Goal: Contribute content: Contribute content

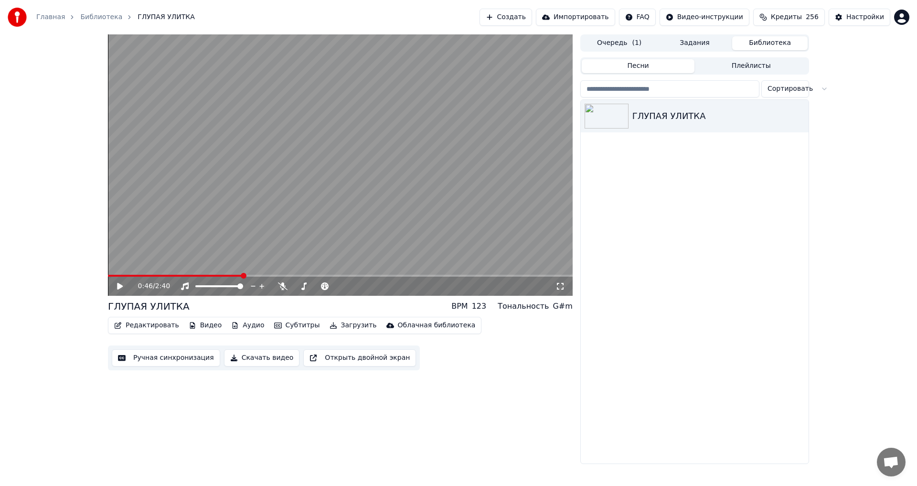
click at [181, 361] on button "Ручная синхронизация" at bounding box center [166, 357] width 108 height 17
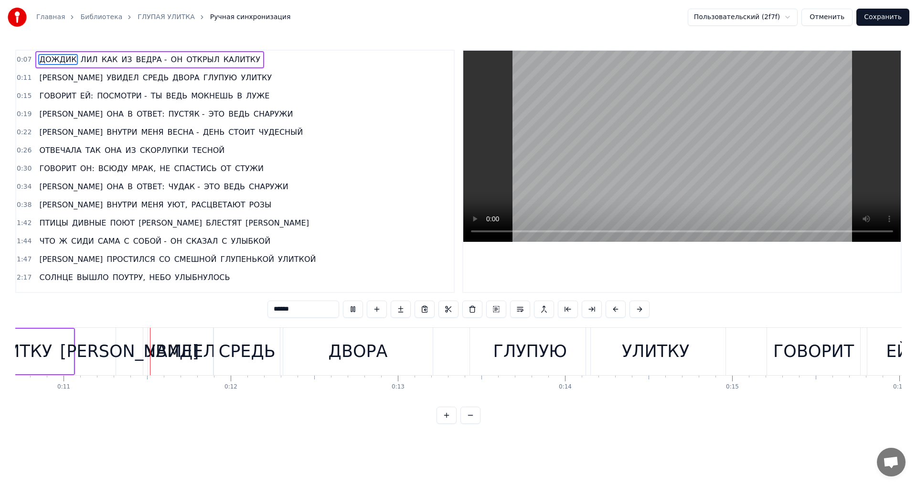
scroll to position [0, 1791]
click at [382, 237] on div "1:44 ЧТО Ж СИДИ САМА С СОБОЙ - ОН СКАЗАЛ С УЛЫБКОЙ" at bounding box center [235, 241] width 438 height 18
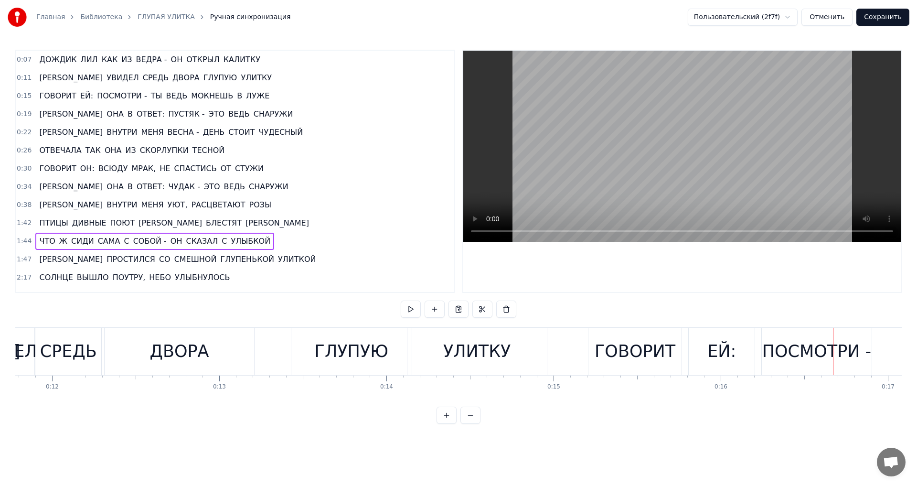
scroll to position [0, 1839]
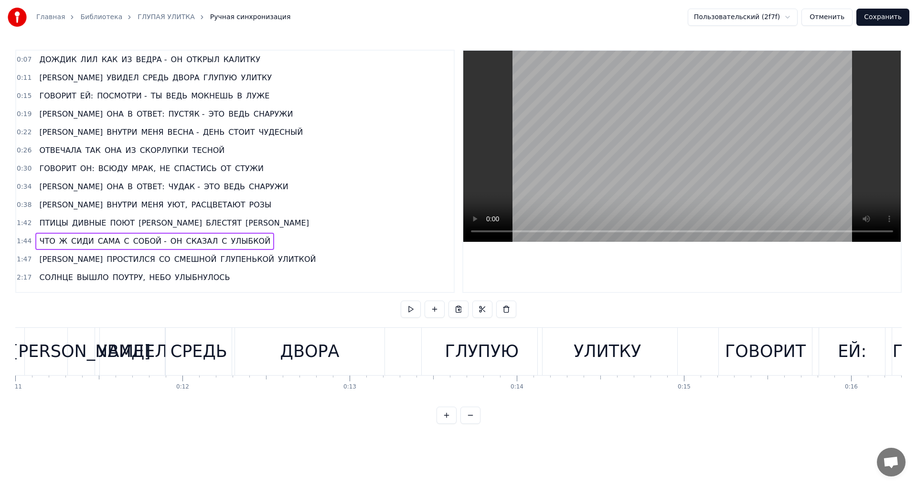
click at [371, 354] on div "ДВОРА" at bounding box center [310, 351] width 150 height 47
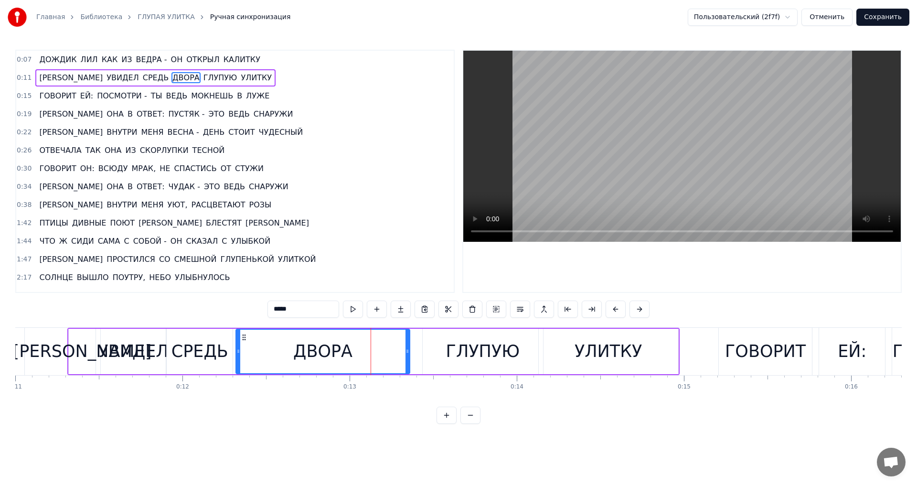
drag, startPoint x: 384, startPoint y: 352, endPoint x: 408, endPoint y: 352, distance: 24.4
click at [408, 352] on icon at bounding box center [408, 351] width 4 height 8
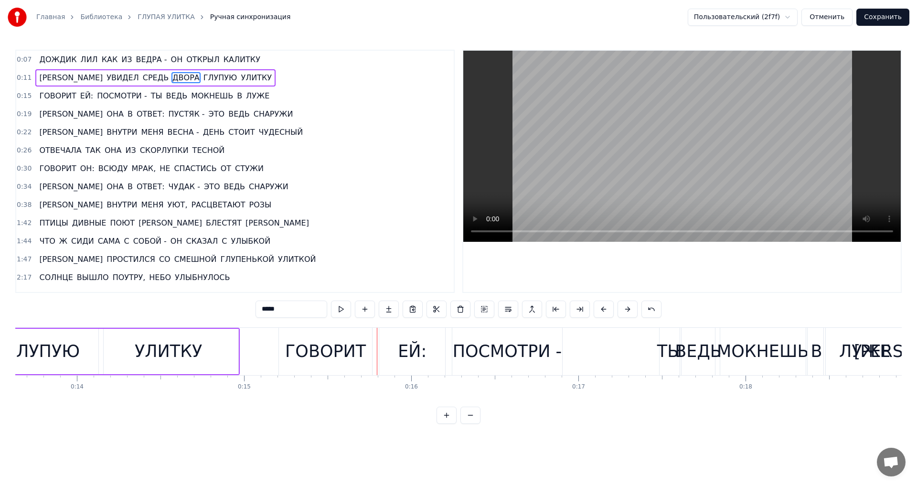
scroll to position [0, 2262]
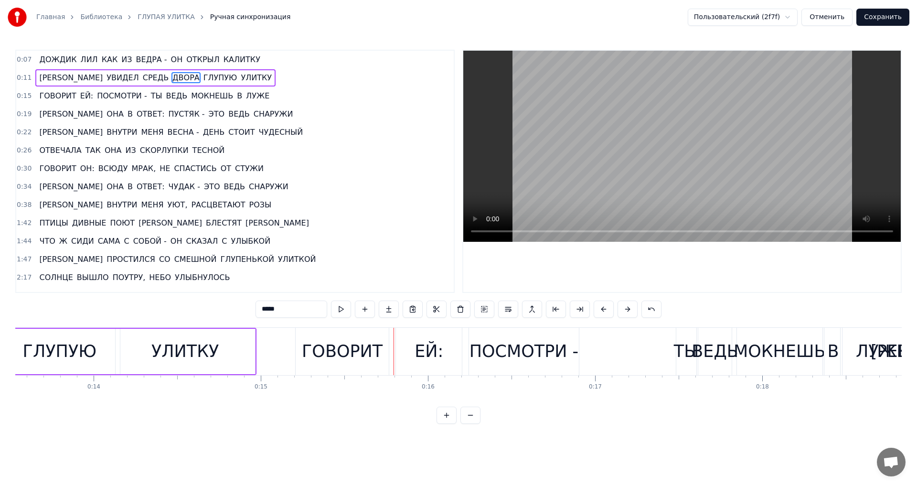
click at [139, 345] on div "УЛИТКУ" at bounding box center [185, 351] width 139 height 45
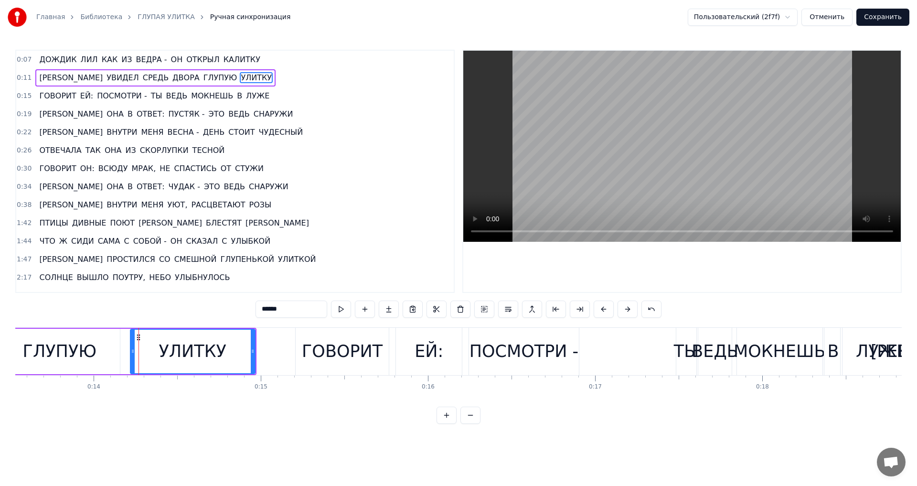
drag, startPoint x: 118, startPoint y: 350, endPoint x: 134, endPoint y: 350, distance: 15.3
click at [133, 350] on circle at bounding box center [133, 350] width 0 height 0
drag, startPoint x: 253, startPoint y: 351, endPoint x: 270, endPoint y: 351, distance: 17.2
click at [270, 351] on icon at bounding box center [270, 351] width 4 height 8
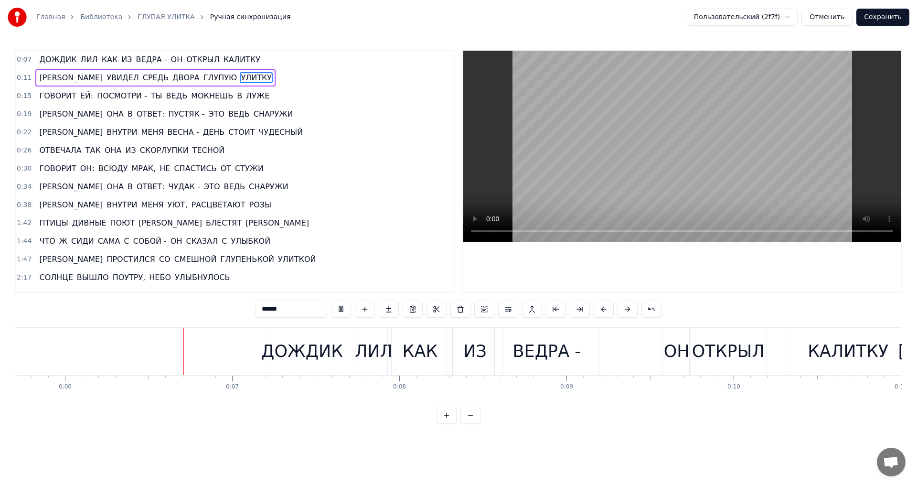
scroll to position [0, 970]
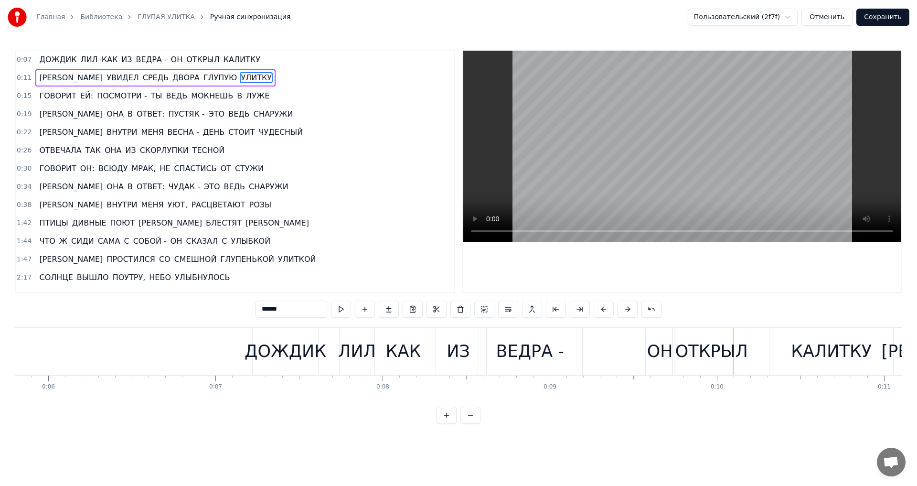
click at [579, 356] on div "ВЕДРА -" at bounding box center [530, 351] width 104 height 47
type input "*******"
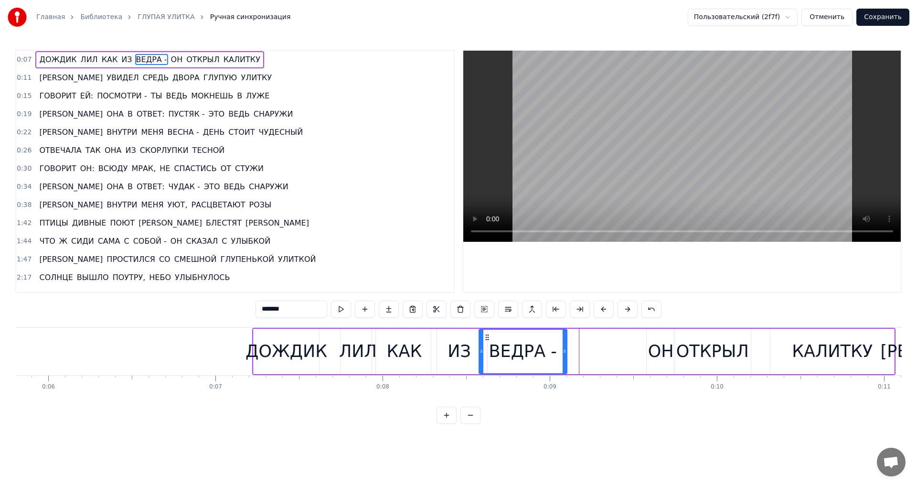
drag, startPoint x: 582, startPoint y: 352, endPoint x: 566, endPoint y: 352, distance: 16.2
click at [566, 352] on icon at bounding box center [565, 351] width 4 height 8
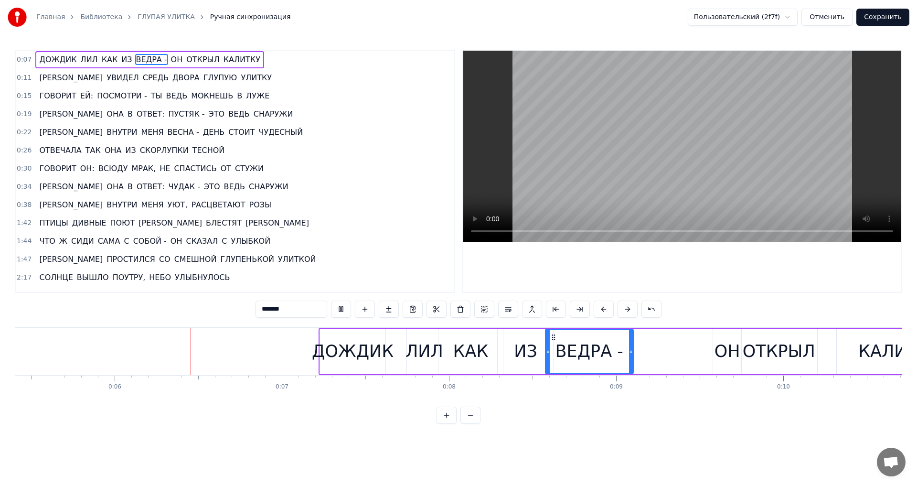
scroll to position [0, 918]
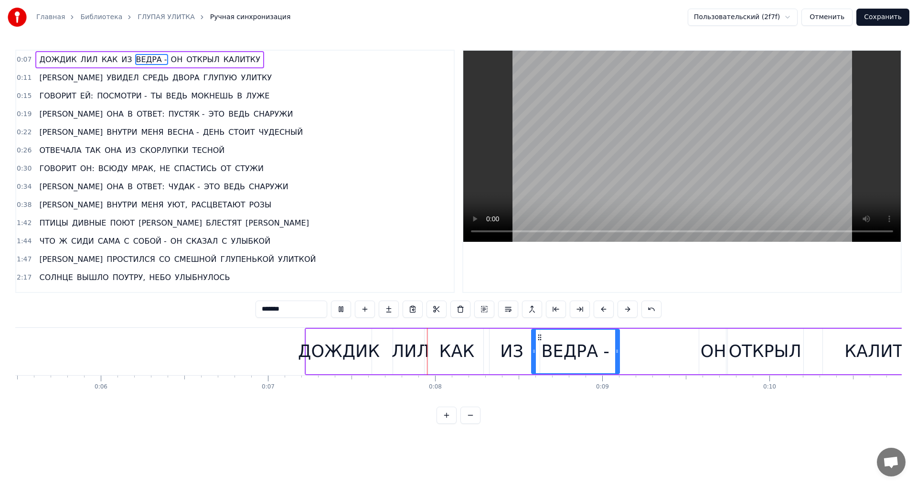
click at [417, 216] on div "1:42 ПТИЦЫ ДИВНЫЕ ПОЮТ И БЛЕСТЯТ БЕРЁЗЫ" at bounding box center [235, 223] width 438 height 18
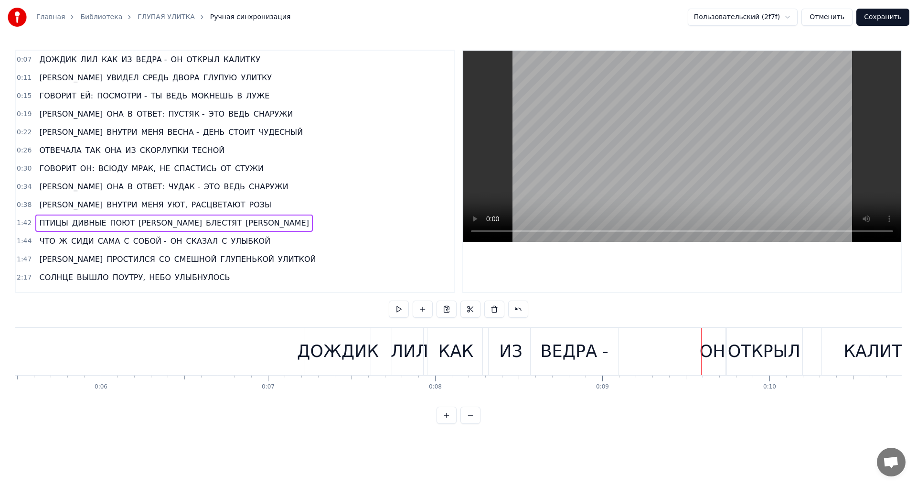
click at [361, 353] on div "ДОЖДИК" at bounding box center [338, 351] width 82 height 25
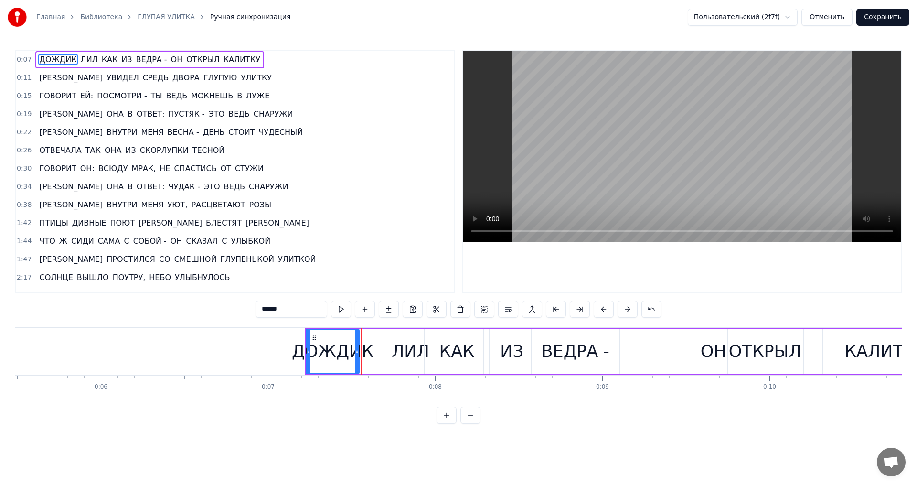
drag, startPoint x: 368, startPoint y: 353, endPoint x: 356, endPoint y: 352, distance: 12.5
click at [356, 352] on icon at bounding box center [357, 351] width 4 height 8
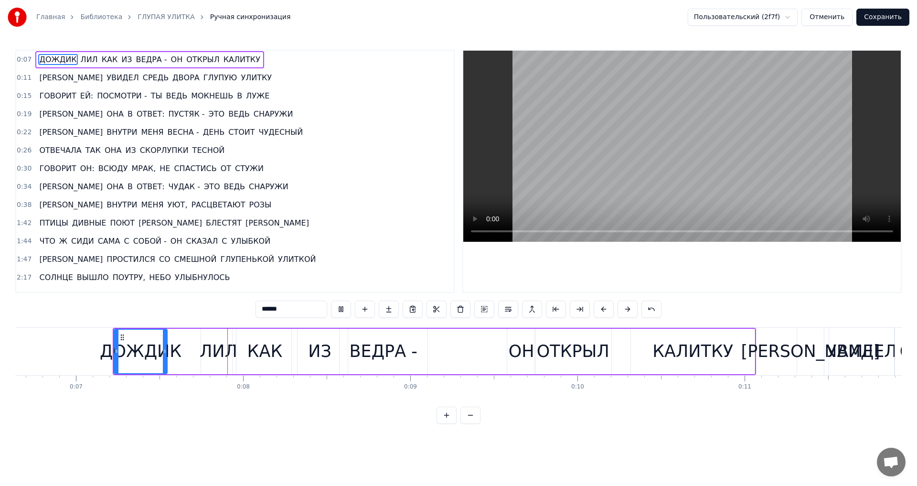
scroll to position [0, 1175]
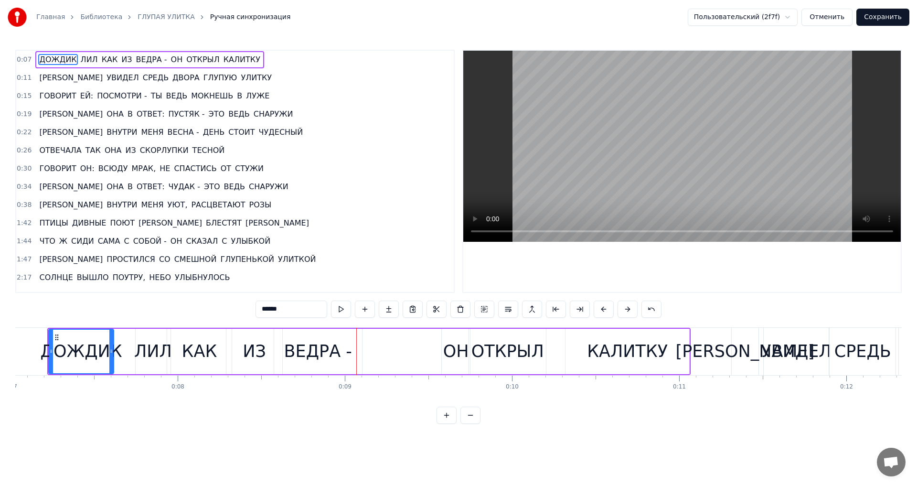
drag, startPoint x: 100, startPoint y: 350, endPoint x: 112, endPoint y: 350, distance: 11.9
click at [112, 350] on circle at bounding box center [112, 350] width 0 height 0
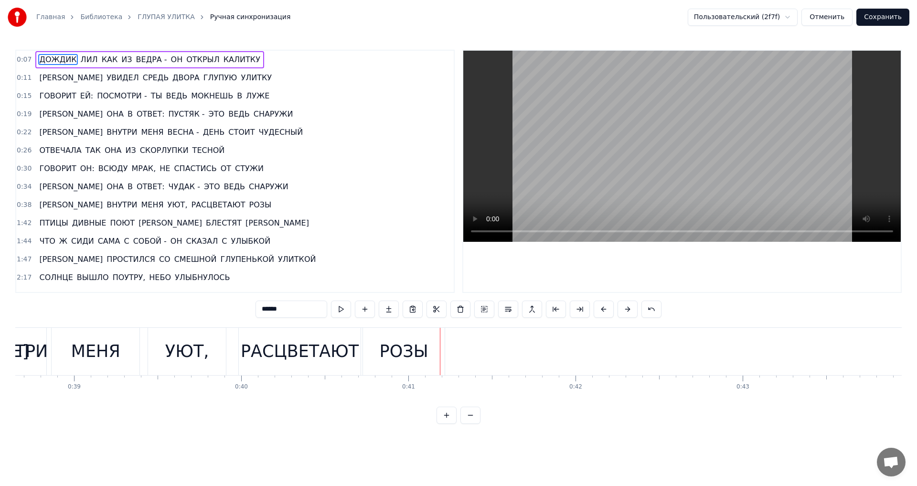
scroll to position [0, 6429]
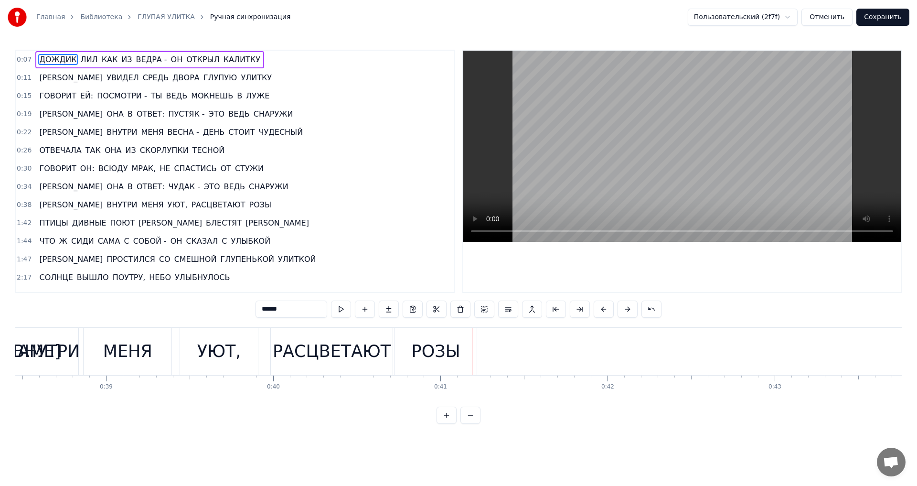
click at [428, 357] on div "РОЗЫ" at bounding box center [436, 351] width 49 height 25
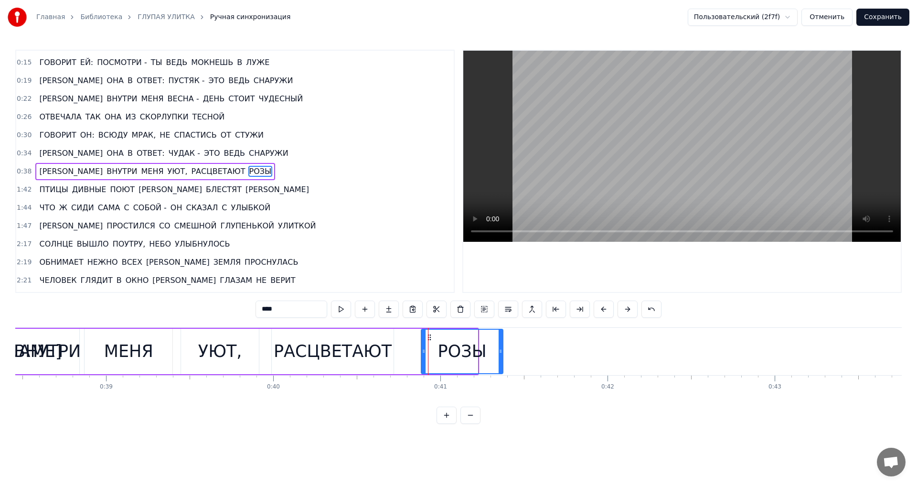
drag, startPoint x: 404, startPoint y: 338, endPoint x: 429, endPoint y: 337, distance: 25.4
click at [429, 337] on icon at bounding box center [430, 337] width 8 height 8
click at [299, 343] on div "РАСЦВЕТАЮТ" at bounding box center [333, 351] width 118 height 25
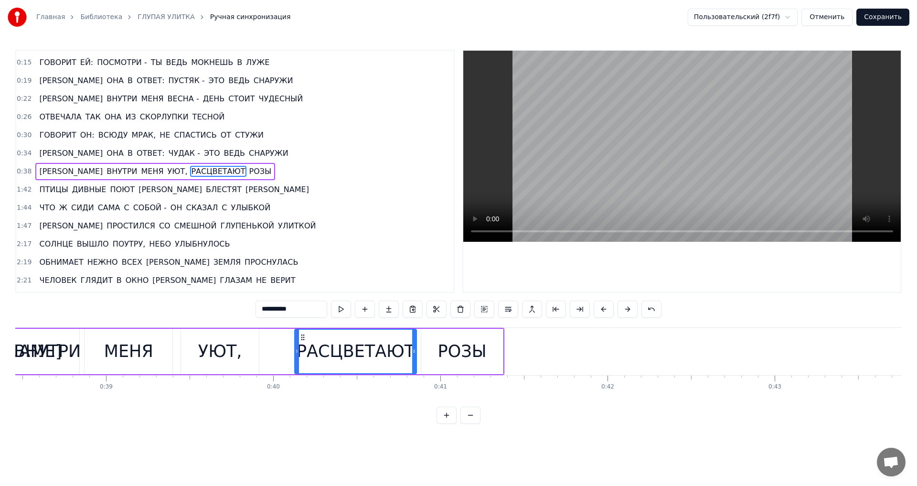
drag, startPoint x: 280, startPoint y: 337, endPoint x: 303, endPoint y: 336, distance: 22.9
click at [303, 336] on icon at bounding box center [303, 337] width 8 height 8
click at [208, 352] on div "УЮТ," at bounding box center [220, 351] width 44 height 25
type input "****"
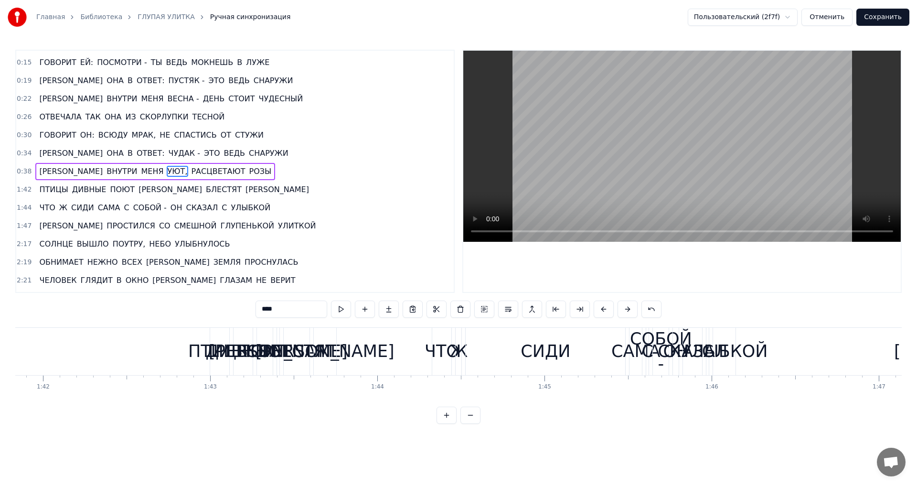
scroll to position [0, 16911]
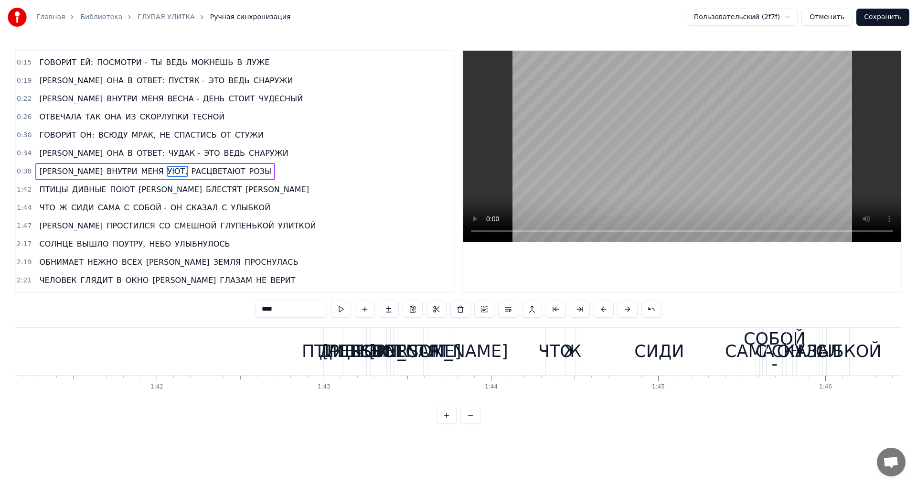
click at [14, 191] on div "Главная Библиотека ГЛУПАЯ УЛИТКА Ручная синхронизация Пользовательский (2f7f) О…" at bounding box center [458, 212] width 917 height 424
click at [16, 191] on div "0:07 ДОЖДИК [PERSON_NAME] КАК ИЗ ВЕДРА - ОН ОТКРЫЛ КАЛИТКУ 0:11 И УВИДЕЛ СРЕДЬ …" at bounding box center [234, 171] width 439 height 243
click at [23, 186] on span "1:42" at bounding box center [24, 190] width 15 height 10
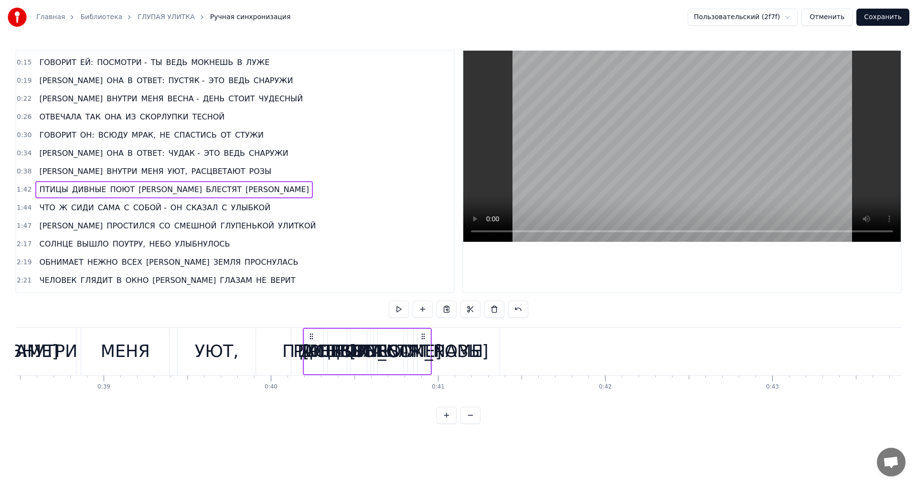
scroll to position [0, 6423]
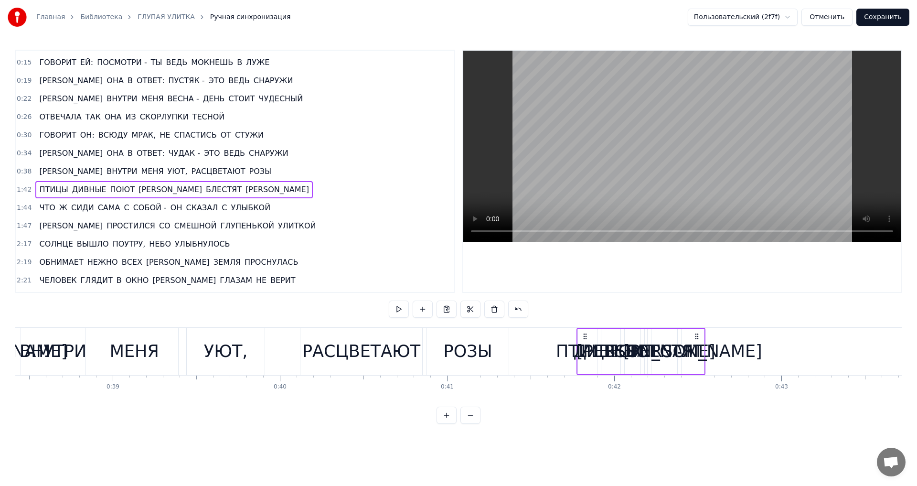
drag, startPoint x: 331, startPoint y: 337, endPoint x: 584, endPoint y: 352, distance: 253.6
click at [584, 352] on div "ПТИЦЫ ДИВНЫЕ ПОЮТ И БЛЕСТЯТ БЕРЁЗЫ" at bounding box center [641, 351] width 129 height 47
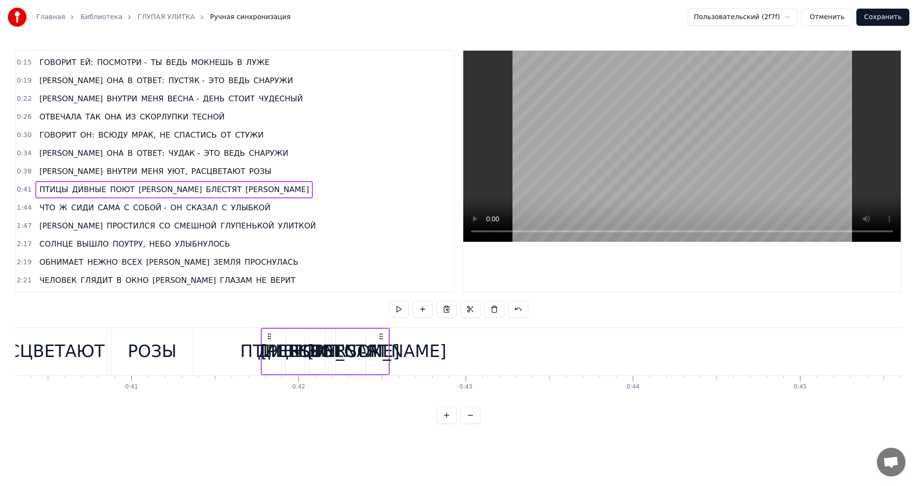
scroll to position [0, 6787]
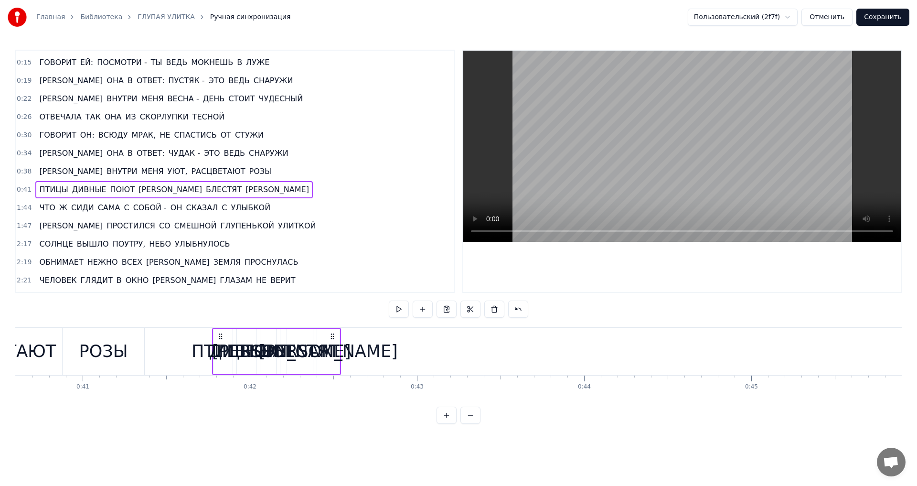
click at [23, 192] on span "0:41" at bounding box center [24, 190] width 15 height 10
click at [326, 342] on div "[PERSON_NAME]" at bounding box center [328, 351] width 139 height 25
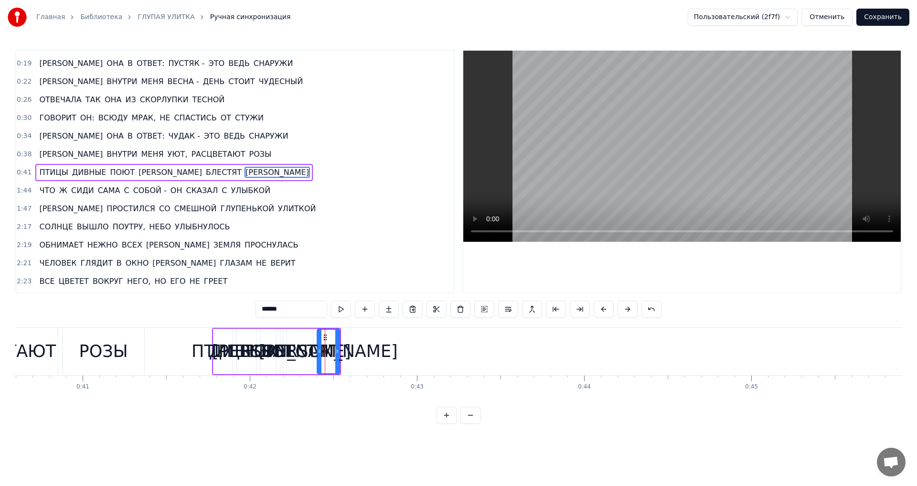
scroll to position [52, 0]
drag, startPoint x: 338, startPoint y: 353, endPoint x: 379, endPoint y: 351, distance: 40.6
click at [379, 351] on icon at bounding box center [378, 351] width 4 height 8
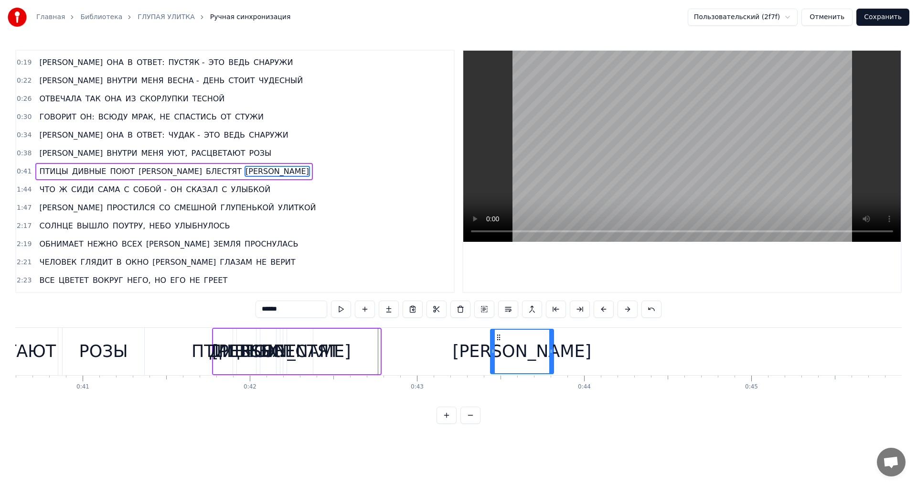
drag, startPoint x: 326, startPoint y: 334, endPoint x: 502, endPoint y: 350, distance: 176.4
click at [502, 350] on div "[PERSON_NAME]" at bounding box center [522, 351] width 62 height 43
click at [318, 357] on div "БЛЕСТЯТ" at bounding box center [300, 351] width 78 height 25
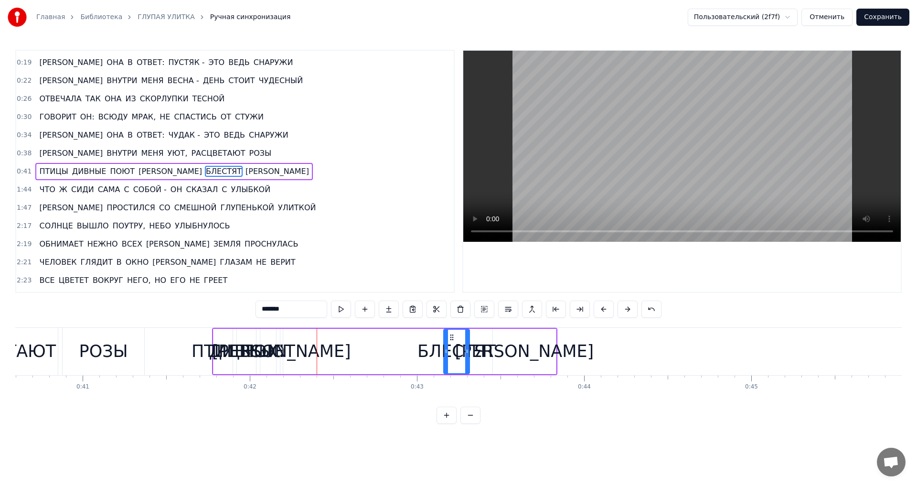
drag, startPoint x: 296, startPoint y: 337, endPoint x: 453, endPoint y: 342, distance: 156.7
click at [453, 342] on div "БЛЕСТЯТ" at bounding box center [456, 351] width 25 height 43
click at [292, 353] on div "ПОЮТ" at bounding box center [268, 351] width 54 height 25
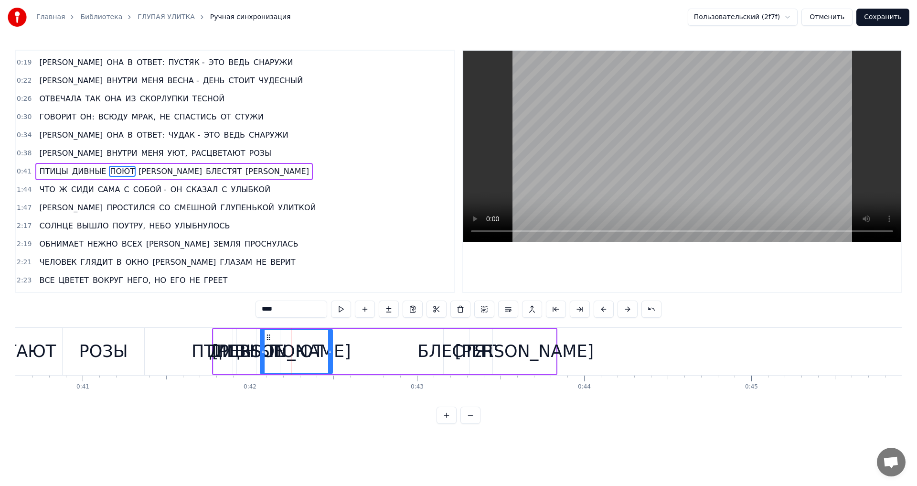
drag, startPoint x: 275, startPoint y: 349, endPoint x: 331, endPoint y: 351, distance: 56.4
click at [331, 351] on icon at bounding box center [330, 351] width 4 height 8
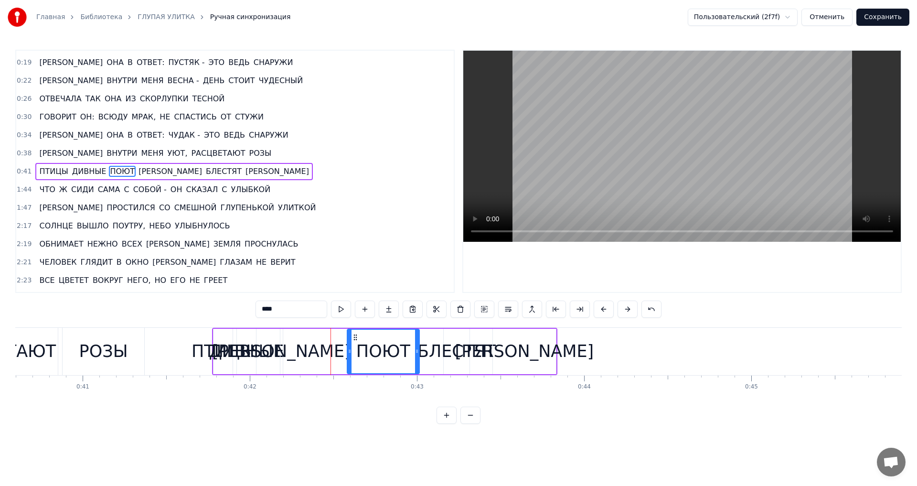
drag, startPoint x: 269, startPoint y: 339, endPoint x: 356, endPoint y: 341, distance: 87.0
click at [279, 354] on div "[PERSON_NAME]" at bounding box center [281, 351] width 139 height 25
click at [524, 357] on div "[PERSON_NAME]" at bounding box center [524, 351] width 139 height 25
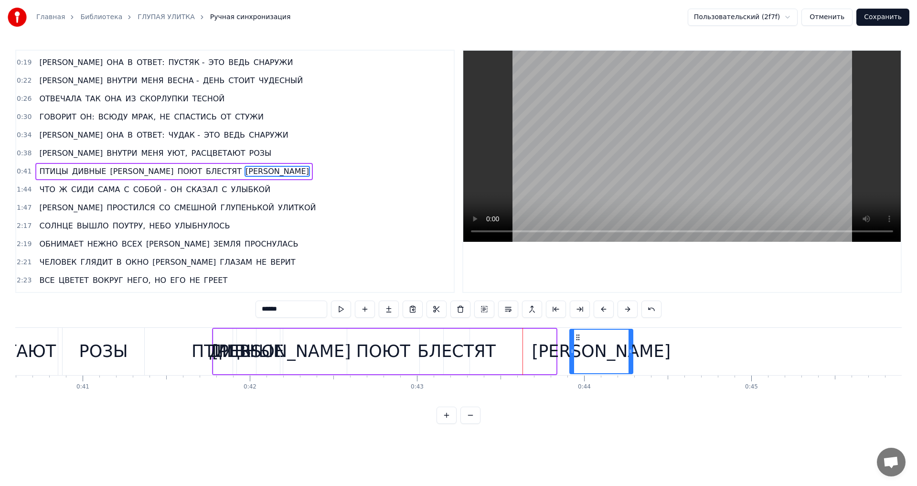
drag, startPoint x: 502, startPoint y: 339, endPoint x: 578, endPoint y: 340, distance: 76.9
click at [578, 340] on icon at bounding box center [578, 337] width 8 height 8
click at [458, 357] on div "БЛЕСТЯТ" at bounding box center [456, 351] width 78 height 25
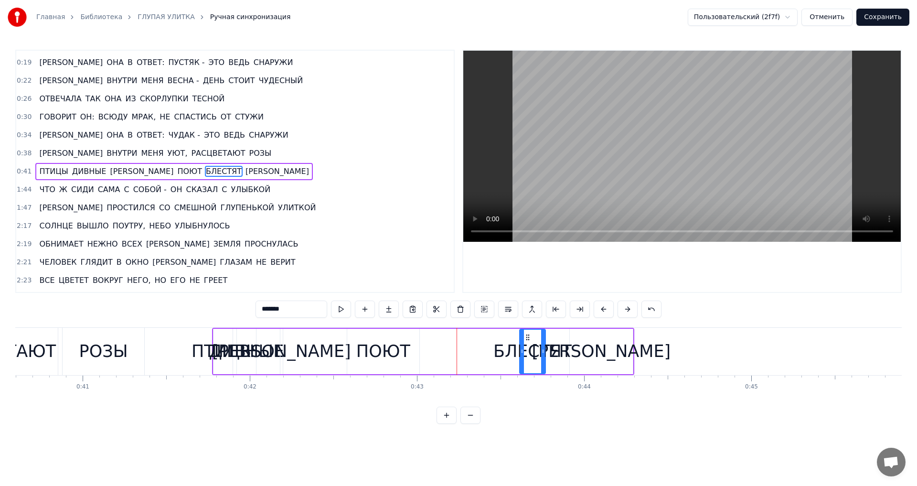
drag, startPoint x: 452, startPoint y: 335, endPoint x: 528, endPoint y: 333, distance: 76.0
click at [528, 333] on icon at bounding box center [528, 337] width 8 height 8
click at [385, 358] on div "ПОЮТ" at bounding box center [383, 351] width 54 height 25
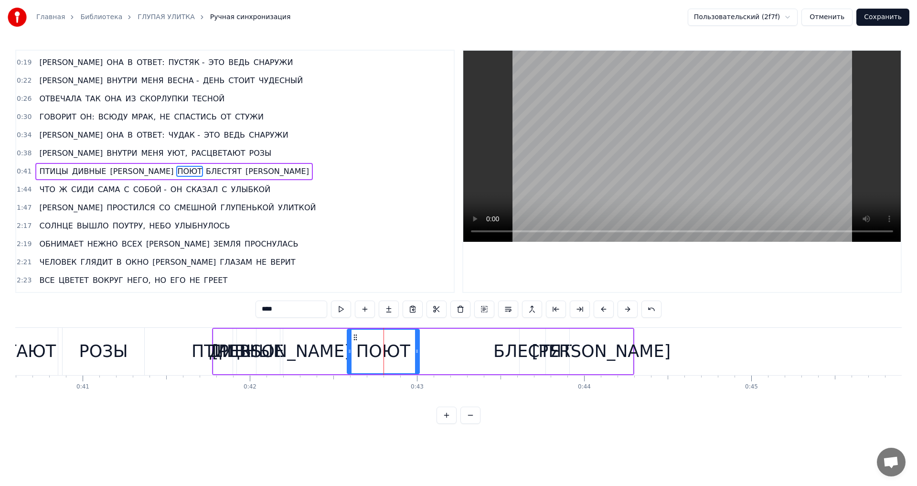
drag, startPoint x: 361, startPoint y: 337, endPoint x: 370, endPoint y: 337, distance: 9.1
click at [370, 337] on div "ПОЮТ" at bounding box center [383, 351] width 71 height 43
click at [283, 352] on div "[PERSON_NAME]" at bounding box center [281, 351] width 139 height 25
type input "*"
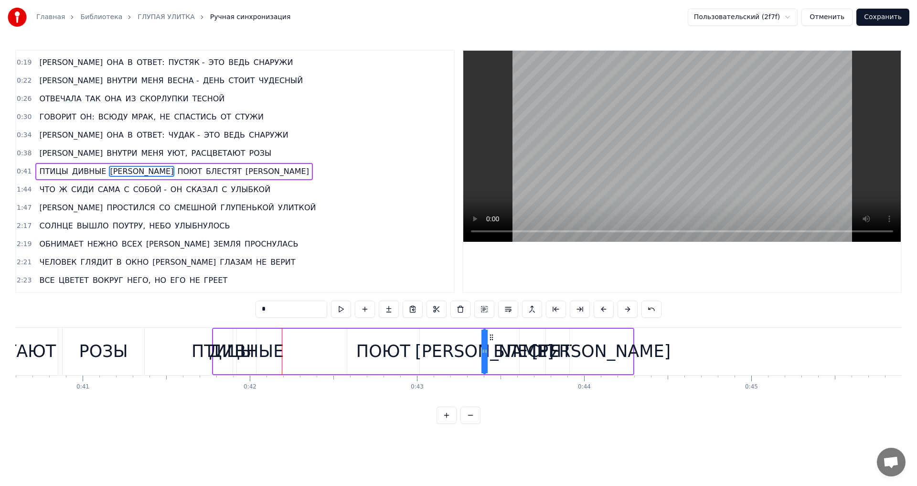
drag, startPoint x: 288, startPoint y: 338, endPoint x: 491, endPoint y: 338, distance: 203.0
drag, startPoint x: 483, startPoint y: 354, endPoint x: 471, endPoint y: 354, distance: 11.9
click at [471, 354] on div "ПТИЦЫ ДИВНЫЕ ПОЮТ И БЛЕСТЯТ БЕРЁЗЫ" at bounding box center [423, 351] width 422 height 47
click at [481, 353] on div "[PERSON_NAME]" at bounding box center [483, 351] width 139 height 25
drag, startPoint x: 486, startPoint y: 353, endPoint x: 492, endPoint y: 353, distance: 6.7
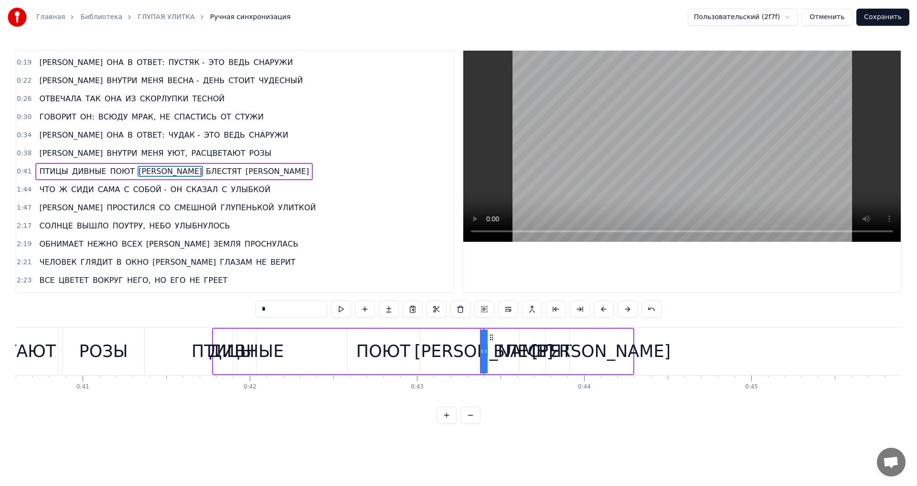
click at [492, 353] on div "ПТИЦЫ ДИВНЫЕ ПОЮТ И БЛЕСТЯТ БЕРЁЗЫ" at bounding box center [423, 351] width 422 height 47
click at [483, 354] on div "[PERSON_NAME]" at bounding box center [483, 351] width 139 height 25
drag, startPoint x: 487, startPoint y: 351, endPoint x: 470, endPoint y: 351, distance: 17.7
click at [470, 351] on icon at bounding box center [468, 351] width 4 height 8
click at [201, 353] on div "ПТИЦЫ" at bounding box center [223, 351] width 63 height 25
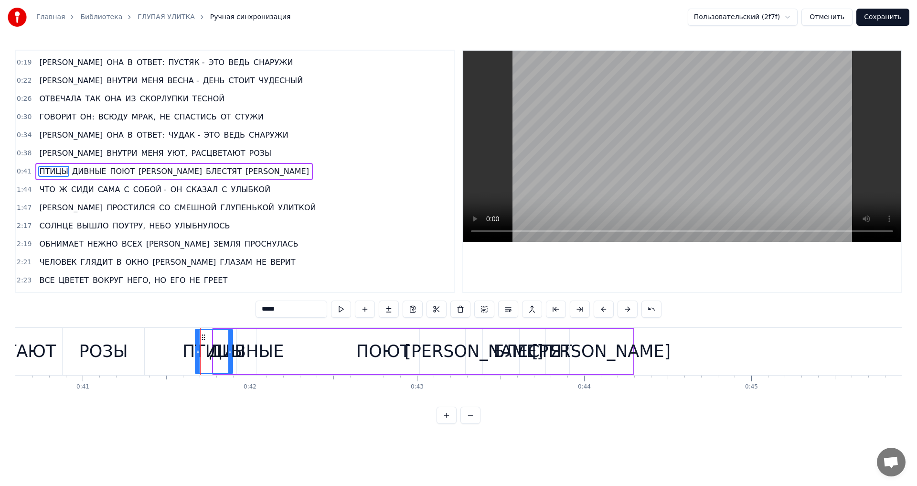
drag, startPoint x: 214, startPoint y: 348, endPoint x: 196, endPoint y: 348, distance: 18.2
click at [196, 348] on icon at bounding box center [198, 351] width 4 height 8
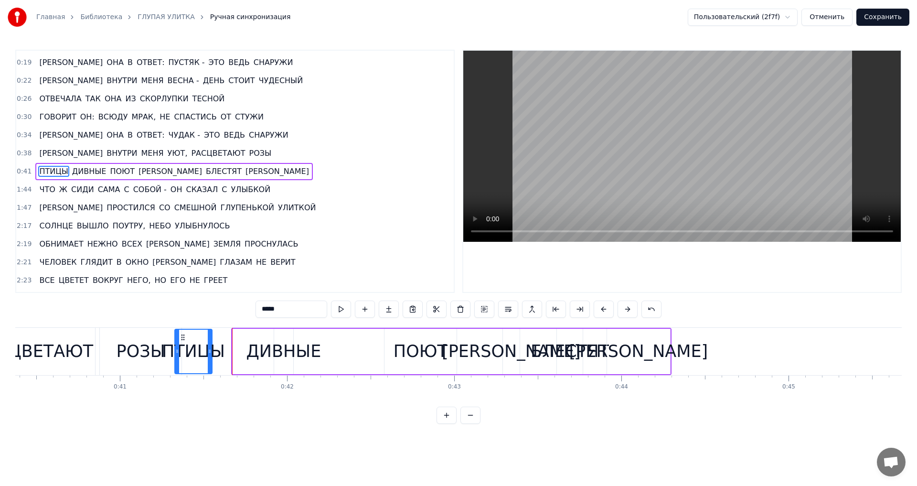
scroll to position [0, 6745]
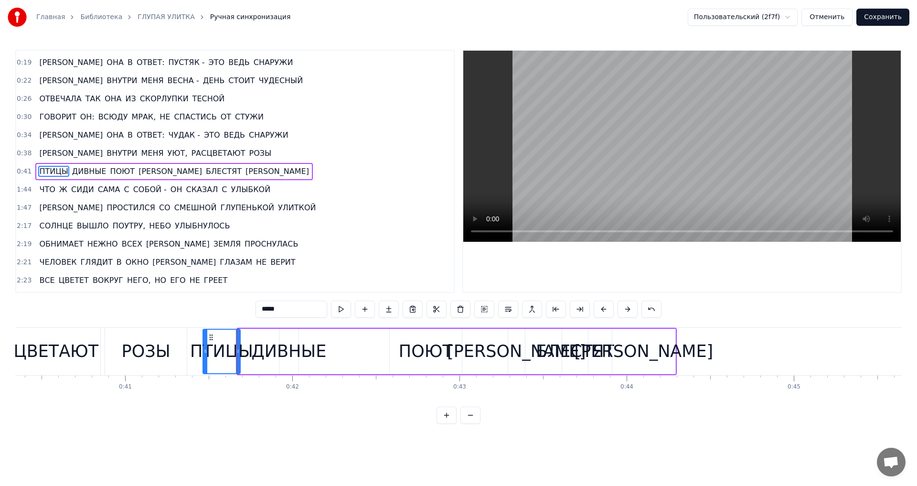
drag, startPoint x: 204, startPoint y: 337, endPoint x: 212, endPoint y: 337, distance: 7.6
click at [212, 337] on circle at bounding box center [212, 337] width 0 height 0
click at [270, 352] on div "ДИВНЫЕ" at bounding box center [288, 351] width 75 height 25
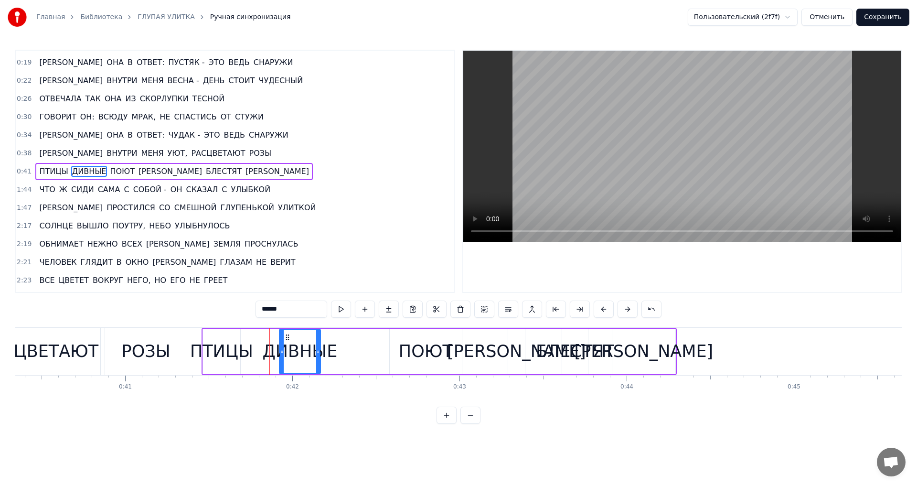
drag, startPoint x: 297, startPoint y: 353, endPoint x: 319, endPoint y: 353, distance: 22.0
click at [319, 353] on icon at bounding box center [318, 351] width 4 height 8
drag, startPoint x: 287, startPoint y: 340, endPoint x: 304, endPoint y: 341, distance: 16.7
click at [304, 341] on icon at bounding box center [300, 337] width 8 height 8
click at [227, 349] on div "ПТИЦЫ" at bounding box center [221, 351] width 63 height 25
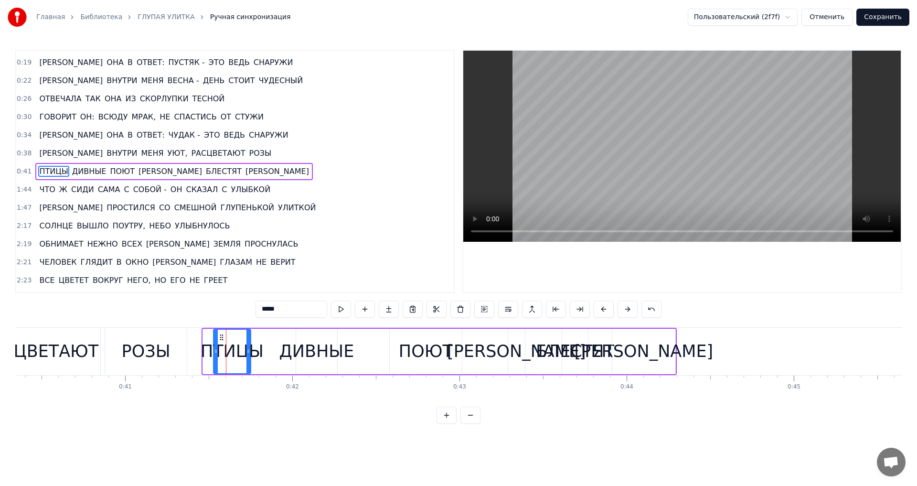
drag, startPoint x: 212, startPoint y: 337, endPoint x: 223, endPoint y: 339, distance: 11.2
click at [223, 339] on icon at bounding box center [222, 337] width 8 height 8
click at [409, 351] on div "ПОЮТ" at bounding box center [426, 351] width 54 height 25
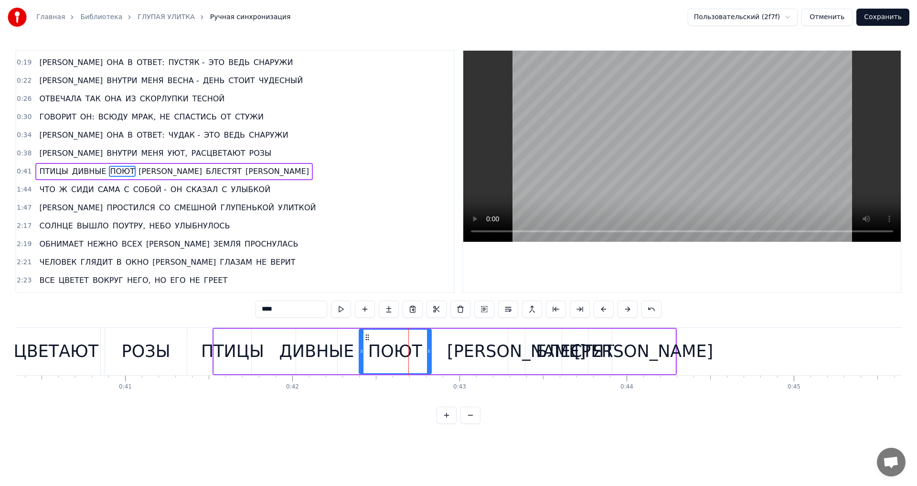
drag, startPoint x: 399, startPoint y: 339, endPoint x: 367, endPoint y: 342, distance: 32.2
click at [367, 342] on div "ПОЮТ" at bounding box center [395, 351] width 71 height 43
click at [516, 348] on div "[PERSON_NAME]" at bounding box center [516, 351] width 139 height 25
type input "*"
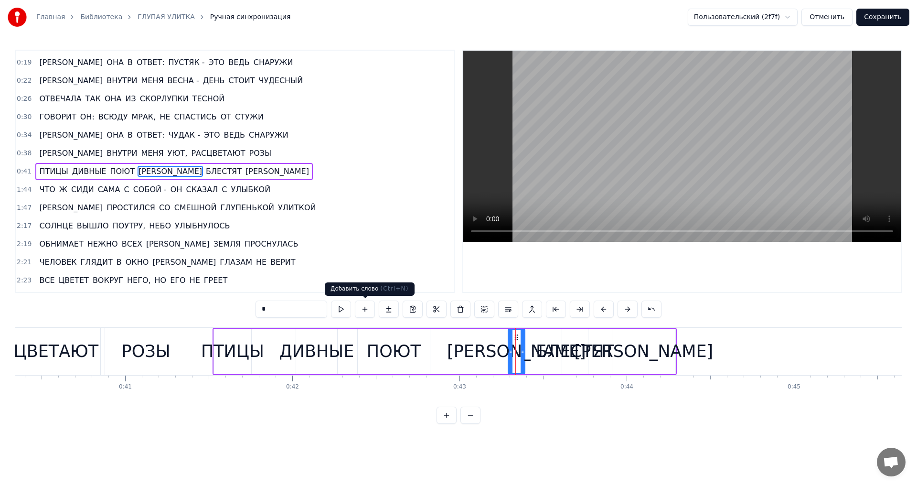
click at [366, 308] on button at bounding box center [365, 308] width 20 height 17
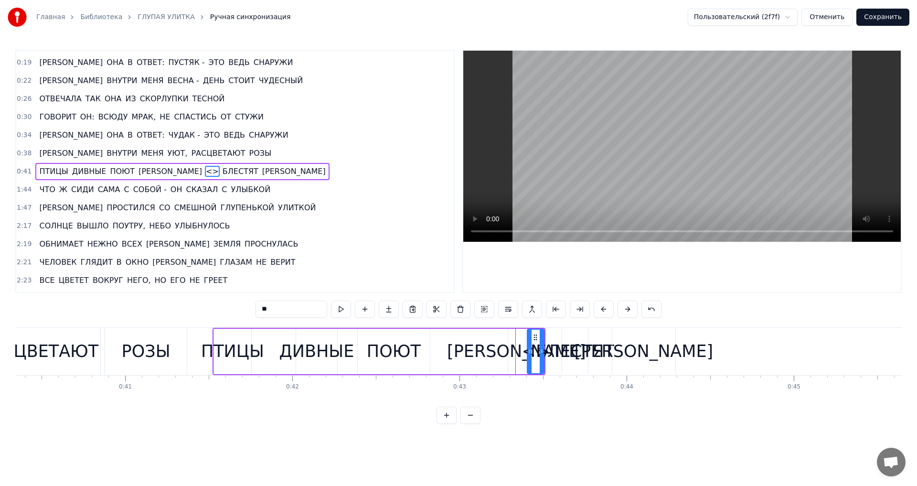
click at [541, 409] on div "0:07 ДОЖДИК [PERSON_NAME] КАК ИЗ ВЕДРА - ОН ОТКРЫЛ КАЛИТКУ 0:11 И УВИДЕЛ СРЕДЬ …" at bounding box center [458, 237] width 887 height 374
click at [519, 363] on div "[PERSON_NAME]" at bounding box center [516, 351] width 139 height 25
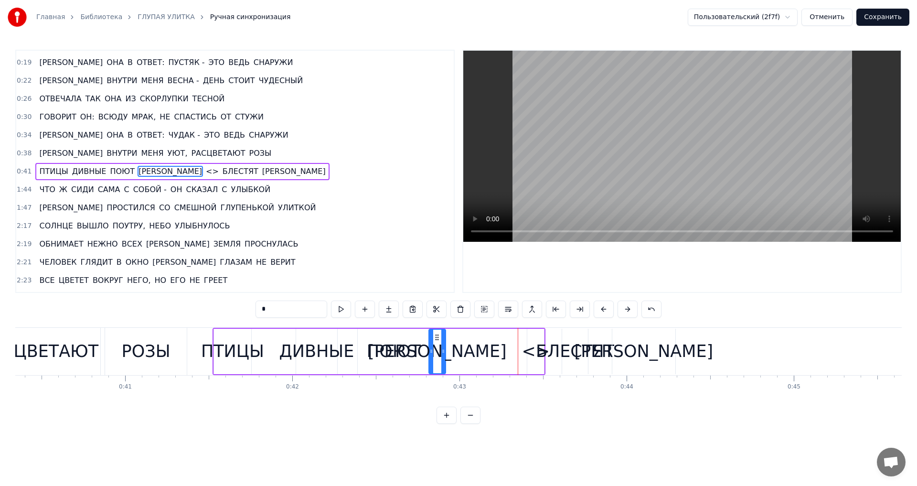
drag, startPoint x: 517, startPoint y: 337, endPoint x: 438, endPoint y: 346, distance: 79.8
click at [438, 346] on div "[PERSON_NAME]" at bounding box center [437, 351] width 16 height 43
click at [535, 351] on div "<>" at bounding box center [536, 351] width 28 height 25
type input "**"
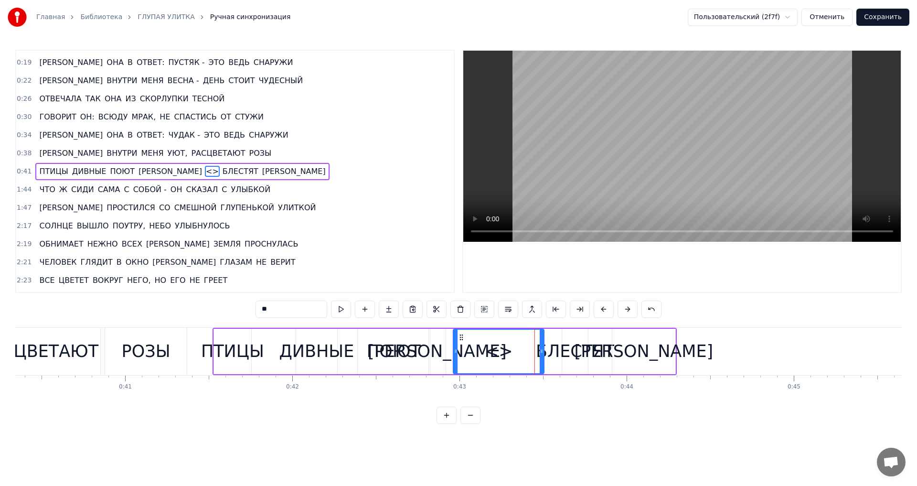
drag, startPoint x: 530, startPoint y: 353, endPoint x: 455, endPoint y: 355, distance: 75.0
click at [455, 355] on div at bounding box center [456, 351] width 4 height 43
click at [496, 353] on div "<>" at bounding box center [498, 351] width 28 height 25
click at [498, 353] on div "<>" at bounding box center [498, 351] width 28 height 25
click at [501, 353] on div "<>" at bounding box center [498, 351] width 28 height 25
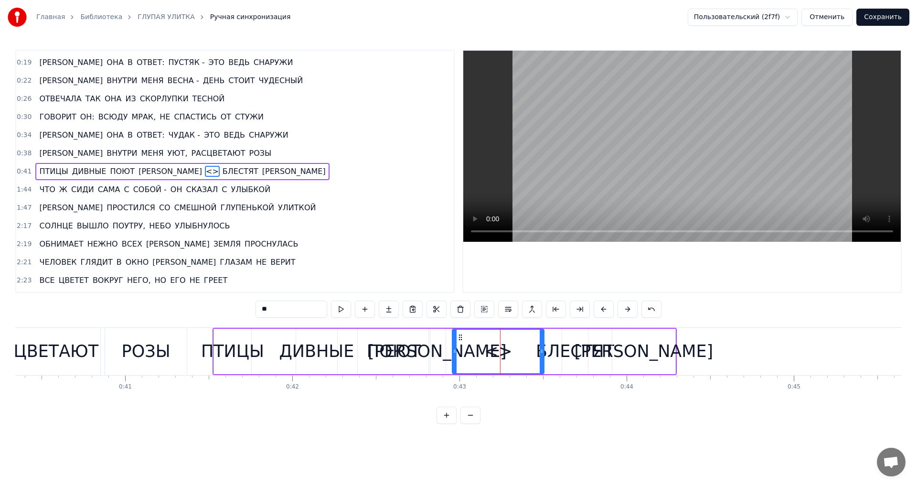
click at [502, 353] on div "<>" at bounding box center [498, 351] width 28 height 25
click at [504, 353] on div "<>" at bounding box center [498, 351] width 28 height 25
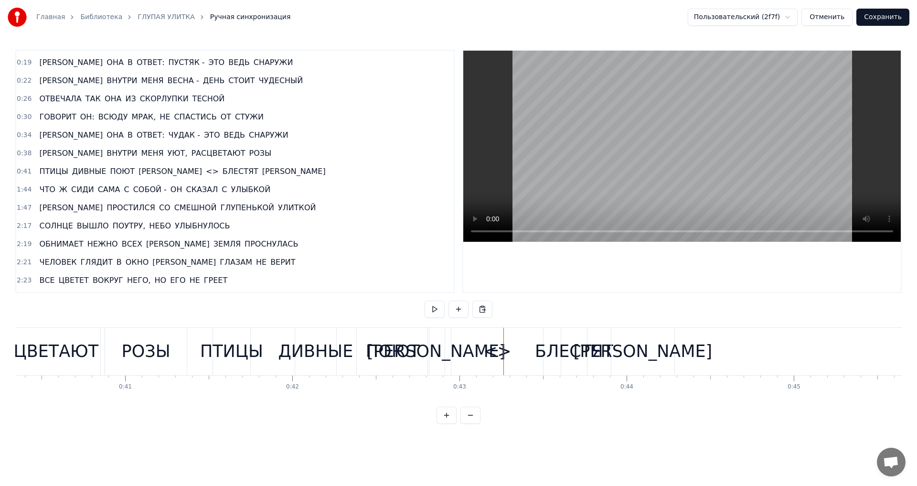
click at [497, 353] on div "<>" at bounding box center [497, 351] width 28 height 25
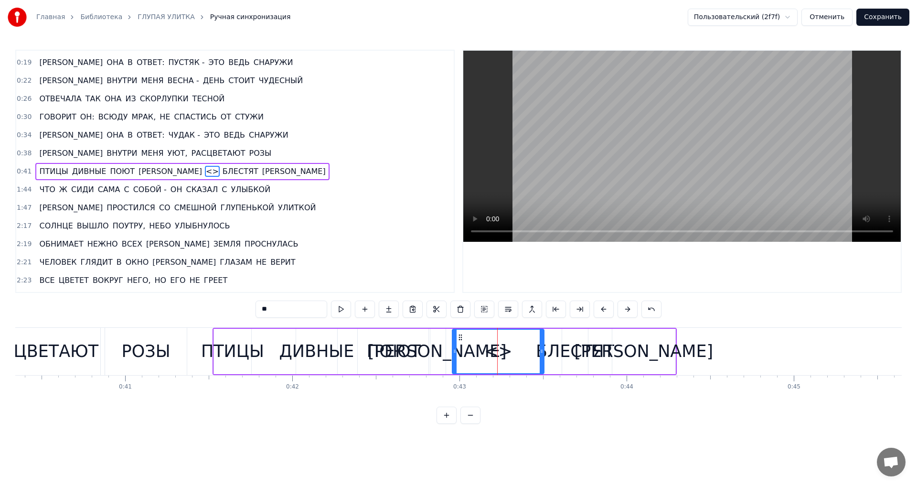
click at [460, 337] on icon at bounding box center [461, 337] width 8 height 8
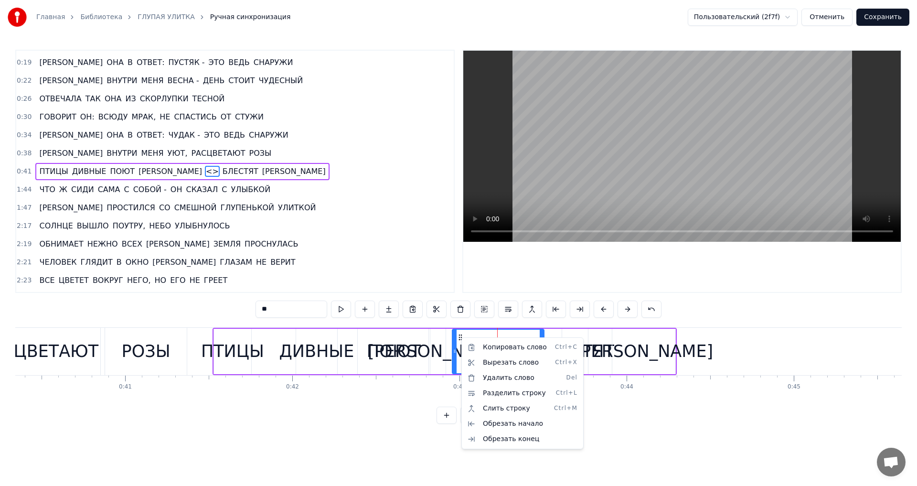
click at [146, 171] on html "Главная Библиотека ГЛУПАЯ УЛИТКА Ручная синхронизация Пользовательский (2f7f) О…" at bounding box center [458, 219] width 917 height 439
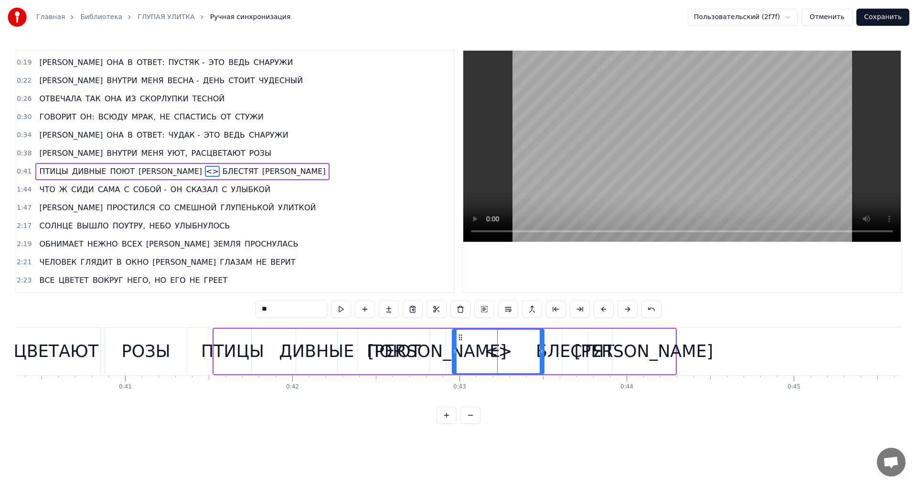
click at [205, 171] on span "<>" at bounding box center [212, 171] width 15 height 11
click at [205, 170] on span "<>" at bounding box center [212, 171] width 15 height 11
click at [205, 172] on span "<>" at bounding box center [212, 171] width 15 height 11
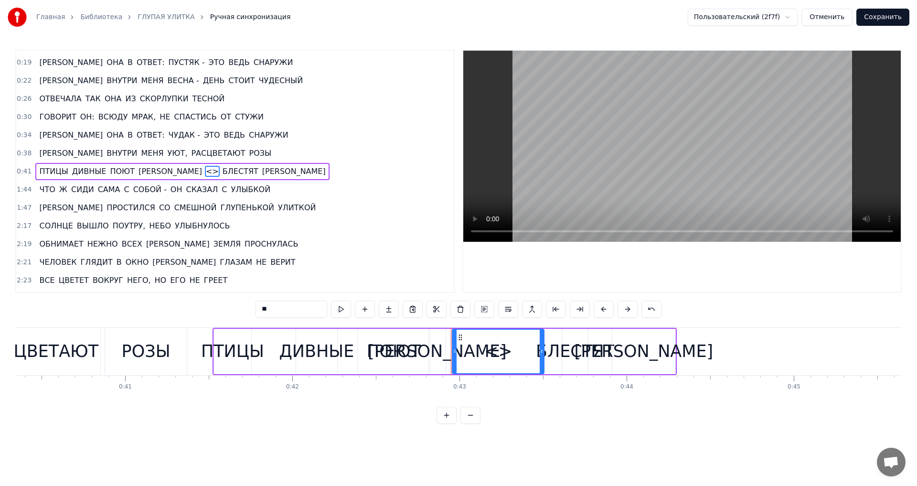
click at [205, 170] on span "<>" at bounding box center [212, 171] width 15 height 11
click at [649, 309] on button at bounding box center [651, 308] width 20 height 17
click at [649, 309] on button at bounding box center [640, 308] width 20 height 17
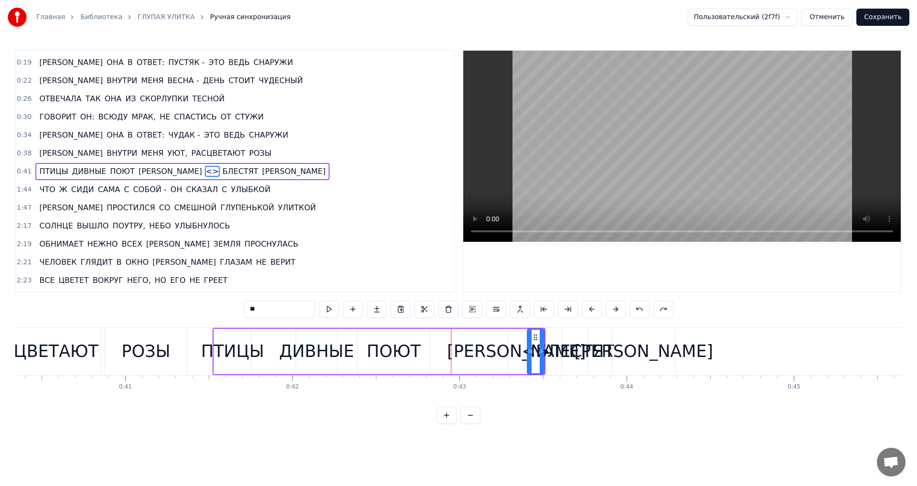
click at [649, 309] on button at bounding box center [640, 308] width 20 height 17
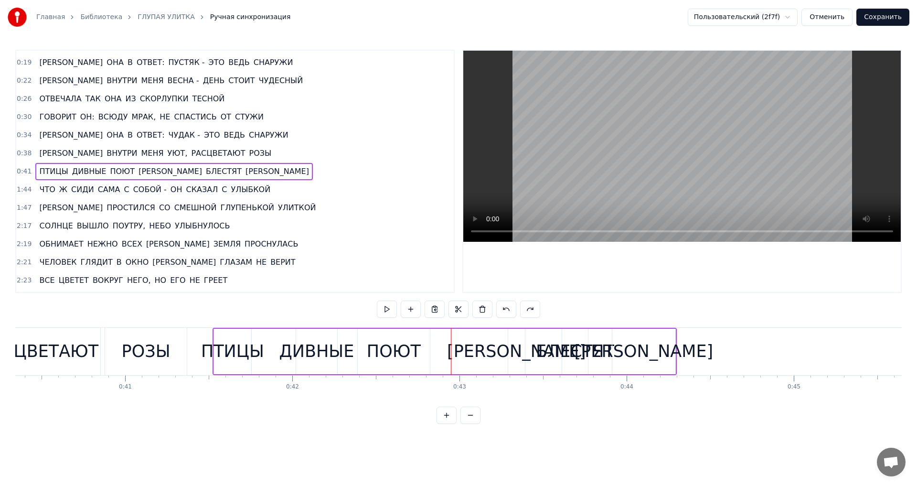
click at [516, 356] on div "[PERSON_NAME]" at bounding box center [516, 351] width 139 height 25
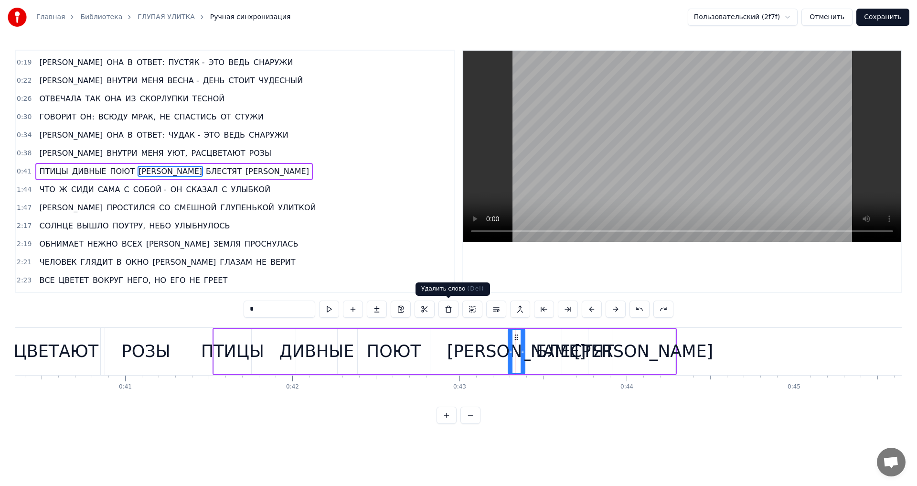
click at [449, 309] on button at bounding box center [448, 308] width 20 height 17
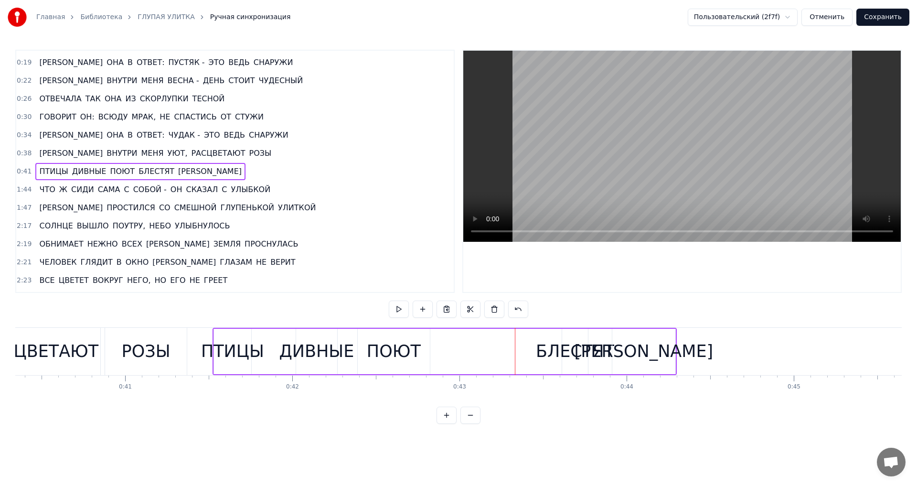
click at [548, 349] on div "БЛЕСТЯТ" at bounding box center [575, 351] width 78 height 25
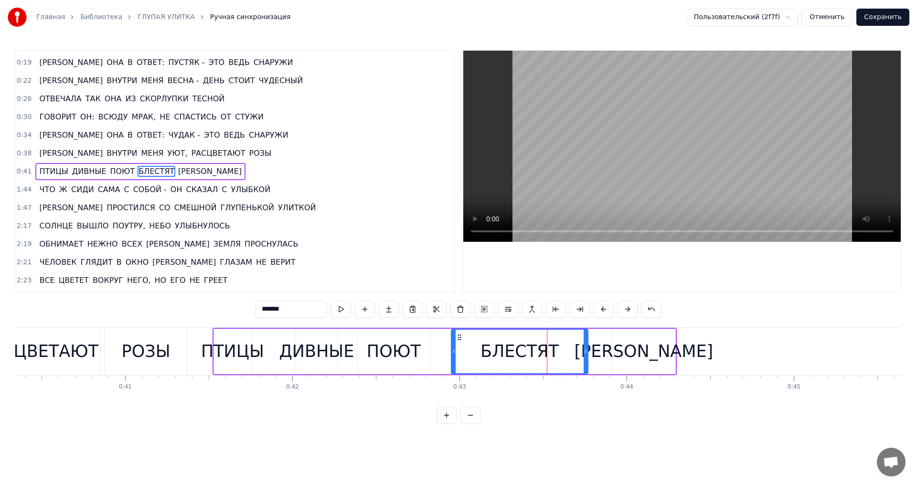
drag, startPoint x: 566, startPoint y: 351, endPoint x: 455, endPoint y: 351, distance: 110.8
click at [455, 351] on icon at bounding box center [454, 351] width 4 height 8
click at [524, 351] on div "БЛЕСТЯТ" at bounding box center [520, 351] width 78 height 25
click at [141, 171] on span "БЛЕСТЯТ" at bounding box center [157, 171] width 38 height 11
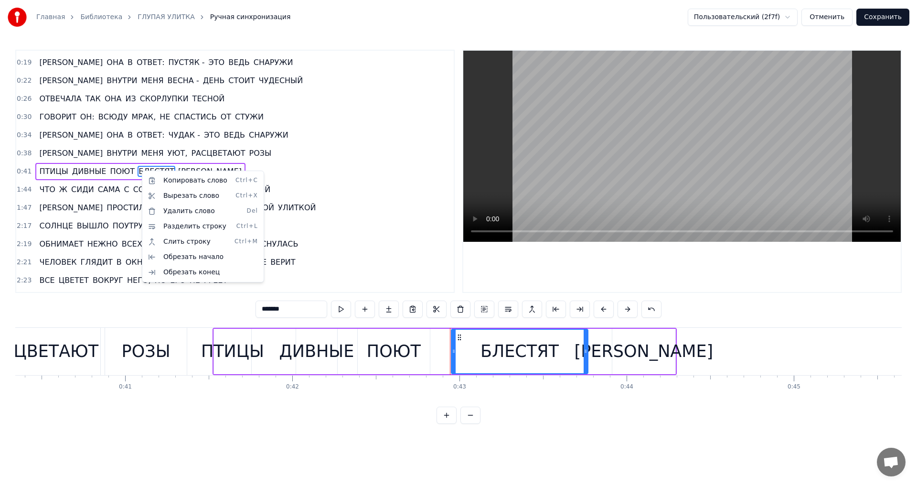
click at [483, 309] on html "Главная Библиотека ГЛУПАЯ УЛИТКА Ручная синхронизация Пользовательский (2f7f) О…" at bounding box center [458, 219] width 917 height 439
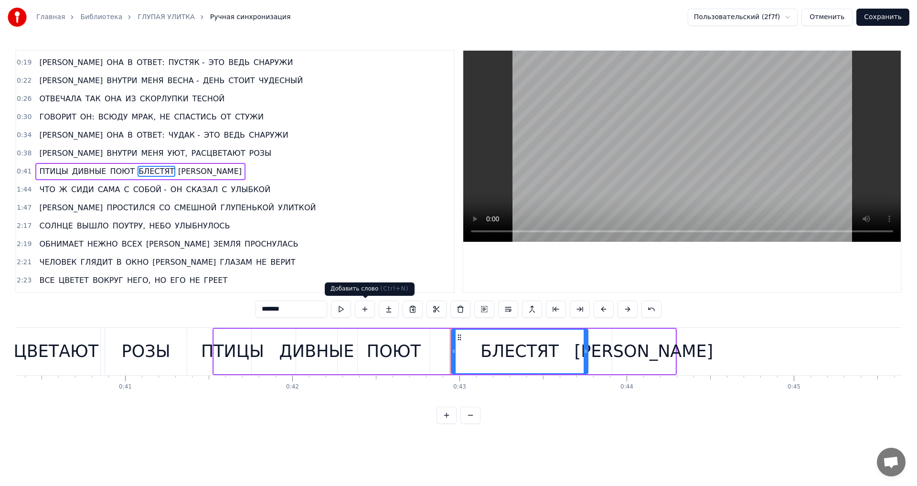
click at [366, 309] on button at bounding box center [365, 308] width 20 height 17
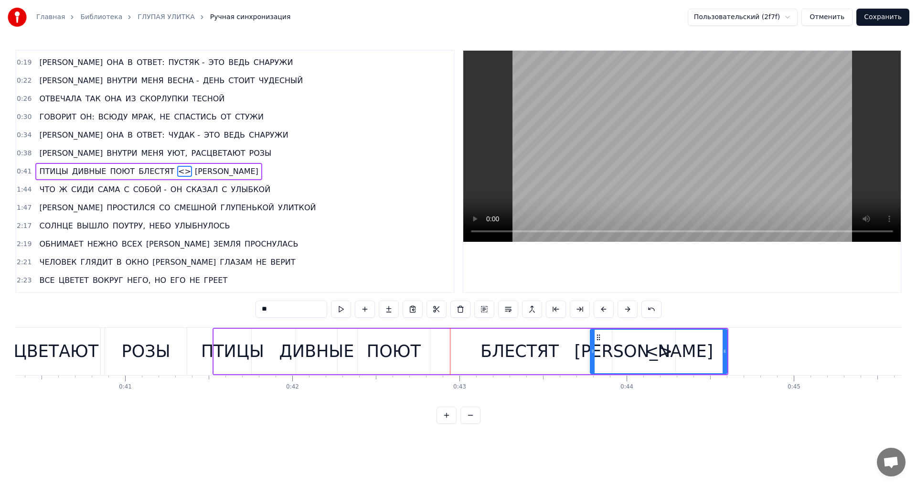
click at [177, 171] on span "<>" at bounding box center [184, 171] width 15 height 11
click at [650, 309] on button at bounding box center [651, 308] width 20 height 17
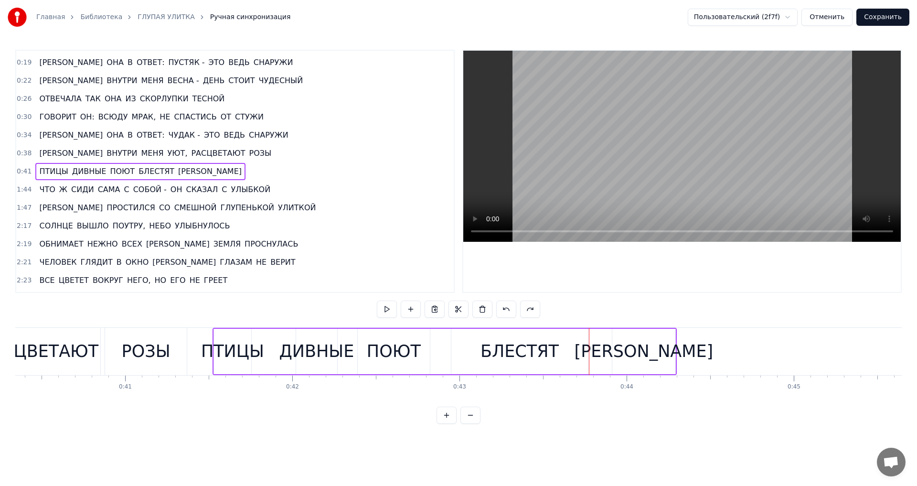
click at [519, 354] on div "БЛЕСТЯТ" at bounding box center [520, 351] width 78 height 25
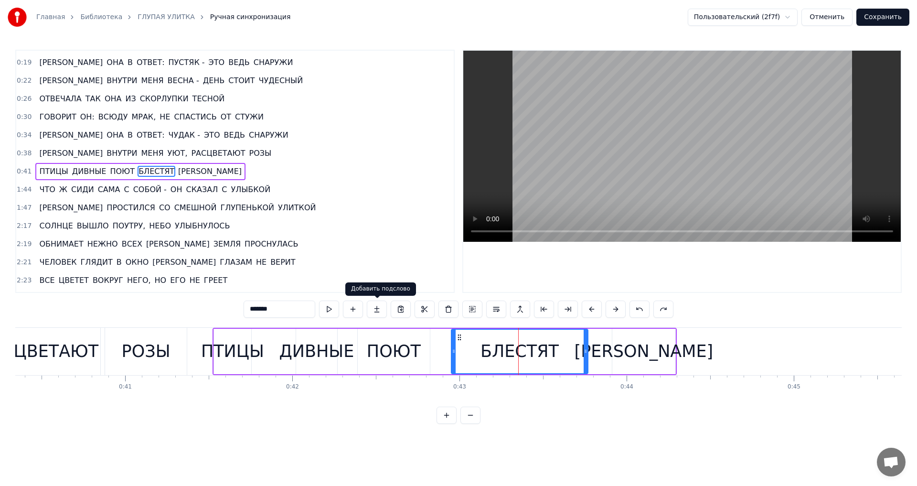
click at [373, 310] on button at bounding box center [377, 308] width 20 height 17
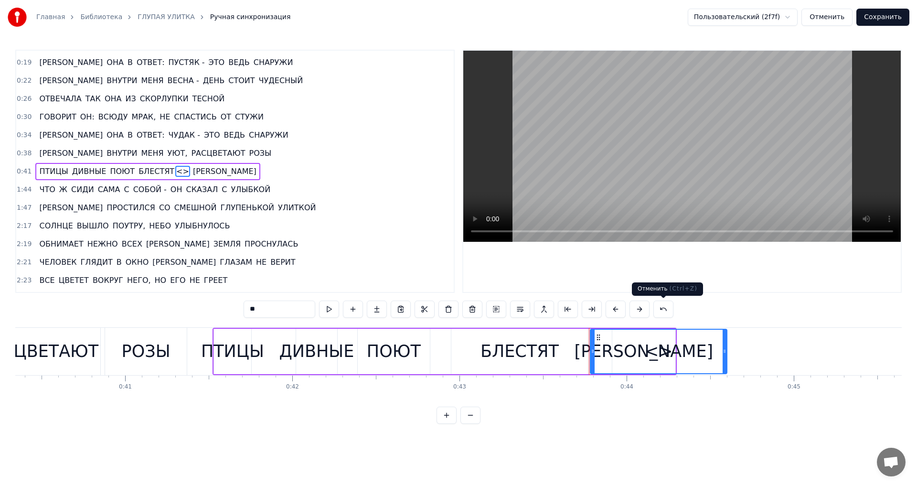
click at [663, 312] on button at bounding box center [663, 308] width 20 height 17
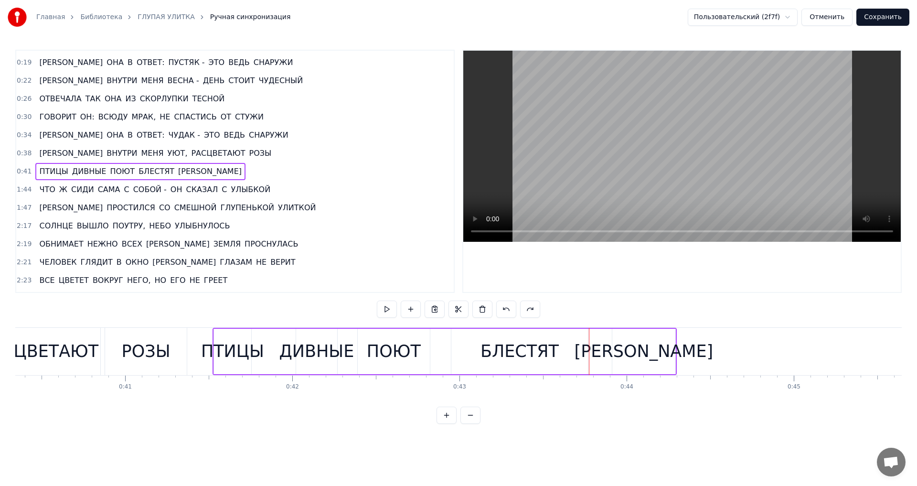
click at [479, 361] on div "БЛЕСТЯТ" at bounding box center [519, 351] width 137 height 45
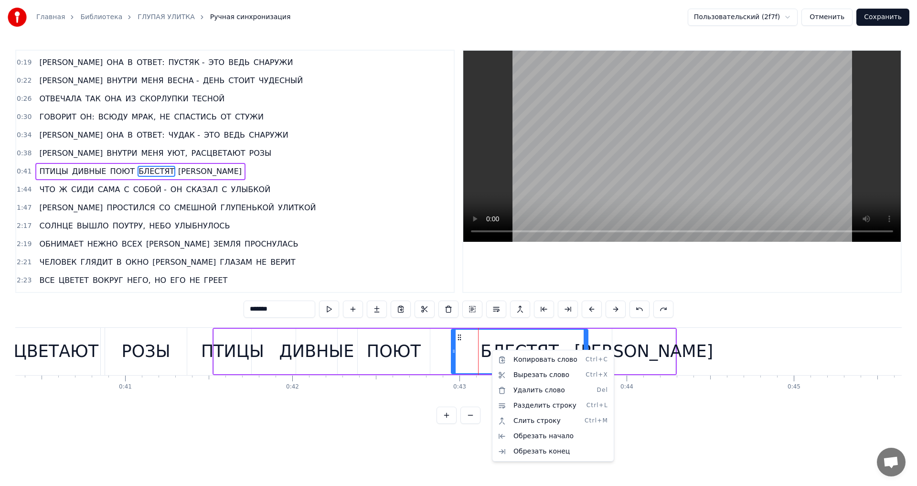
click at [493, 308] on html "Главная Библиотека ГЛУПАЯ УЛИТКА Ручная синхронизация Пользовательский (2f7f) О…" at bounding box center [458, 219] width 917 height 439
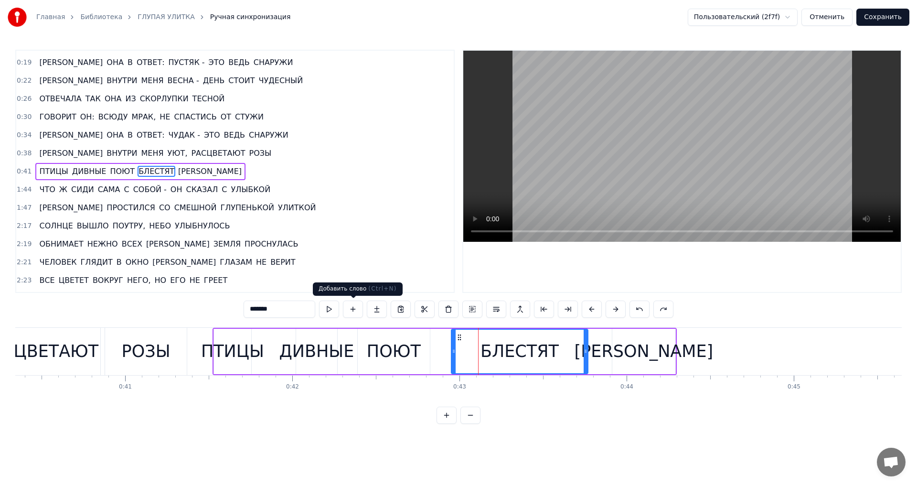
click at [353, 311] on button at bounding box center [353, 308] width 20 height 17
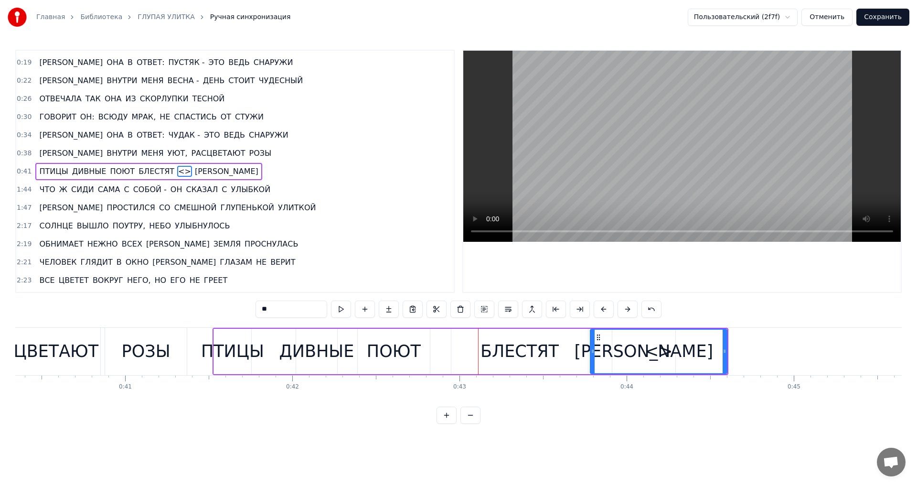
drag, startPoint x: 654, startPoint y: 352, endPoint x: 575, endPoint y: 351, distance: 79.3
click at [594, 350] on div "<>" at bounding box center [659, 351] width 136 height 43
click at [567, 351] on div "БЛЕСТЯТ" at bounding box center [519, 351] width 137 height 45
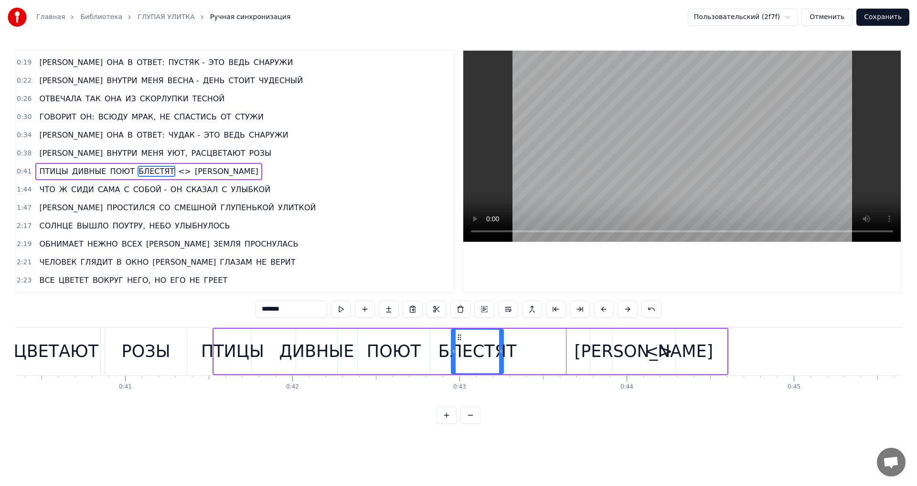
drag, startPoint x: 585, startPoint y: 351, endPoint x: 499, endPoint y: 350, distance: 86.0
click at [499, 350] on icon at bounding box center [501, 351] width 4 height 8
drag, startPoint x: 458, startPoint y: 339, endPoint x: 438, endPoint y: 338, distance: 19.6
click at [438, 338] on icon at bounding box center [440, 337] width 8 height 8
click at [657, 352] on div "[PERSON_NAME]" at bounding box center [644, 351] width 139 height 25
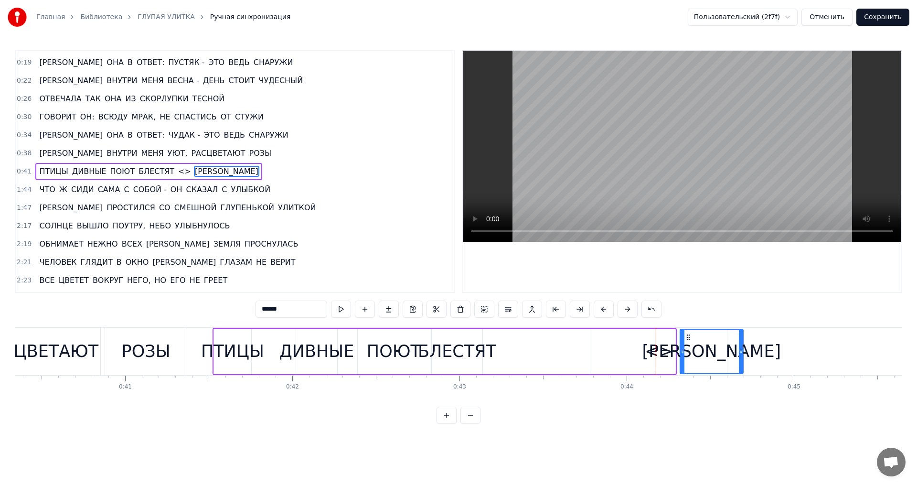
drag, startPoint x: 620, startPoint y: 337, endPoint x: 687, endPoint y: 342, distance: 68.0
click at [687, 342] on div "[PERSON_NAME]" at bounding box center [712, 351] width 62 height 43
click at [652, 356] on div "<>" at bounding box center [659, 351] width 28 height 25
type input "**"
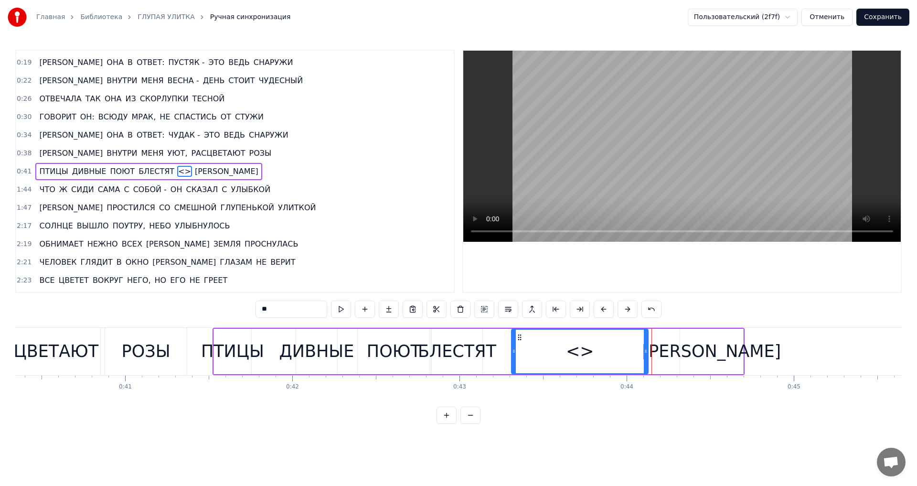
drag, startPoint x: 598, startPoint y: 337, endPoint x: 519, endPoint y: 338, distance: 78.8
click at [519, 338] on icon at bounding box center [520, 337] width 8 height 8
click at [581, 353] on div "<>" at bounding box center [580, 351] width 28 height 25
click at [177, 171] on span "<>" at bounding box center [184, 171] width 15 height 11
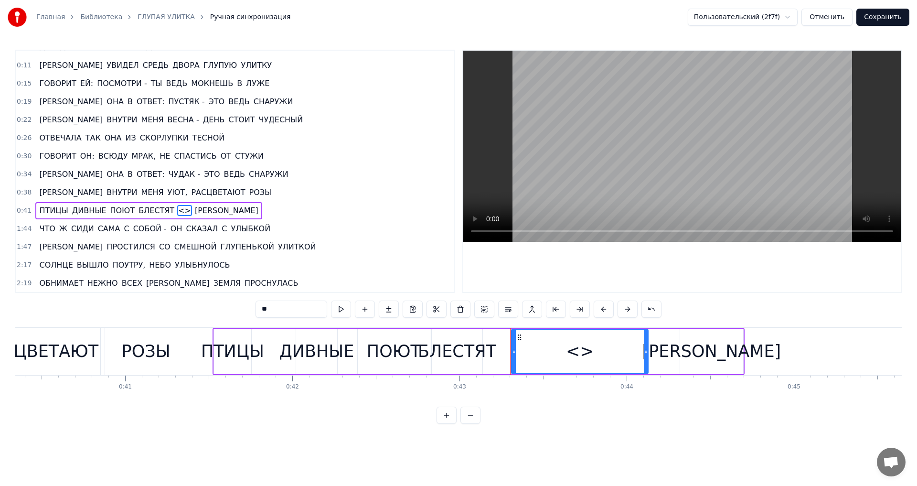
scroll to position [0, 0]
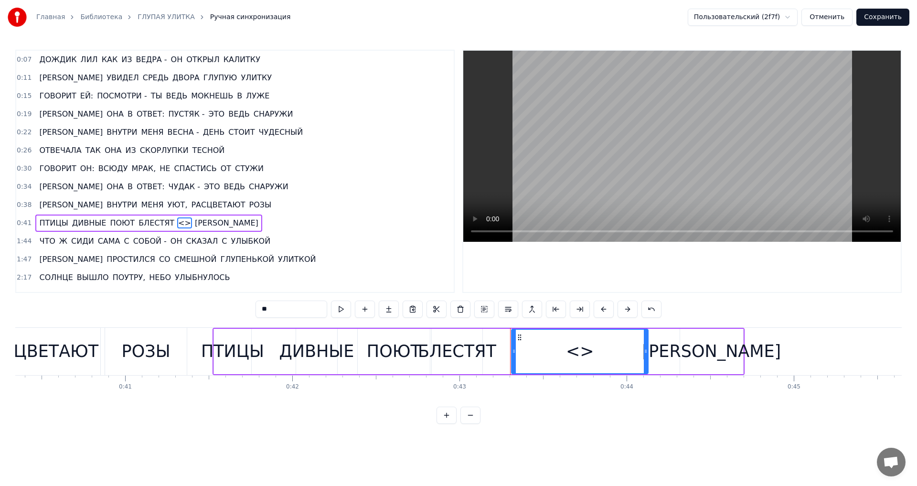
click at [880, 14] on button "Сохранить" at bounding box center [882, 17] width 53 height 17
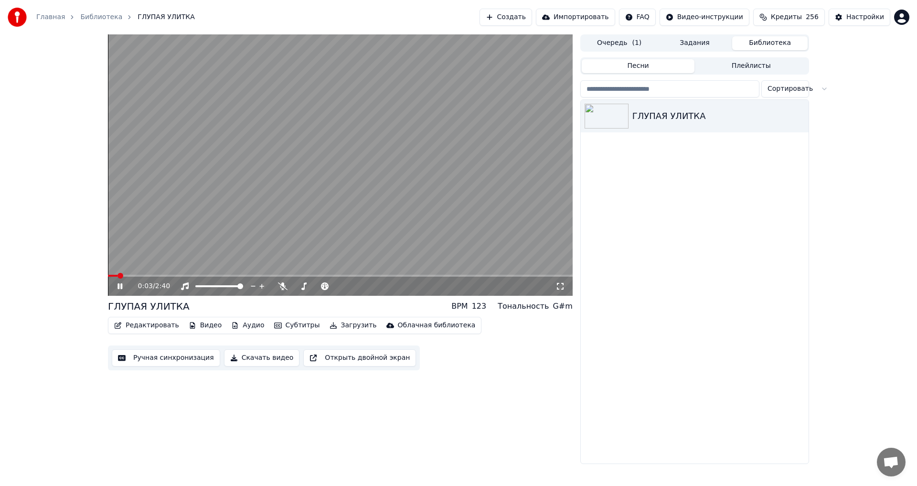
click at [122, 281] on div "0:03 / 2:40" at bounding box center [340, 286] width 465 height 19
click at [118, 286] on icon at bounding box center [120, 286] width 5 height 6
click at [133, 325] on button "Редактировать" at bounding box center [146, 325] width 73 height 13
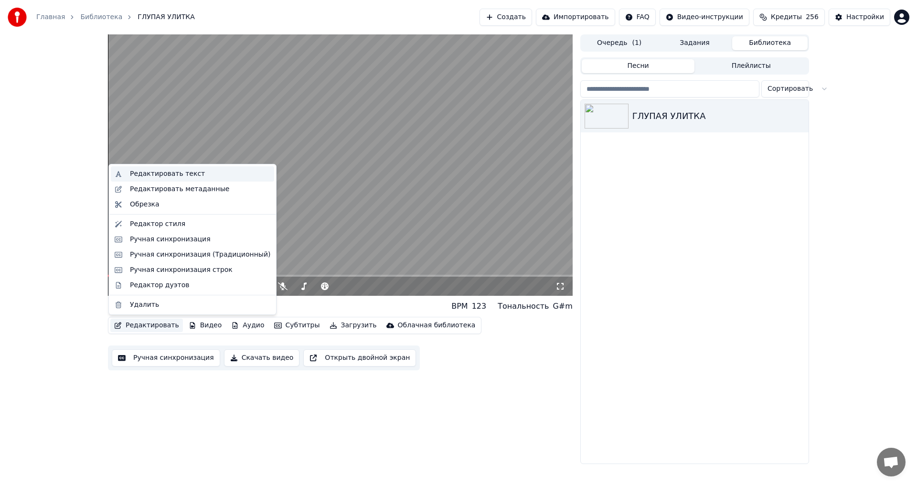
click at [162, 174] on div "Редактировать текст" at bounding box center [167, 174] width 75 height 10
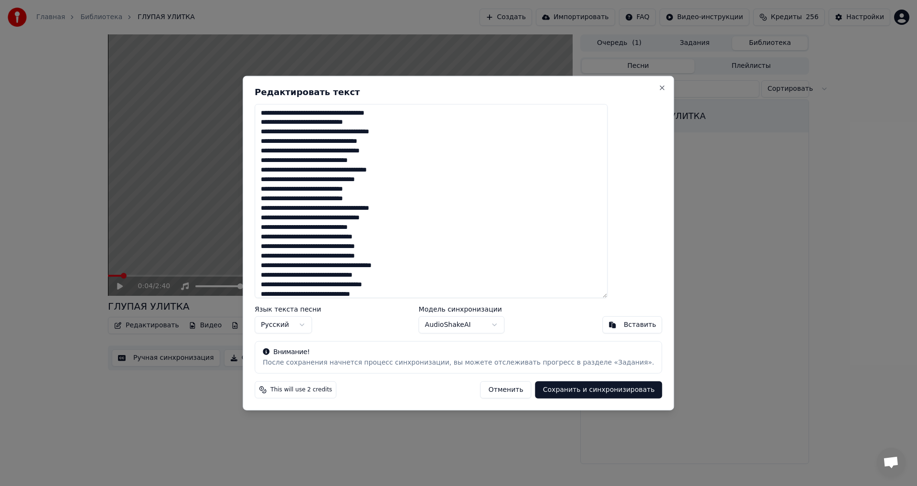
drag, startPoint x: 375, startPoint y: 199, endPoint x: 365, endPoint y: 199, distance: 10.0
click at [365, 199] on textarea at bounding box center [431, 201] width 353 height 194
click at [624, 323] on div "Вставить" at bounding box center [640, 325] width 32 height 10
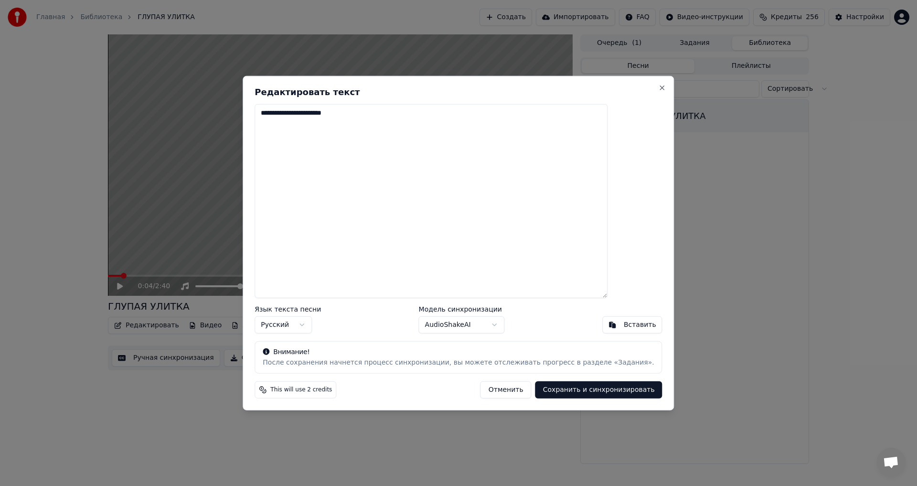
click at [482, 386] on button "Отменить" at bounding box center [506, 389] width 51 height 17
type textarea "**********"
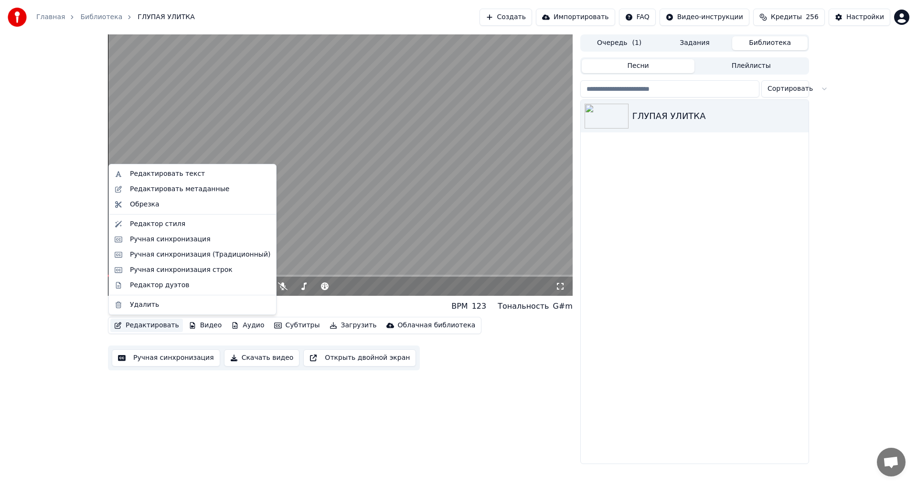
click at [149, 328] on button "Редактировать" at bounding box center [146, 325] width 73 height 13
click at [160, 175] on div "Редактировать текст" at bounding box center [167, 174] width 75 height 10
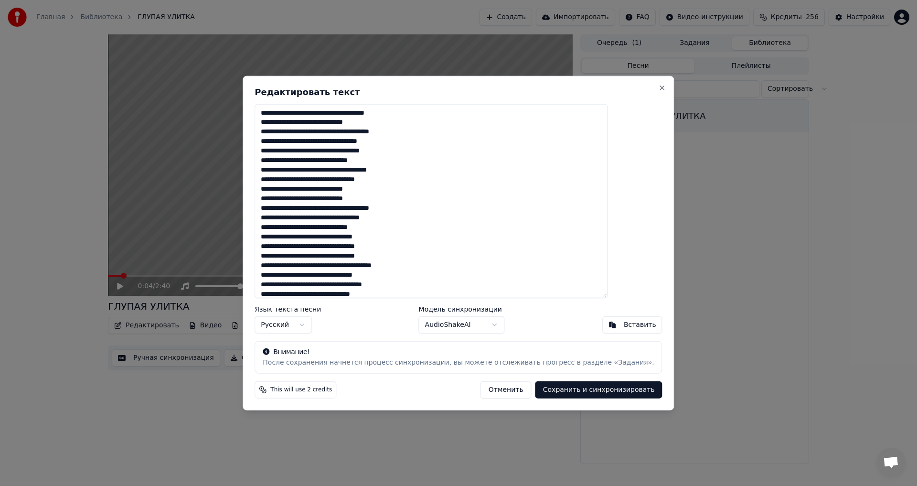
drag, startPoint x: 374, startPoint y: 199, endPoint x: 366, endPoint y: 199, distance: 8.6
click at [366, 199] on textarea at bounding box center [431, 201] width 353 height 194
type textarea "**********"
click at [572, 392] on button "Сохранить и синхронизировать" at bounding box center [598, 389] width 127 height 17
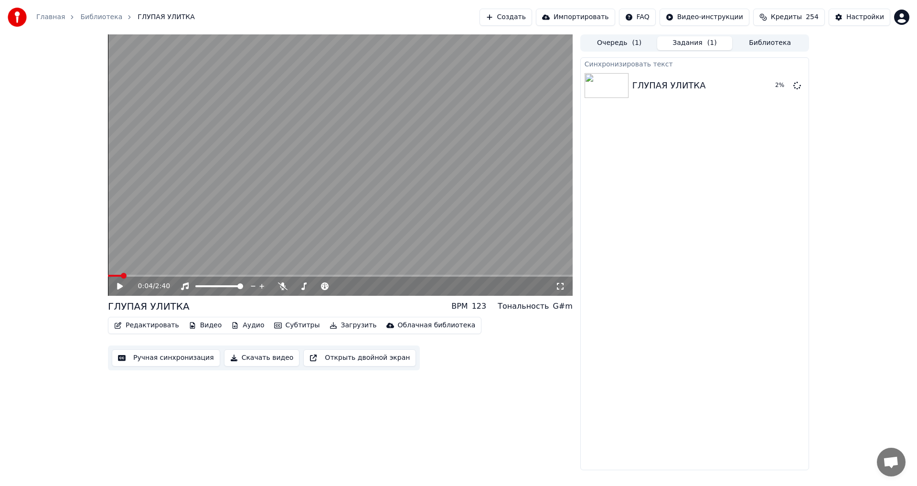
click at [188, 357] on button "Ручная синхронизация" at bounding box center [166, 357] width 108 height 17
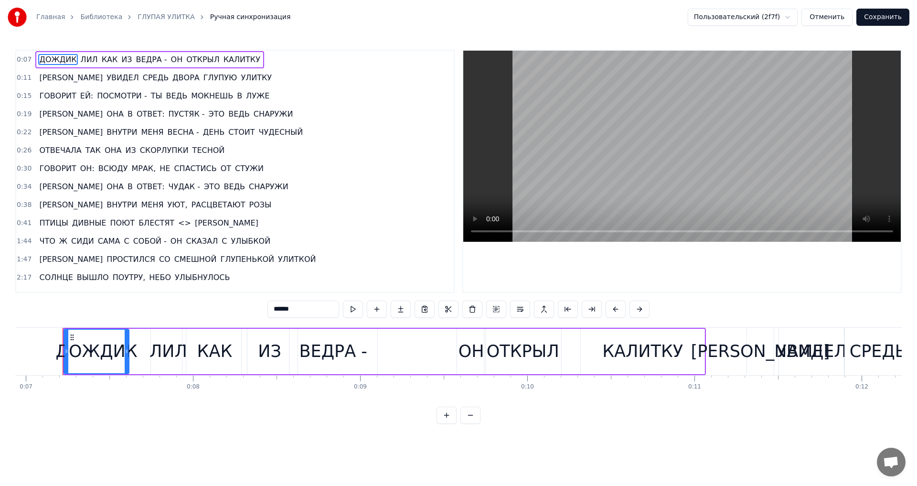
scroll to position [0, 1159]
click at [21, 58] on span "0:07" at bounding box center [24, 60] width 15 height 10
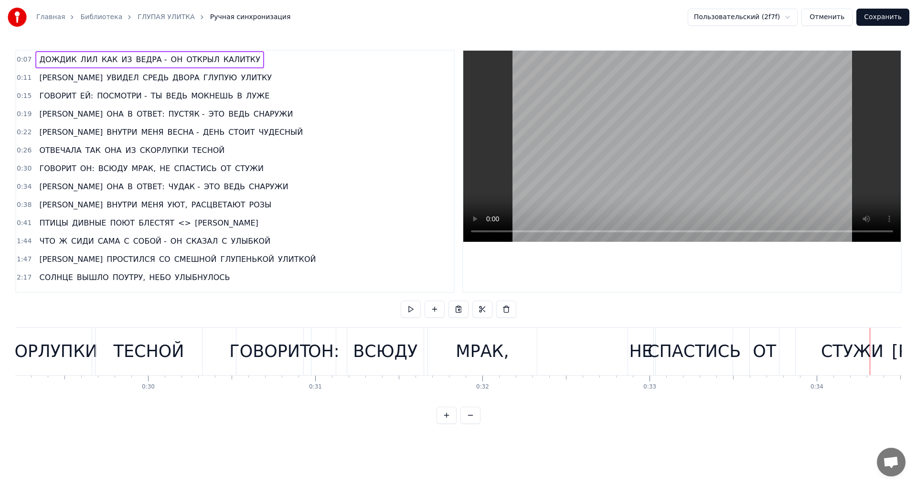
scroll to position [0, 4851]
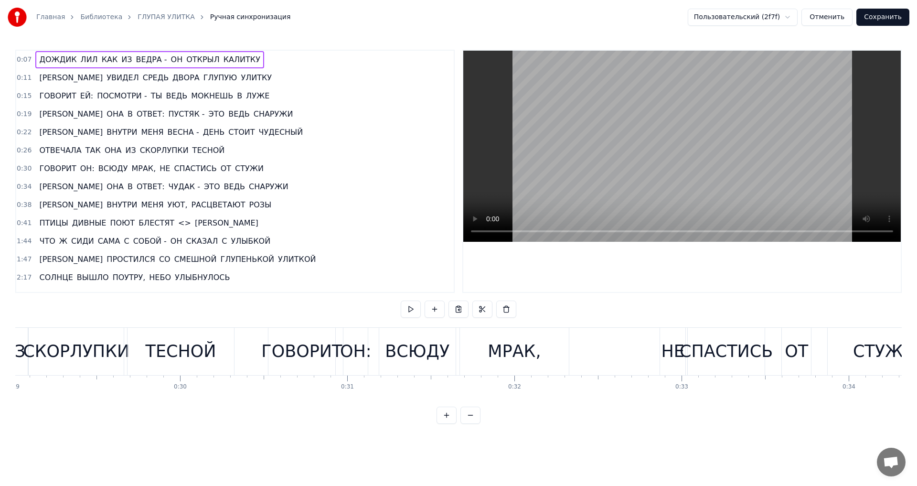
click at [402, 342] on div "ВСЮДУ" at bounding box center [417, 351] width 64 height 25
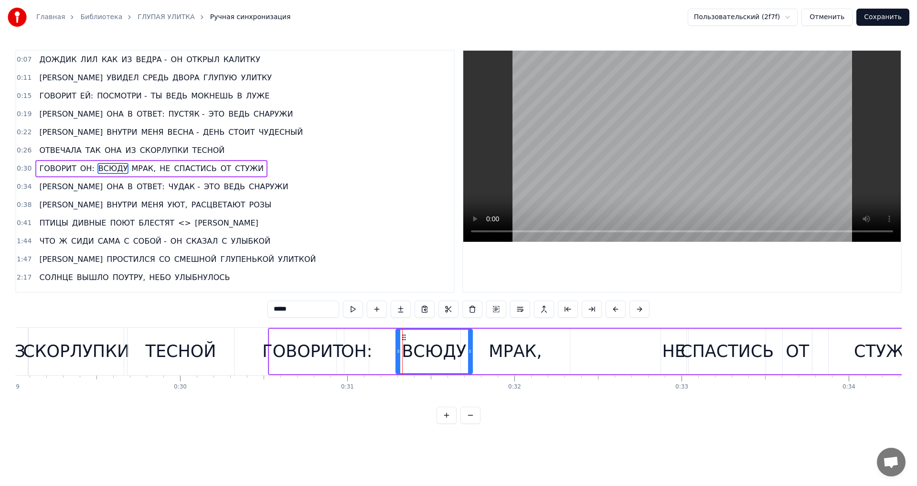
drag, startPoint x: 388, startPoint y: 337, endPoint x: 404, endPoint y: 337, distance: 15.8
click at [404, 337] on icon at bounding box center [404, 337] width 8 height 8
click at [497, 353] on div "МРАК," at bounding box center [515, 351] width 53 height 25
type input "*****"
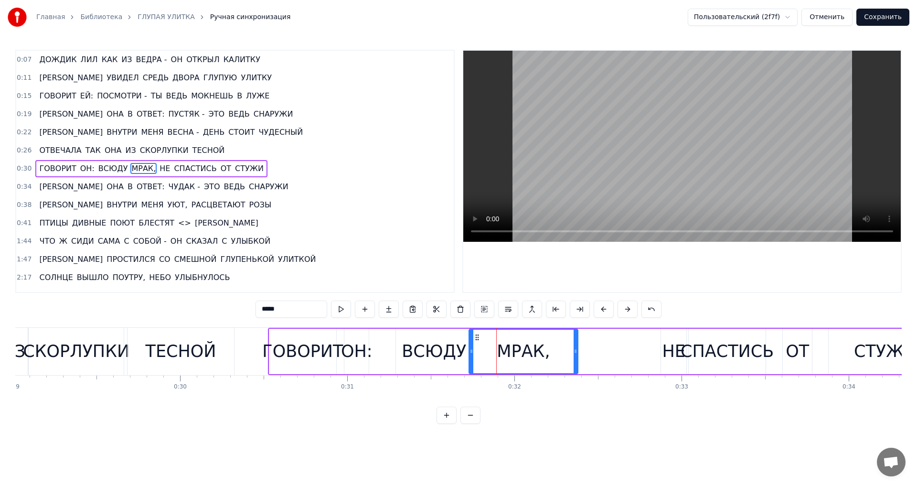
drag, startPoint x: 470, startPoint y: 337, endPoint x: 478, endPoint y: 337, distance: 8.1
click at [478, 337] on circle at bounding box center [478, 337] width 0 height 0
click at [26, 150] on span "0:26" at bounding box center [24, 151] width 15 height 10
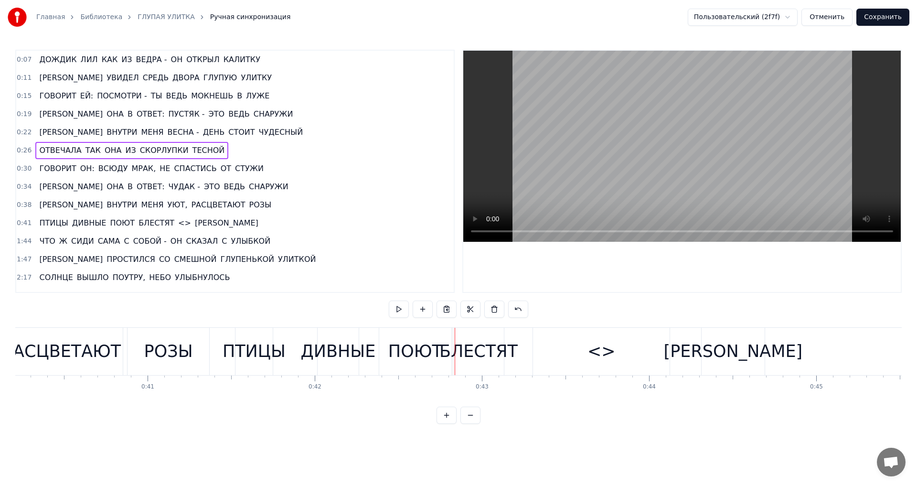
scroll to position [0, 6673]
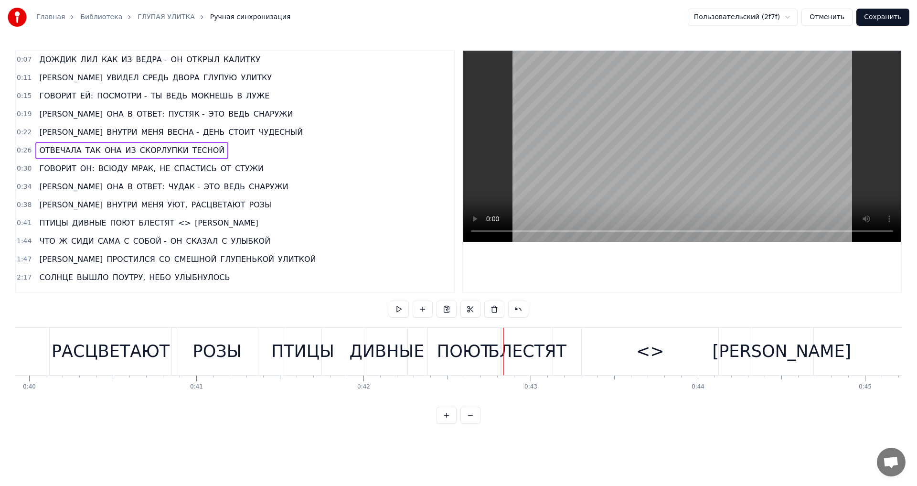
click at [201, 348] on div "РОЗЫ" at bounding box center [217, 351] width 49 height 25
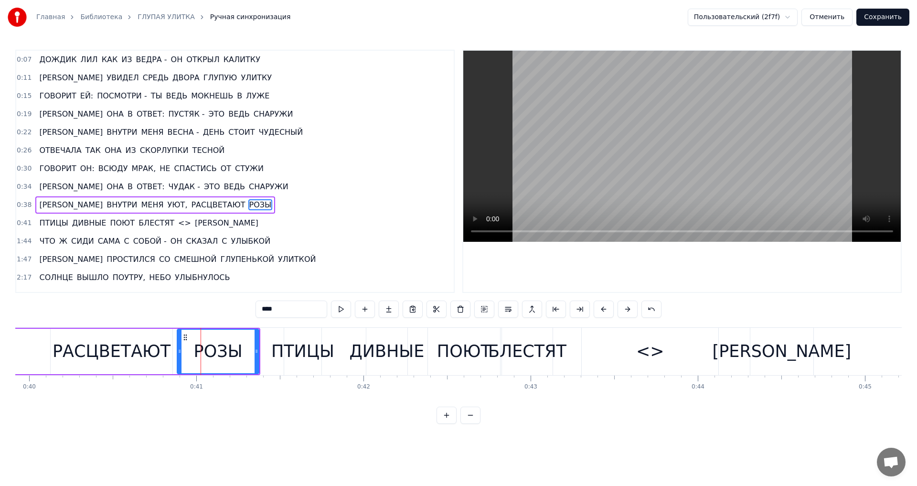
scroll to position [33, 0]
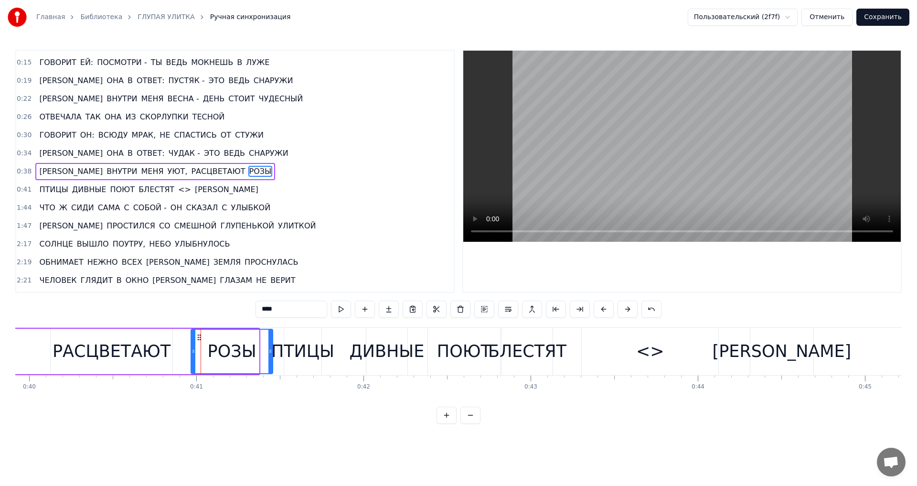
drag, startPoint x: 185, startPoint y: 336, endPoint x: 200, endPoint y: 336, distance: 14.8
click at [200, 336] on icon at bounding box center [199, 337] width 8 height 8
click at [288, 356] on div "ПТИЦЫ" at bounding box center [302, 351] width 63 height 25
type input "*****"
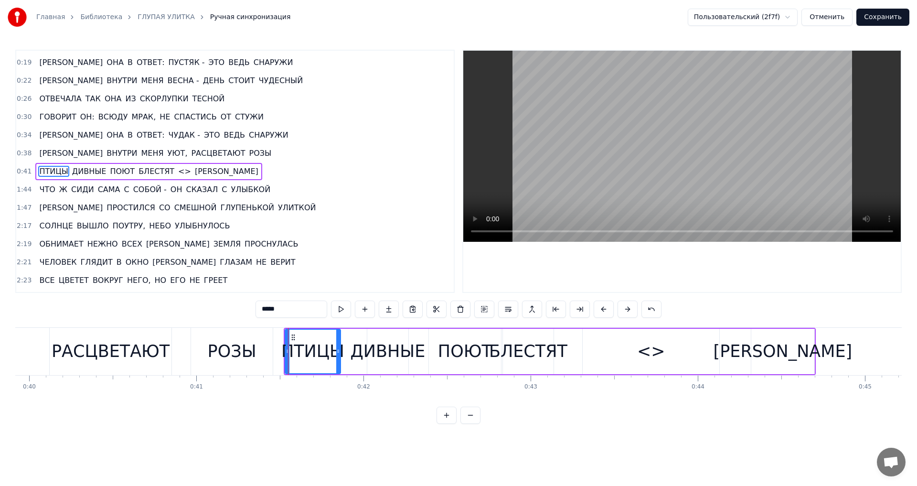
drag, startPoint x: 321, startPoint y: 352, endPoint x: 340, endPoint y: 353, distance: 18.6
click at [340, 353] on icon at bounding box center [338, 351] width 4 height 8
click at [24, 151] on span "0:38" at bounding box center [24, 154] width 15 height 10
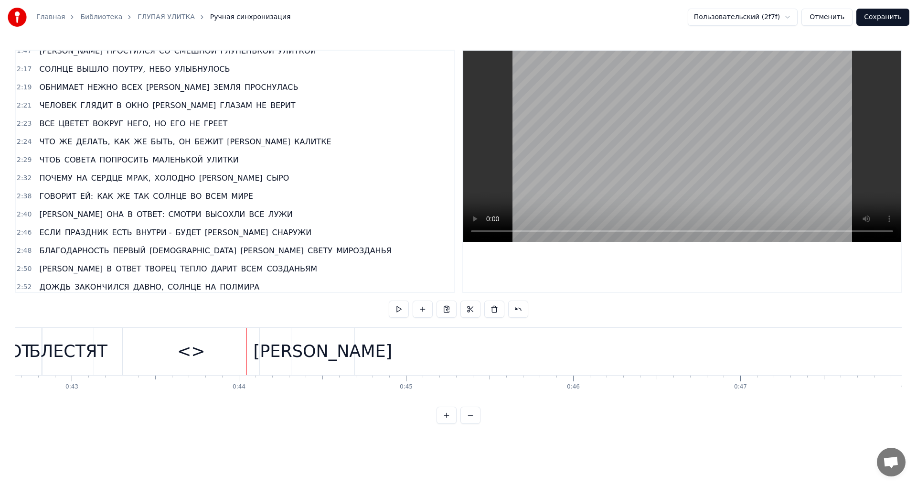
scroll to position [231, 0]
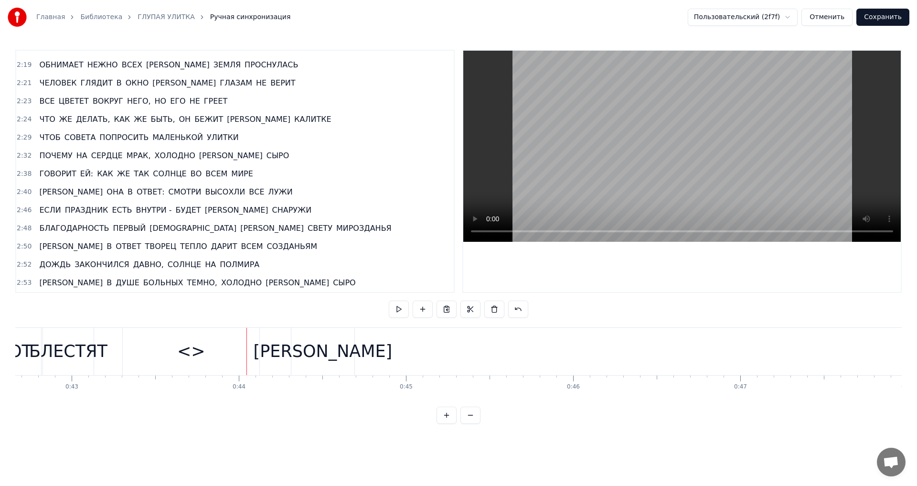
click at [836, 18] on button "Отменить" at bounding box center [827, 17] width 51 height 17
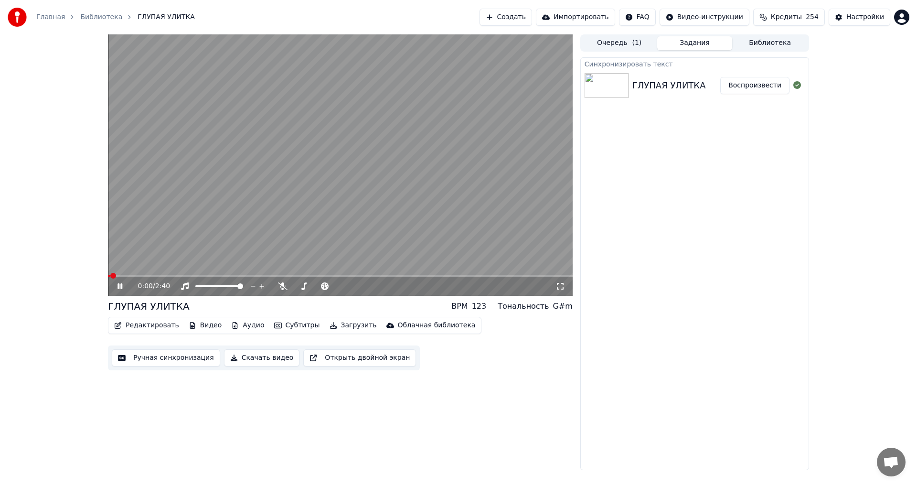
click at [181, 360] on button "Ручная синхронизация" at bounding box center [166, 357] width 108 height 17
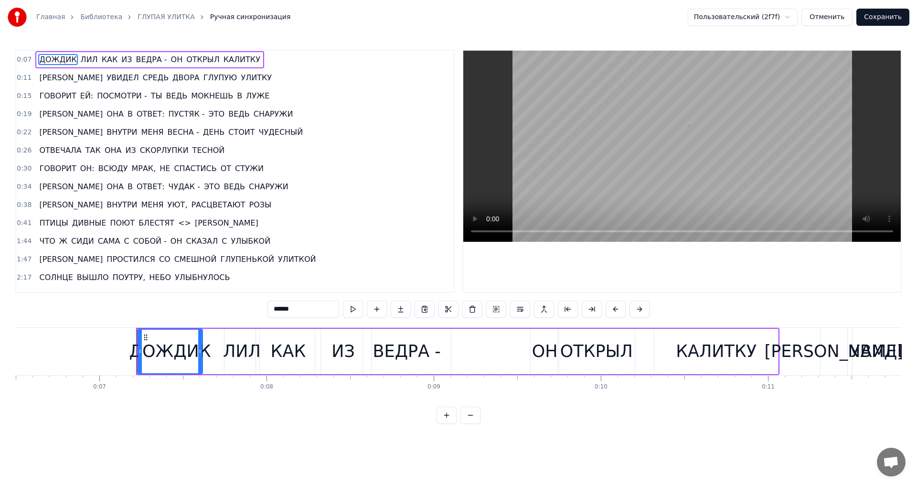
scroll to position [0, 1159]
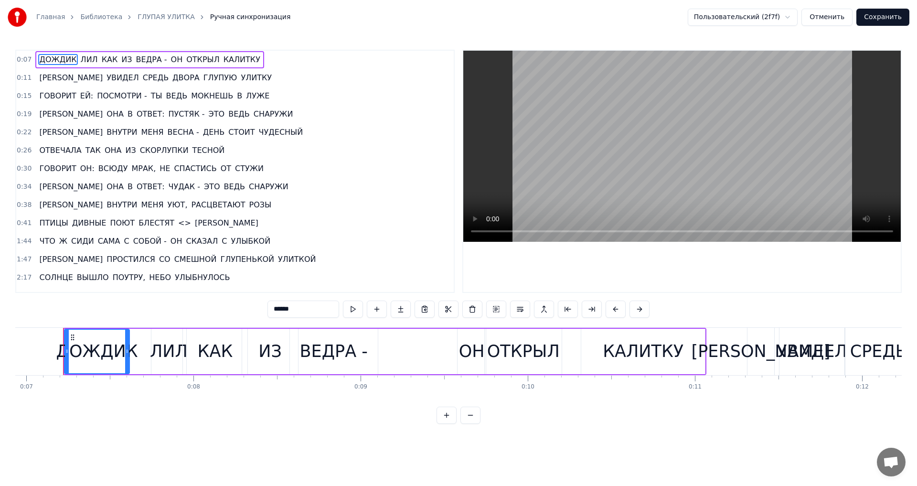
click at [138, 15] on link "ГЛУПАЯ УЛИТКА" at bounding box center [166, 17] width 57 height 10
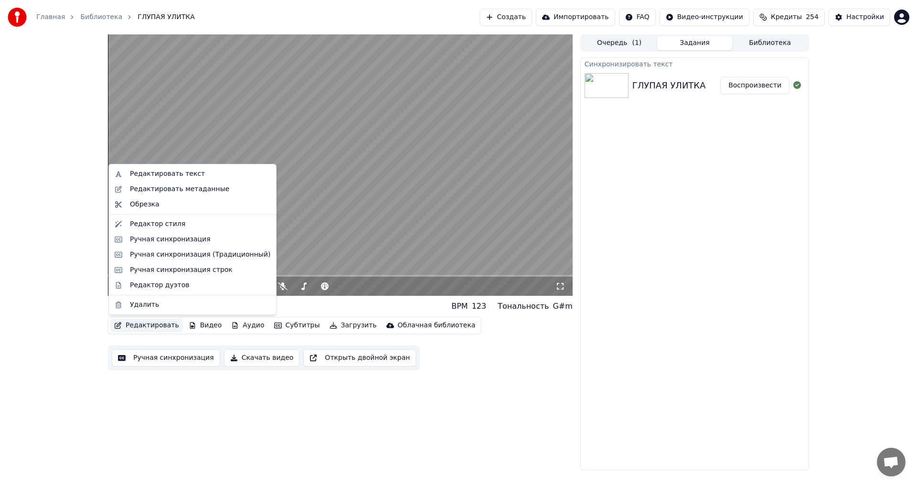
click at [139, 326] on button "Редактировать" at bounding box center [146, 325] width 73 height 13
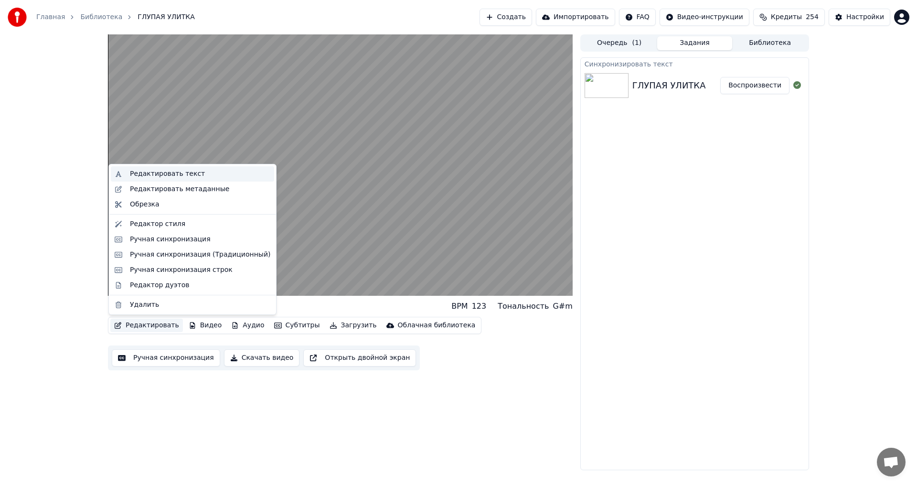
click at [158, 177] on div "Редактировать текст" at bounding box center [167, 174] width 75 height 10
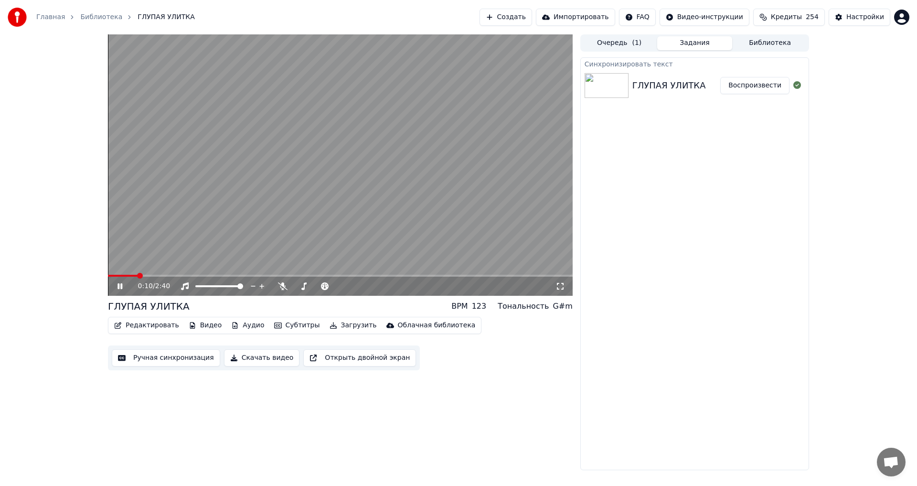
click at [118, 283] on icon at bounding box center [127, 286] width 22 height 8
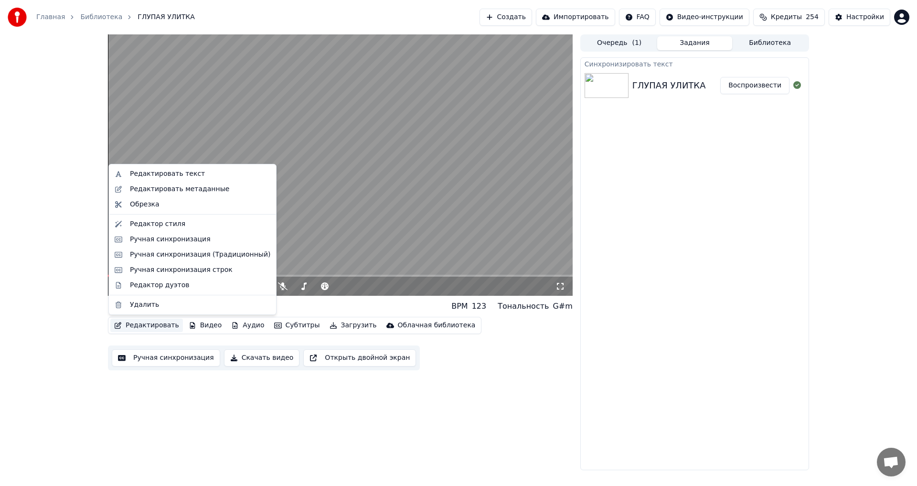
click at [140, 326] on button "Редактировать" at bounding box center [146, 325] width 73 height 13
click at [160, 176] on div "Редактировать текст" at bounding box center [167, 174] width 75 height 10
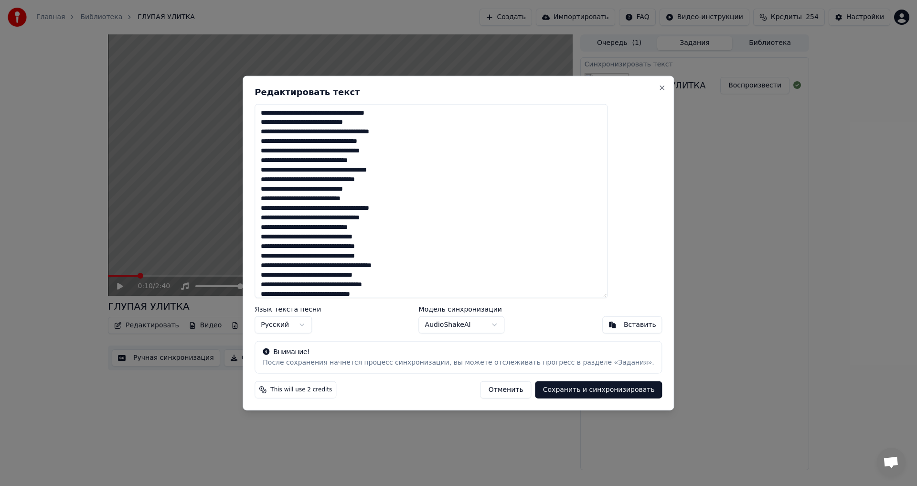
click at [384, 113] on textarea at bounding box center [431, 201] width 353 height 194
click at [374, 132] on textarea at bounding box center [431, 201] width 353 height 194
click at [329, 132] on textarea at bounding box center [431, 201] width 353 height 194
click at [338, 142] on textarea at bounding box center [431, 201] width 353 height 194
click at [368, 140] on textarea at bounding box center [431, 201] width 353 height 194
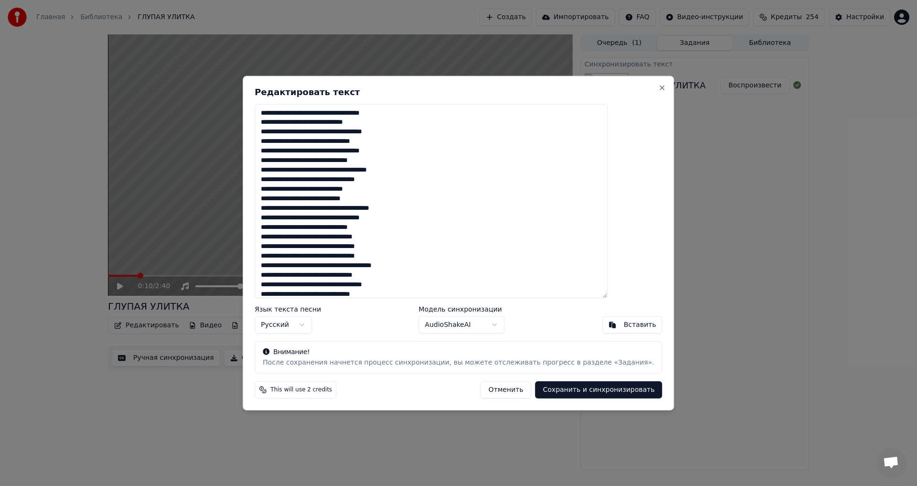
click at [368, 153] on textarea at bounding box center [431, 201] width 353 height 194
click at [331, 169] on textarea at bounding box center [431, 201] width 353 height 194
click at [338, 178] on textarea at bounding box center [431, 201] width 353 height 194
click at [363, 179] on textarea at bounding box center [431, 201] width 353 height 194
click at [336, 179] on textarea at bounding box center [431, 201] width 353 height 194
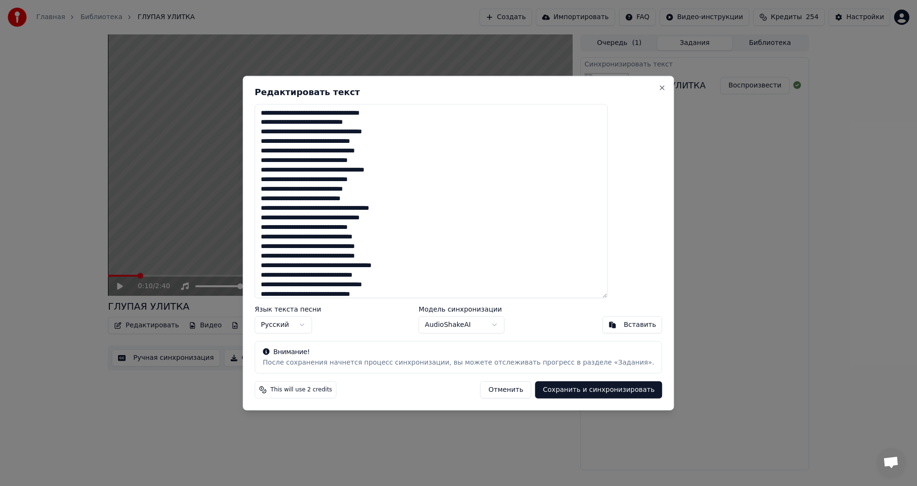
click at [386, 211] on textarea at bounding box center [431, 201] width 353 height 194
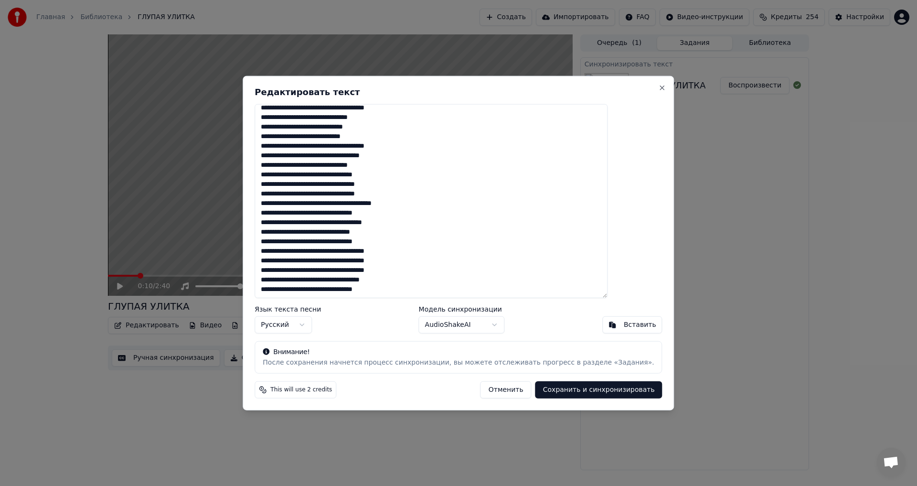
scroll to position [63, 0]
click at [393, 253] on textarea at bounding box center [431, 201] width 353 height 194
click at [331, 223] on textarea at bounding box center [431, 201] width 353 height 194
click at [330, 221] on textarea at bounding box center [431, 201] width 353 height 194
click at [336, 241] on textarea at bounding box center [431, 201] width 353 height 194
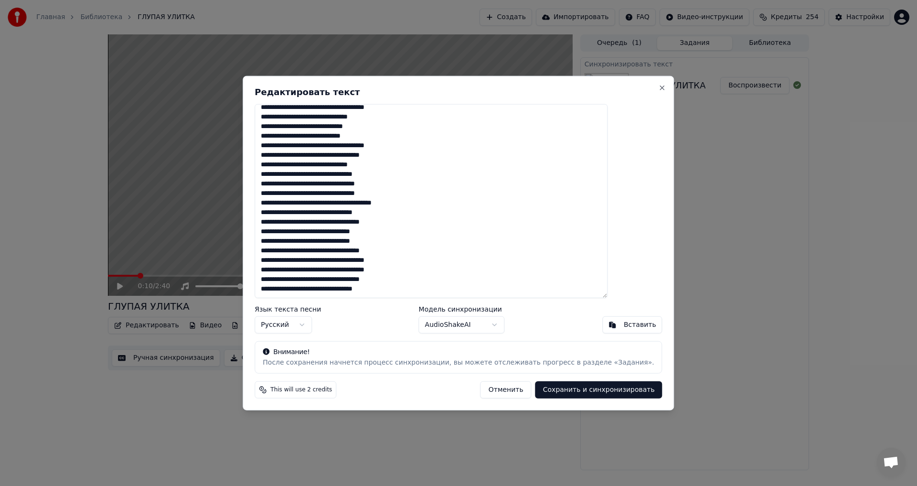
type textarea "**********"
click at [564, 392] on button "Сохранить и синхронизировать" at bounding box center [598, 389] width 127 height 17
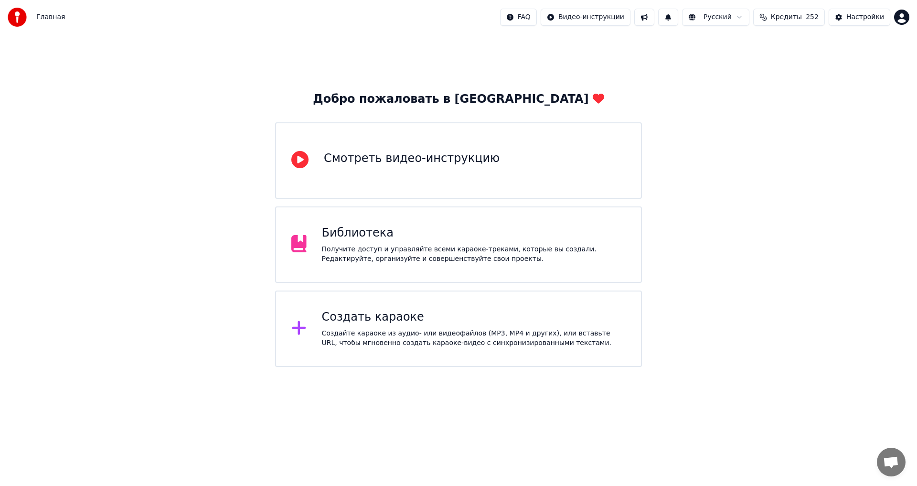
click at [352, 239] on div "Библиотека" at bounding box center [474, 232] width 304 height 15
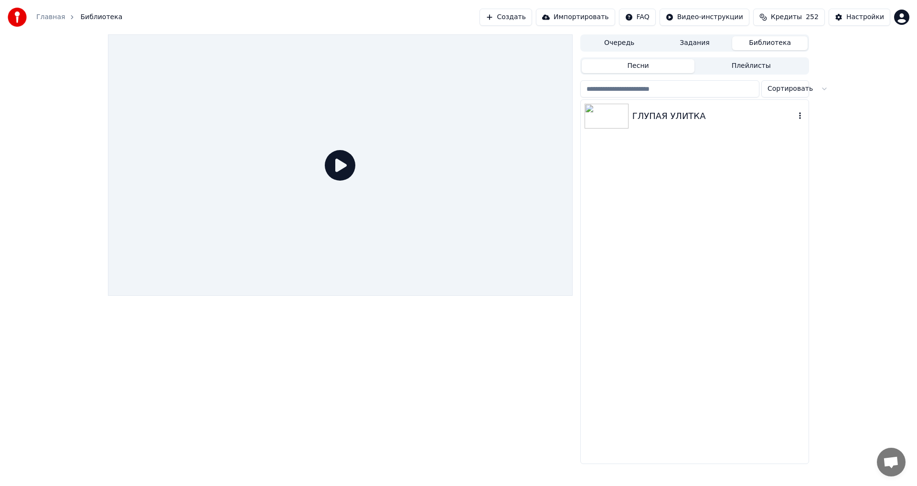
click at [641, 118] on div "ГЛУПАЯ УЛИТКА" at bounding box center [713, 115] width 163 height 13
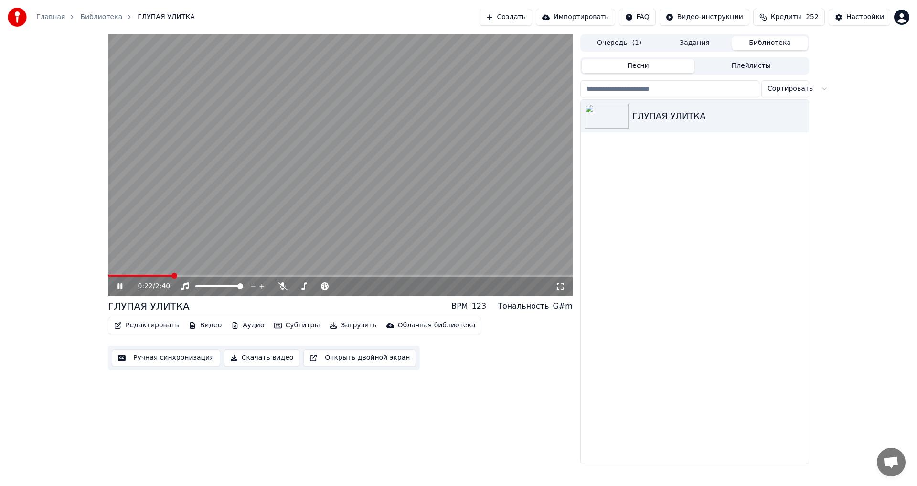
click at [146, 327] on button "Редактировать" at bounding box center [146, 325] width 73 height 13
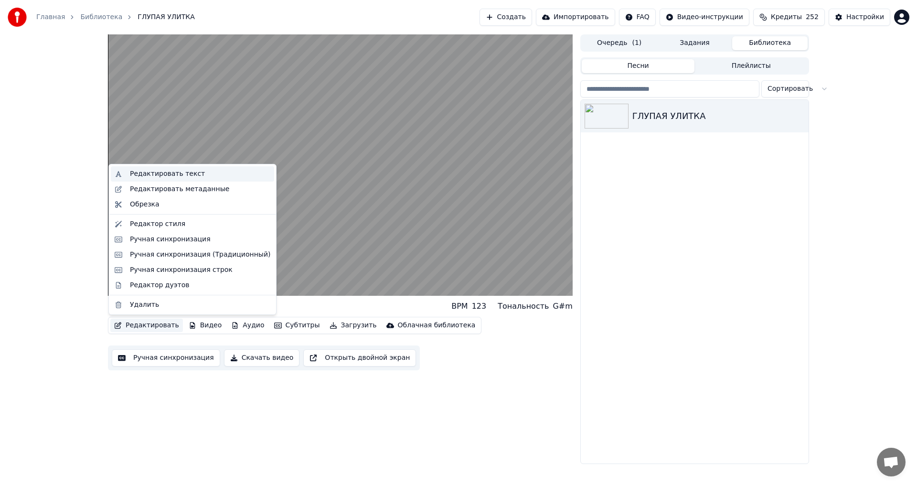
click at [166, 174] on div "Редактировать текст" at bounding box center [167, 174] width 75 height 10
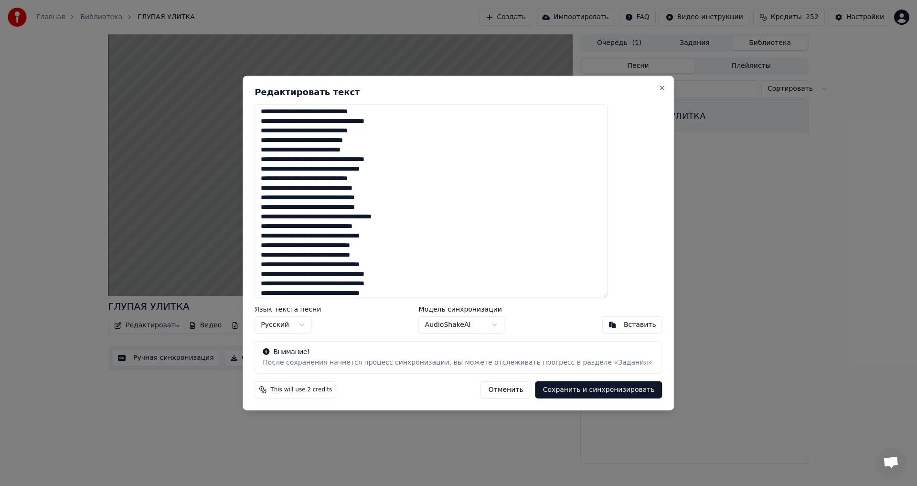
scroll to position [63, 0]
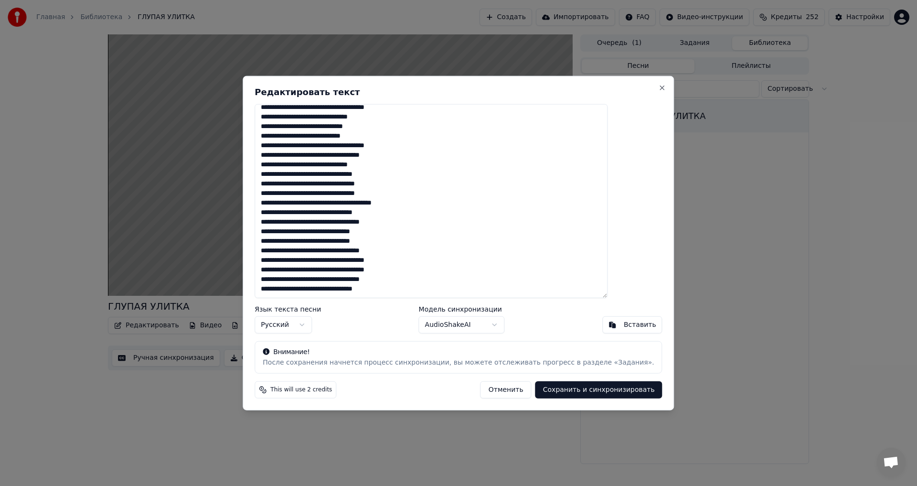
click at [462, 324] on body "Главная Библиотека ГЛУПАЯ УЛИТКА Создать Импортировать FAQ Видео-инструкции Кре…" at bounding box center [458, 243] width 917 height 486
click at [562, 389] on button "Сохранить и синхронизировать" at bounding box center [598, 389] width 127 height 17
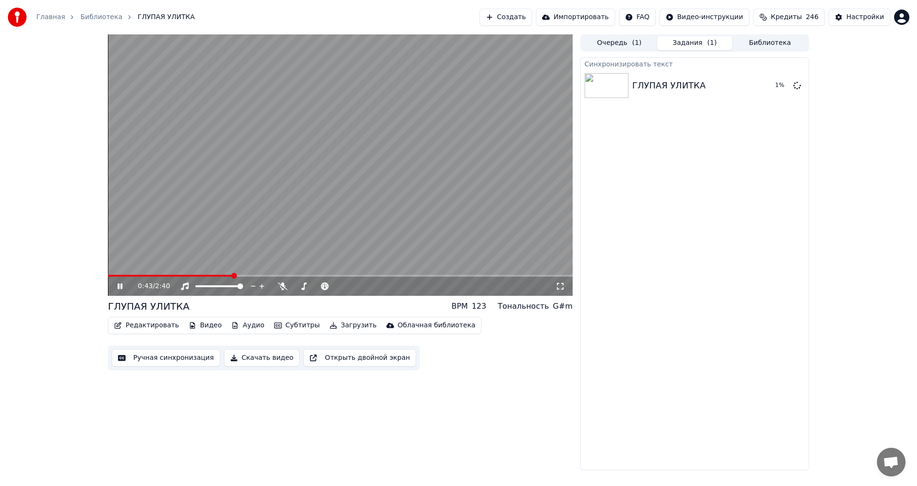
click at [124, 286] on icon at bounding box center [127, 286] width 22 height 8
click at [157, 276] on span at bounding box center [132, 276] width 49 height 2
click at [118, 275] on span at bounding box center [138, 276] width 60 height 2
click at [171, 359] on button "Ручная синхронизация" at bounding box center [166, 357] width 108 height 17
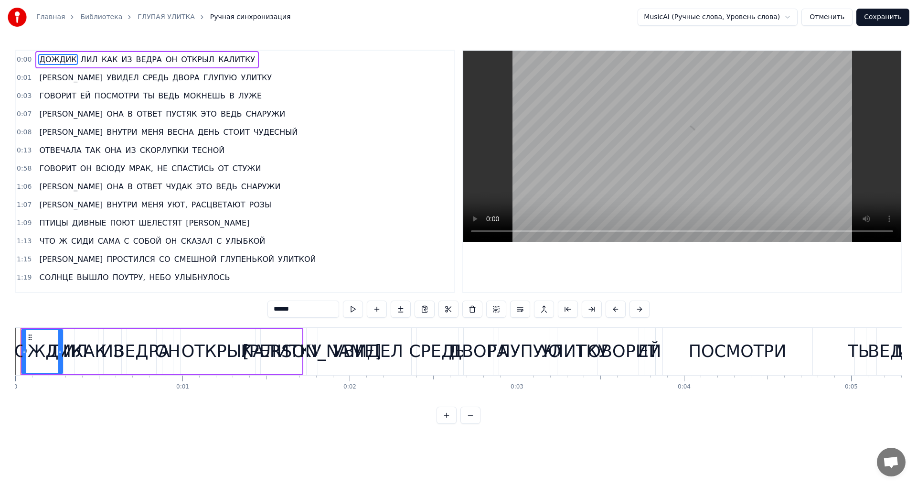
click at [793, 17] on html "Главная Библиотека ГЛУПАЯ УЛИТКА Ручная синхронизация MusicAI (Ручные слова, Ур…" at bounding box center [458, 219] width 917 height 439
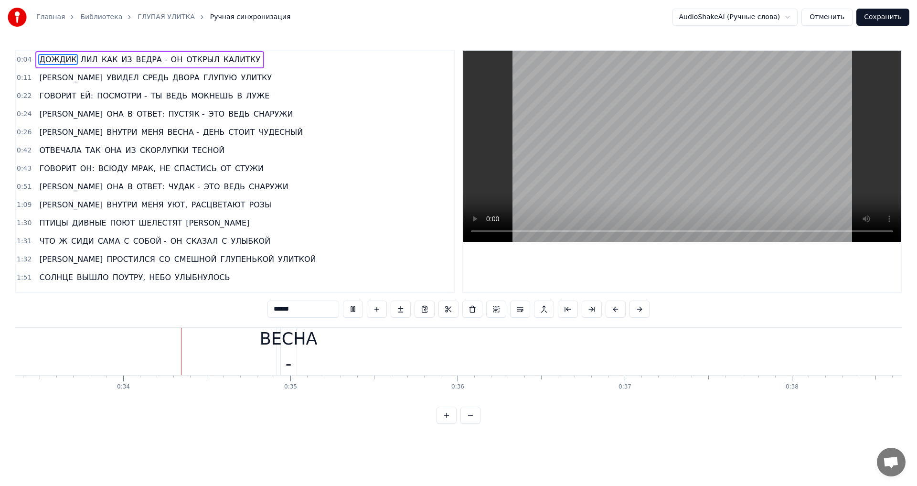
scroll to position [0, 5590]
click at [826, 21] on button "Отменить" at bounding box center [827, 17] width 51 height 17
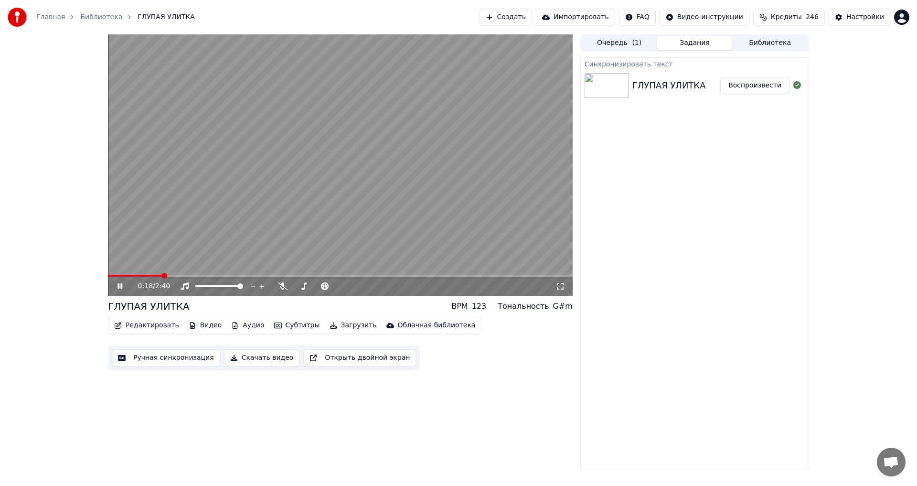
click at [119, 286] on icon at bounding box center [120, 286] width 5 height 6
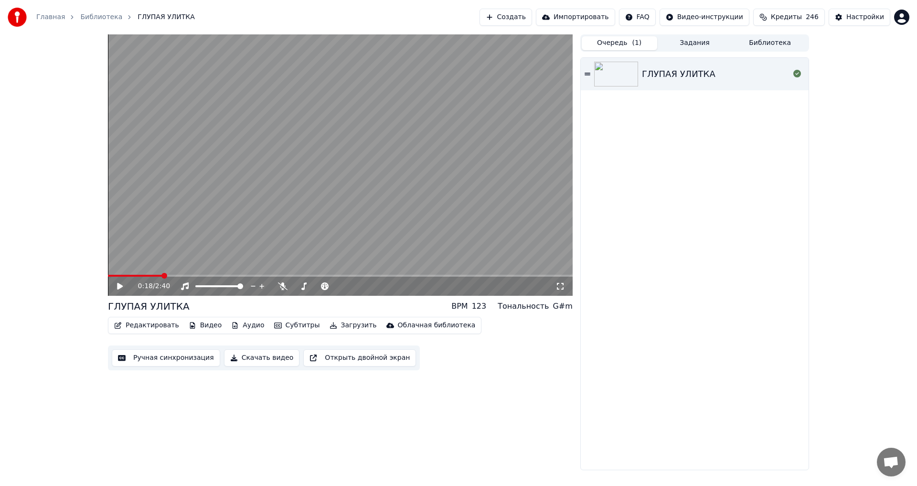
click at [624, 41] on button "Очередь ( 1 )" at bounding box center [619, 43] width 75 height 14
click at [697, 43] on button "Задания" at bounding box center [694, 43] width 75 height 14
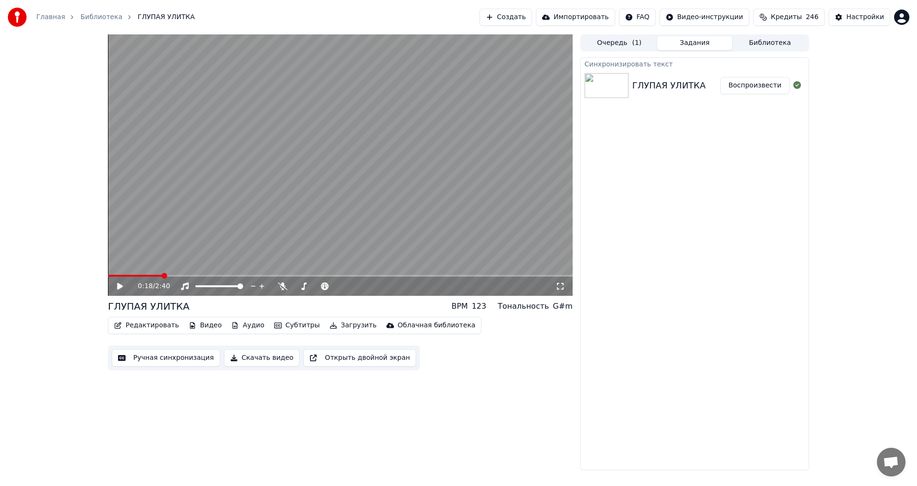
click at [768, 44] on button "Библиотека" at bounding box center [769, 43] width 75 height 14
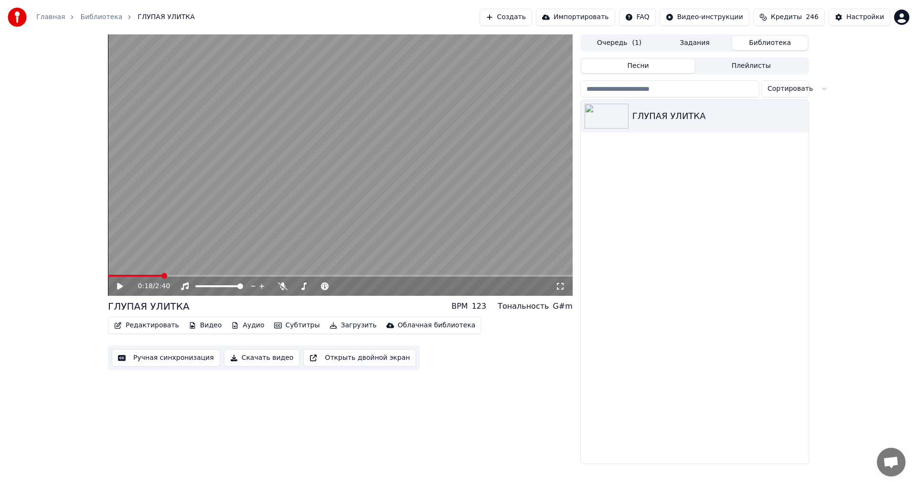
click at [621, 41] on button "Очередь ( 1 )" at bounding box center [619, 43] width 75 height 14
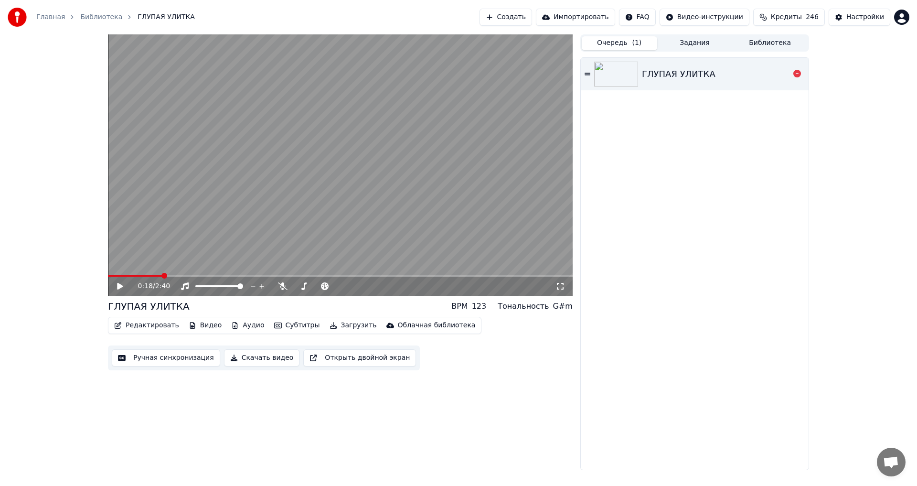
click at [589, 72] on icon at bounding box center [588, 74] width 6 height 7
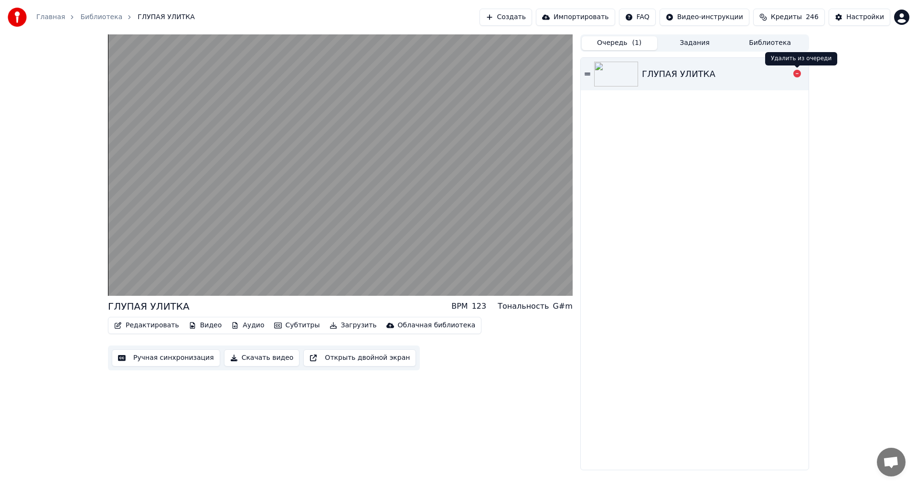
click at [796, 73] on icon at bounding box center [797, 74] width 8 height 8
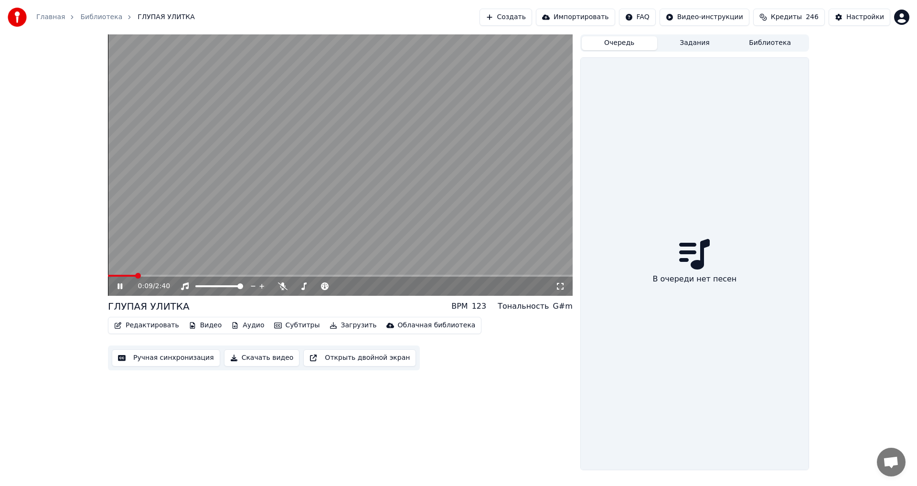
click at [120, 285] on icon at bounding box center [127, 286] width 22 height 8
click at [703, 43] on button "Задания" at bounding box center [694, 43] width 75 height 14
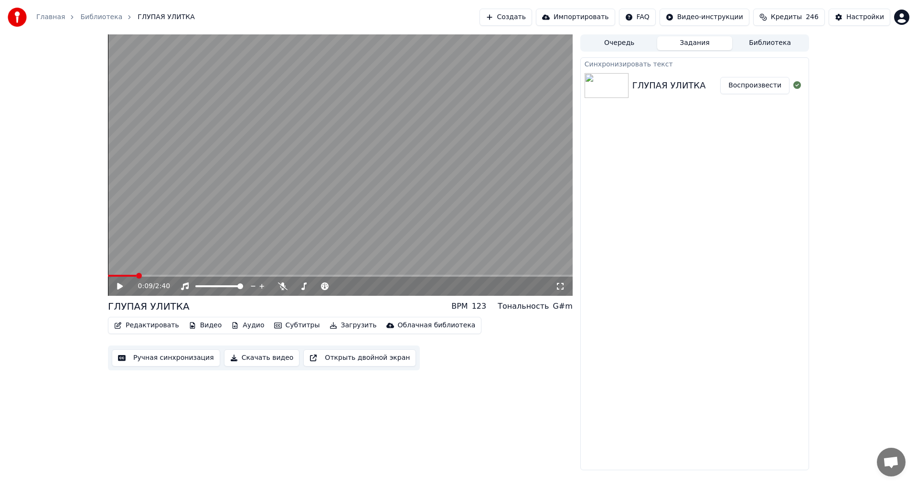
click at [759, 42] on button "Библиотека" at bounding box center [769, 43] width 75 height 14
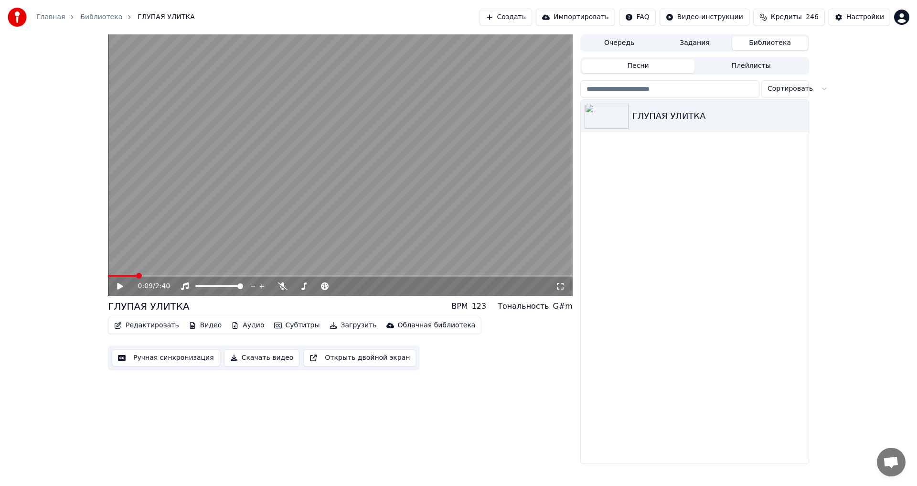
click at [693, 43] on button "Задания" at bounding box center [694, 43] width 75 height 14
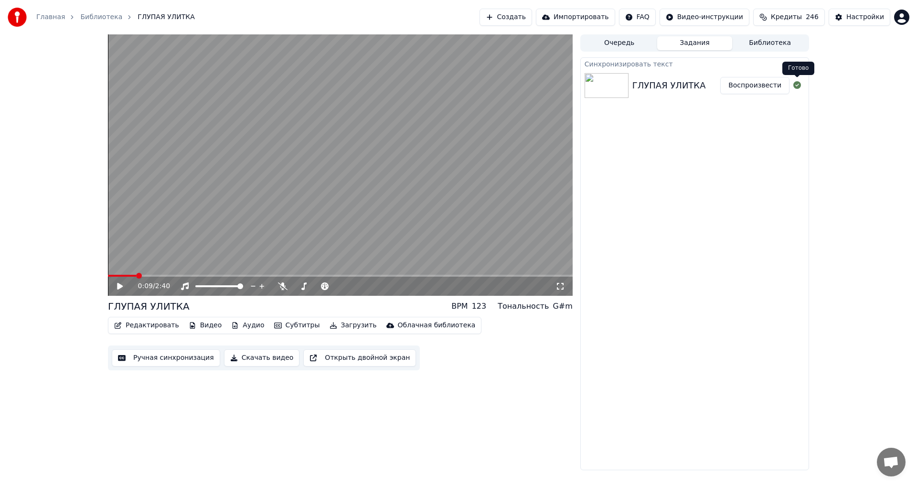
click at [797, 85] on icon at bounding box center [797, 85] width 8 height 8
click at [775, 45] on button "Библиотека" at bounding box center [769, 43] width 75 height 14
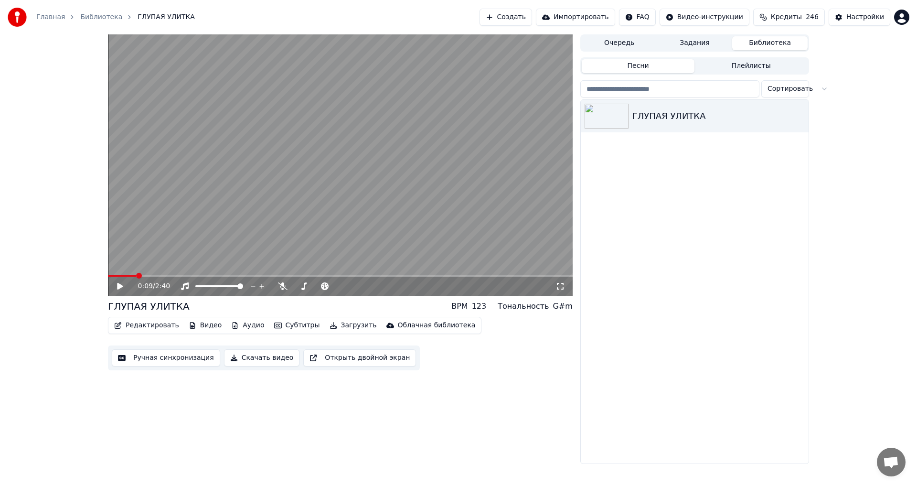
click at [790, 89] on html "Главная Библиотека ГЛУПАЯ УЛИТКА Создать Импортировать FAQ Видео-инструкции Кре…" at bounding box center [458, 243] width 917 height 486
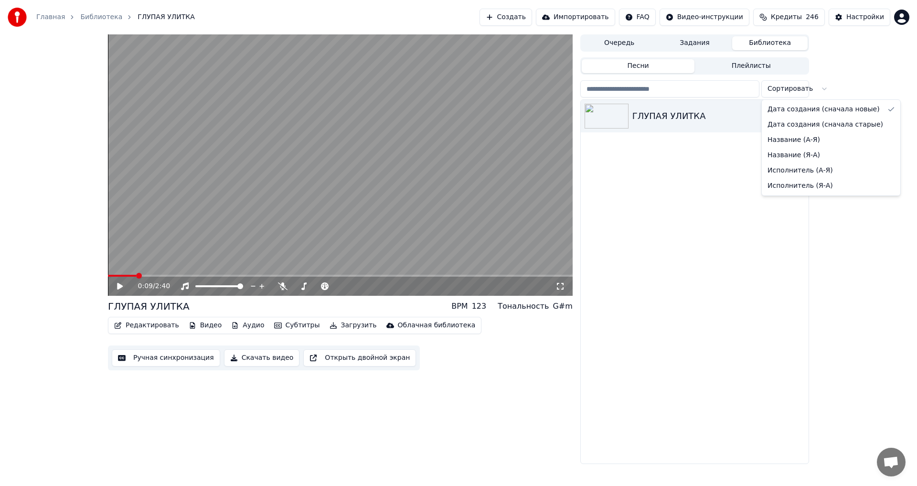
click at [759, 67] on html "Главная Библиотека ГЛУПАЯ УЛИТКА Создать Импортировать FAQ Видео-инструкции Кре…" at bounding box center [458, 243] width 917 height 486
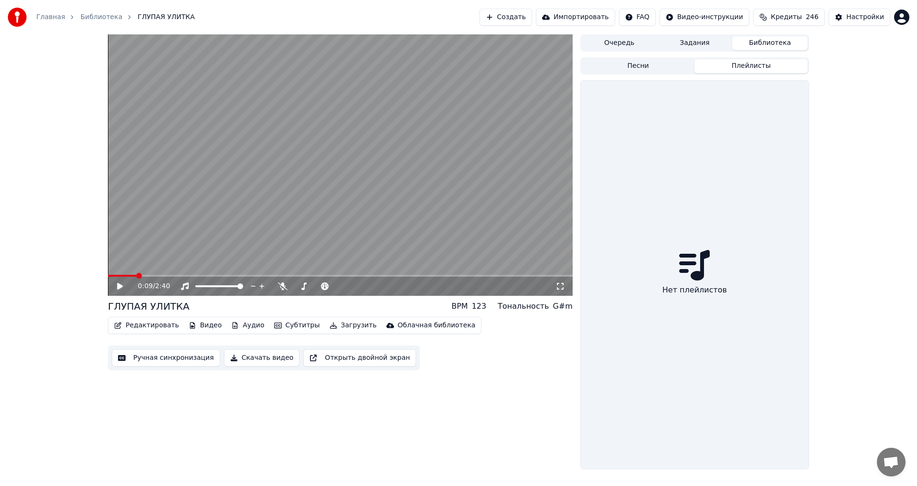
click at [753, 66] on button "Плейлисты" at bounding box center [751, 66] width 113 height 14
click at [644, 64] on button "Песни" at bounding box center [638, 66] width 113 height 14
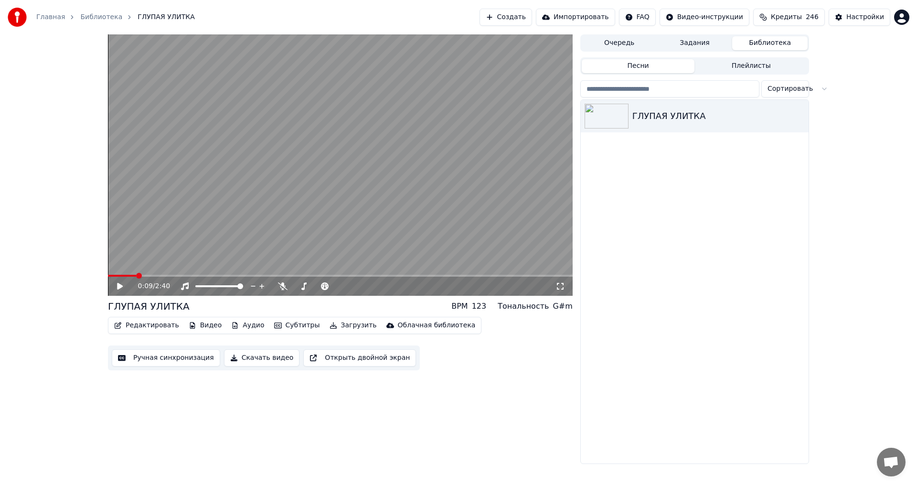
click at [773, 43] on button "Библиотека" at bounding box center [769, 43] width 75 height 14
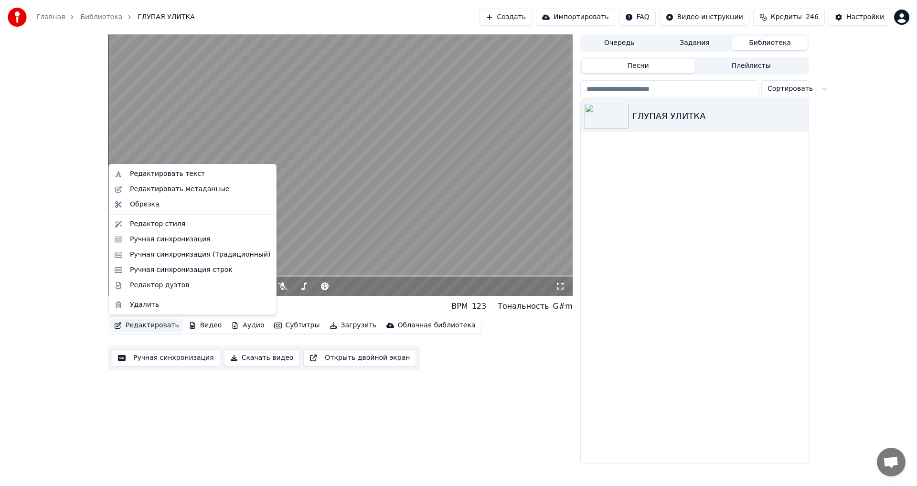
click at [144, 324] on button "Редактировать" at bounding box center [146, 325] width 73 height 13
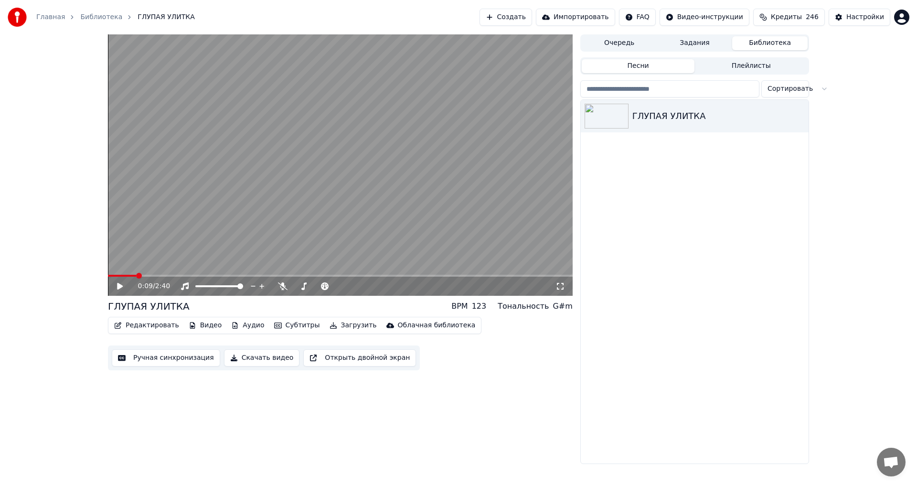
click at [144, 324] on button "Редактировать" at bounding box center [146, 325] width 73 height 13
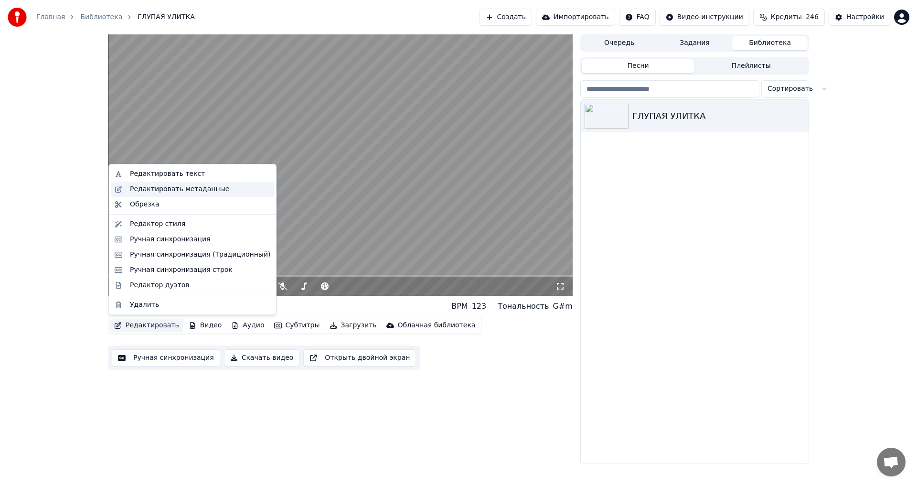
click at [166, 190] on div "Редактировать метаданные" at bounding box center [179, 189] width 99 height 10
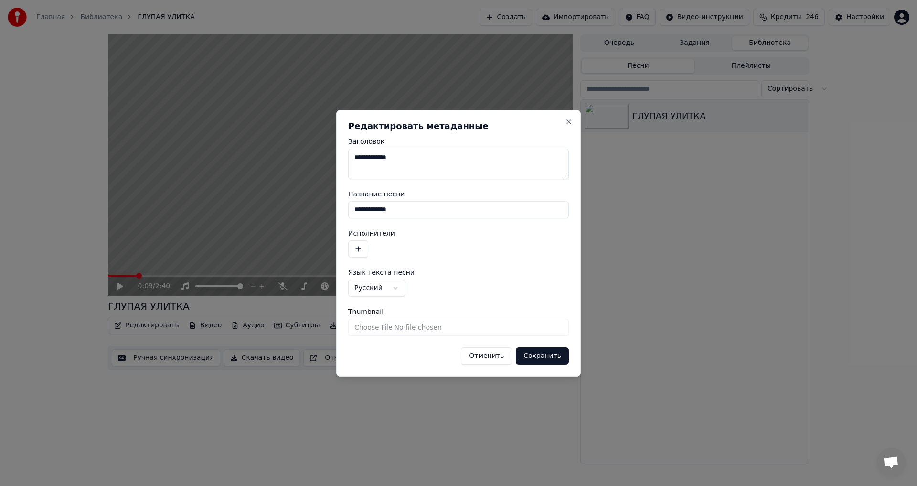
click at [500, 355] on button "Отменить" at bounding box center [486, 355] width 51 height 17
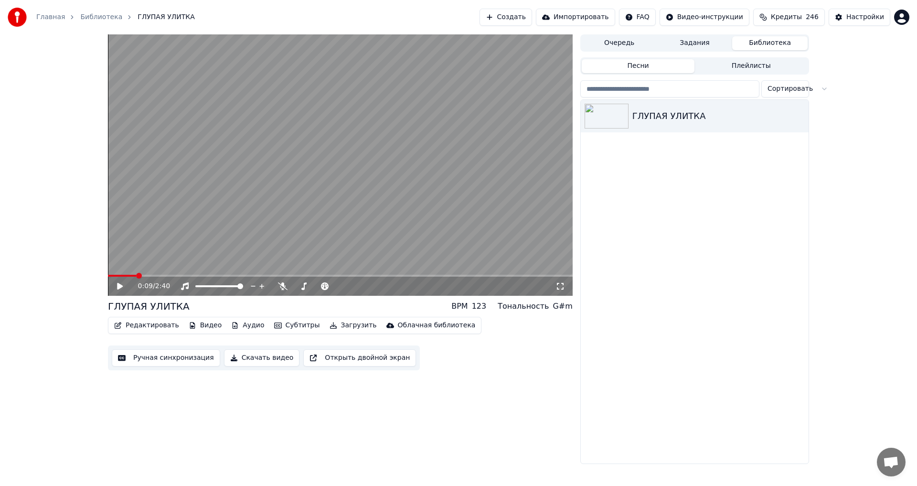
click at [132, 324] on button "Редактировать" at bounding box center [146, 325] width 73 height 13
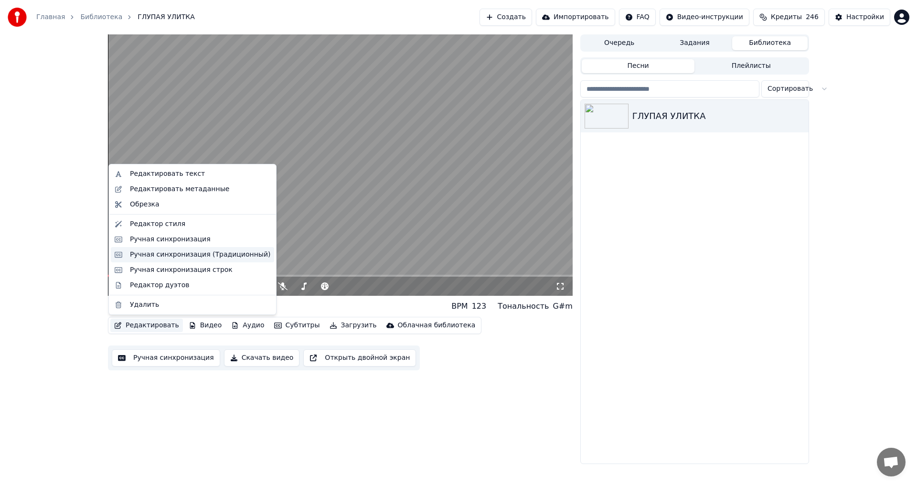
click at [174, 254] on div "Ручная синхронизация (Традиционный)" at bounding box center [200, 255] width 140 height 10
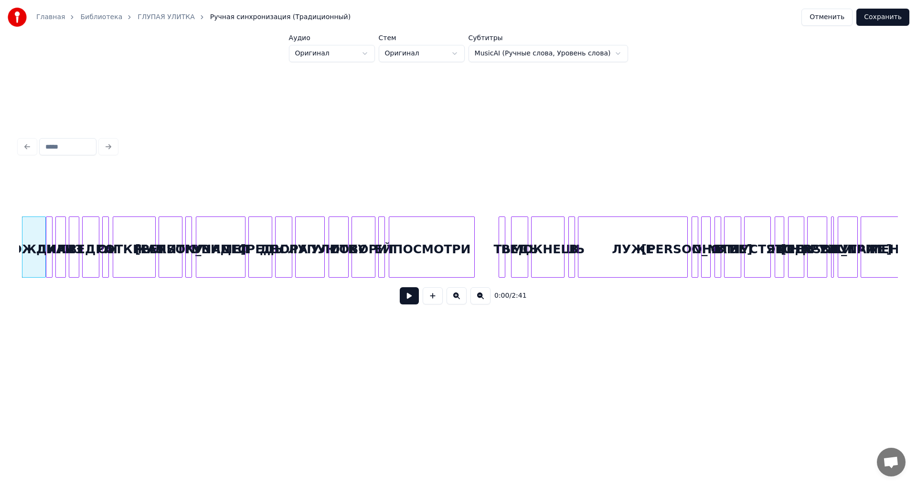
click at [333, 55] on html "Главная Библиотека ГЛУПАЯ УЛИТКА Ручная синхронизация (Традиционный) Отменить С…" at bounding box center [458, 192] width 917 height 384
click at [408, 303] on button at bounding box center [409, 295] width 19 height 17
click at [144, 17] on link "ГЛУПАЯ УЛИТКА" at bounding box center [166, 17] width 57 height 10
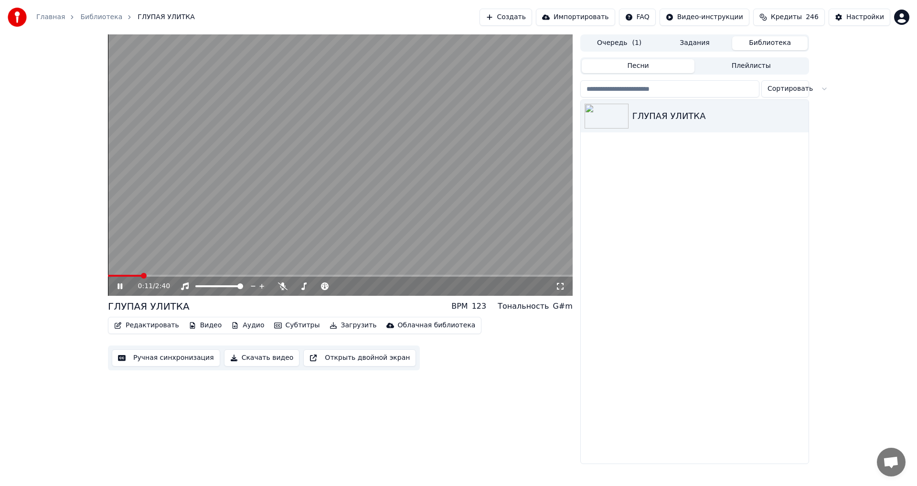
drag, startPoint x: 161, startPoint y: 224, endPoint x: 146, endPoint y: 217, distance: 16.7
click at [161, 224] on video at bounding box center [340, 164] width 465 height 261
click at [333, 324] on button "Загрузить" at bounding box center [353, 325] width 55 height 13
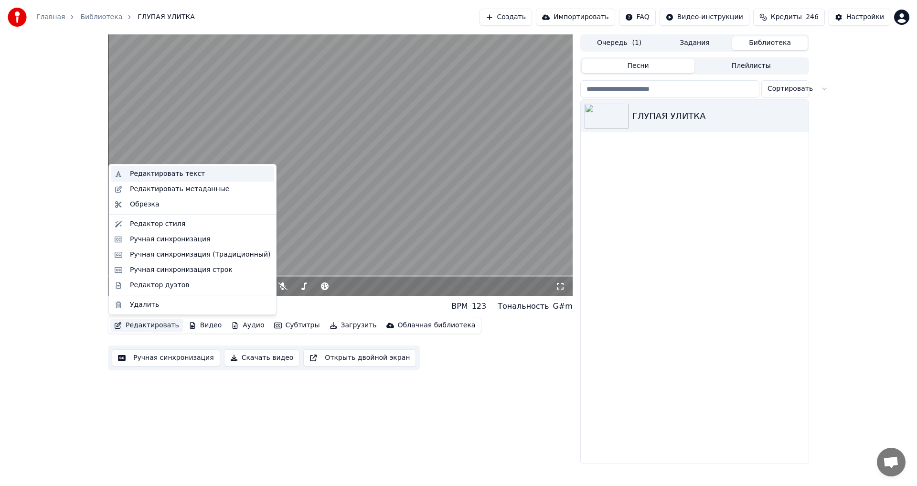
click at [157, 176] on div "Редактировать текст" at bounding box center [167, 174] width 75 height 10
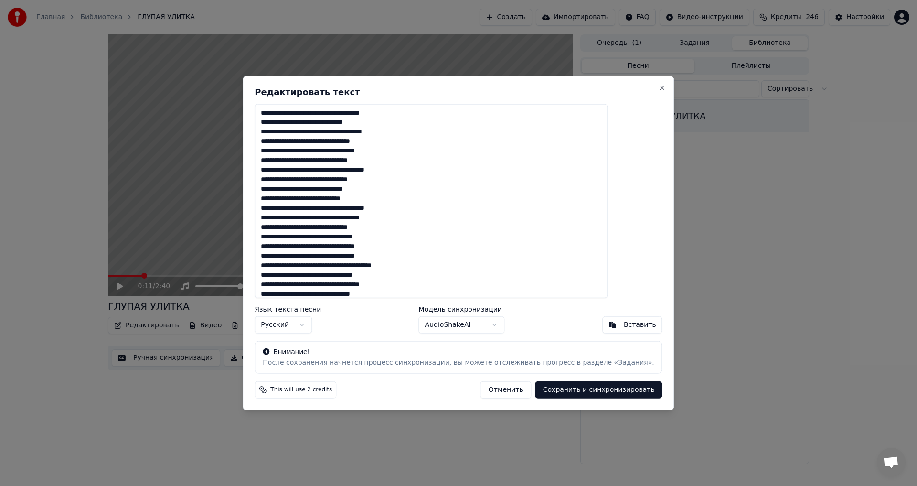
drag, startPoint x: 462, startPoint y: 288, endPoint x: 268, endPoint y: 104, distance: 267.6
click at [268, 104] on body "Главная Библиотека ГЛУПАЯ УЛИТКА Создать Импортировать FAQ Видео-инструкции Кре…" at bounding box center [458, 243] width 917 height 486
click at [624, 327] on div "Вставить" at bounding box center [640, 325] width 32 height 10
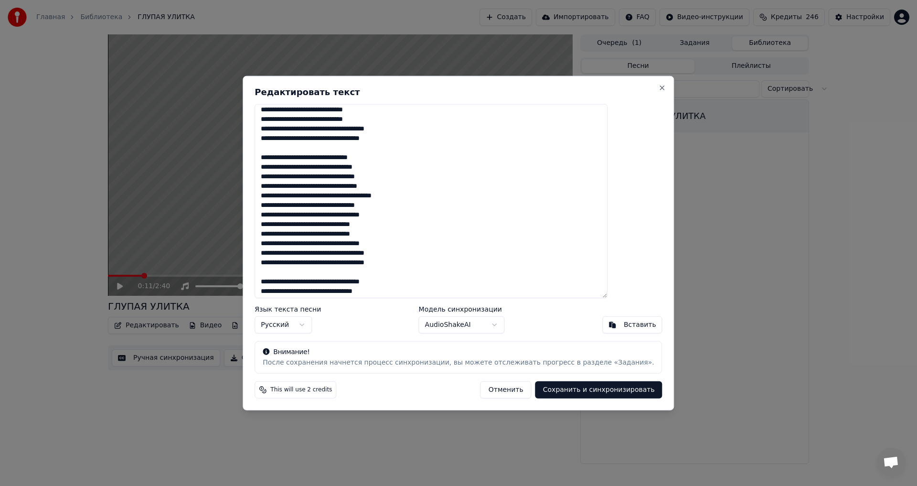
scroll to position [82, 0]
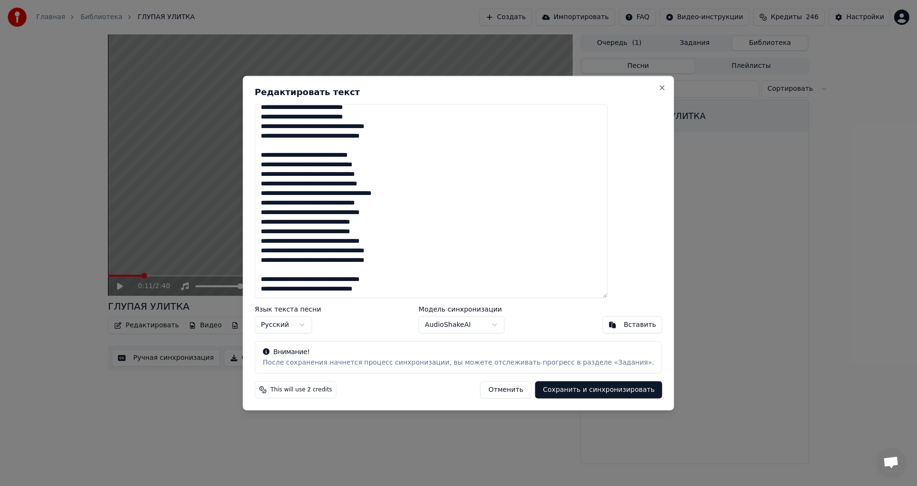
click at [496, 325] on body "Главная Библиотека ГЛУПАЯ УЛИТКА Создать Импортировать FAQ Видео-инструкции Кре…" at bounding box center [458, 243] width 917 height 486
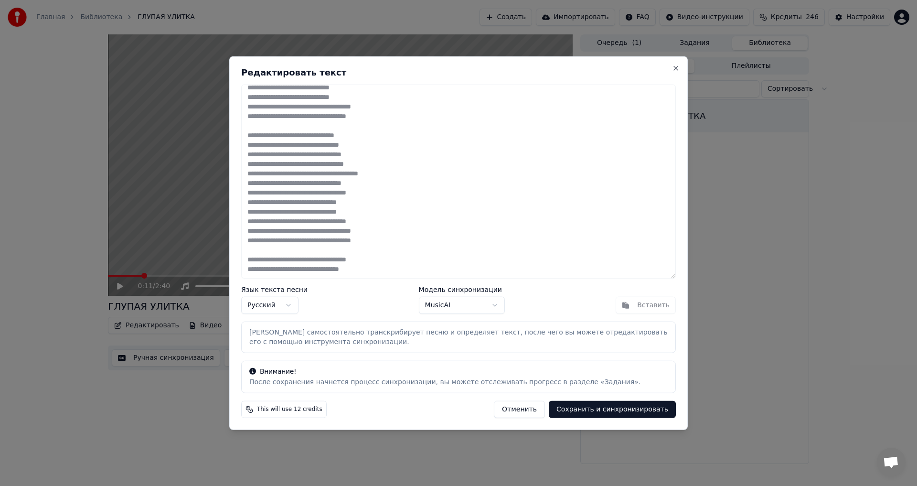
click at [624, 412] on button "Сохранить и синхронизировать" at bounding box center [612, 409] width 127 height 17
type textarea "**********"
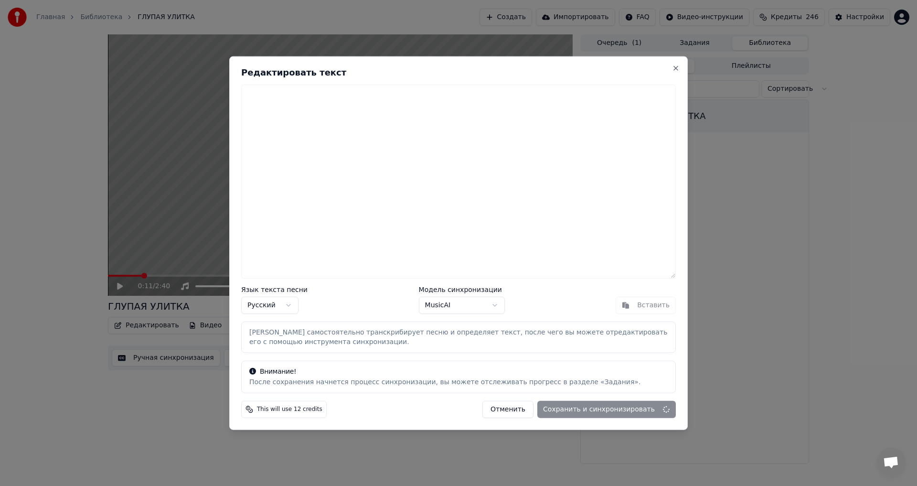
scroll to position [0, 0]
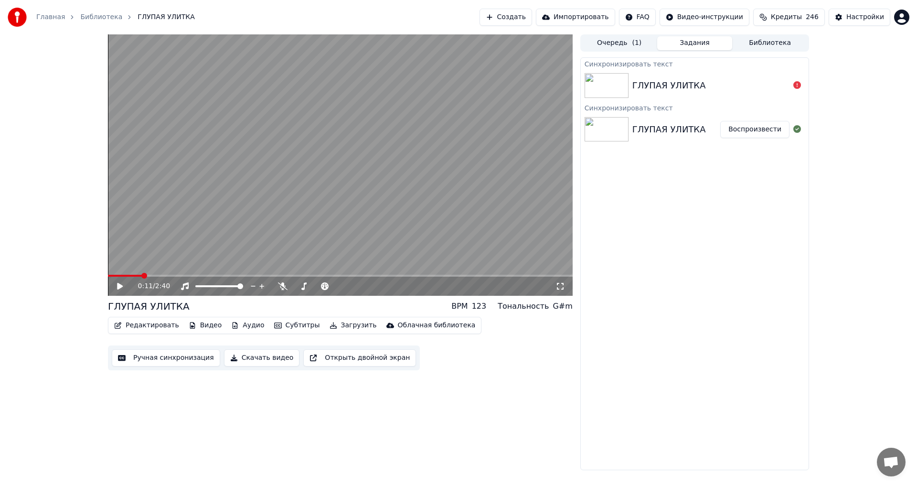
click at [667, 87] on div "ГЛУПАЯ УЛИТКА" at bounding box center [669, 85] width 74 height 13
click at [792, 84] on div at bounding box center [797, 85] width 15 height 11
click at [797, 86] on icon at bounding box center [797, 85] width 8 height 8
click at [795, 84] on icon at bounding box center [797, 85] width 8 height 8
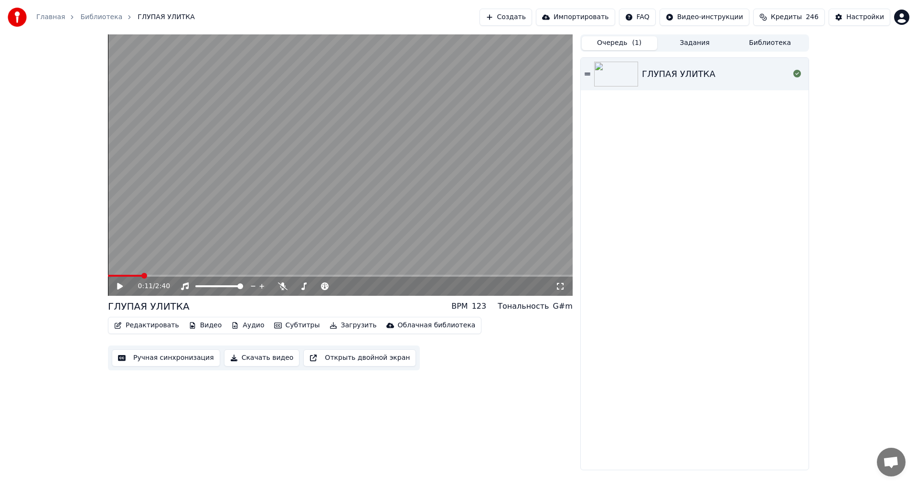
click at [620, 44] on button "Очередь ( 1 )" at bounding box center [619, 43] width 75 height 14
click at [795, 73] on icon at bounding box center [797, 74] width 8 height 8
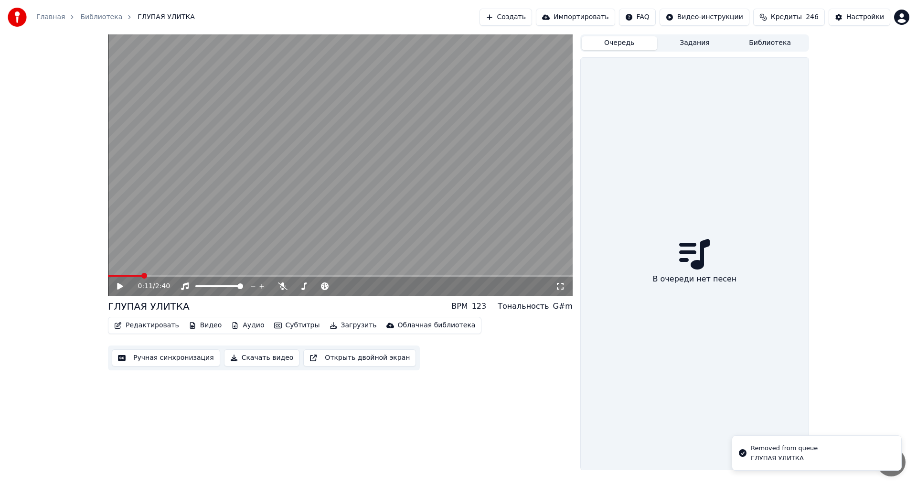
click at [684, 42] on button "Задания" at bounding box center [694, 43] width 75 height 14
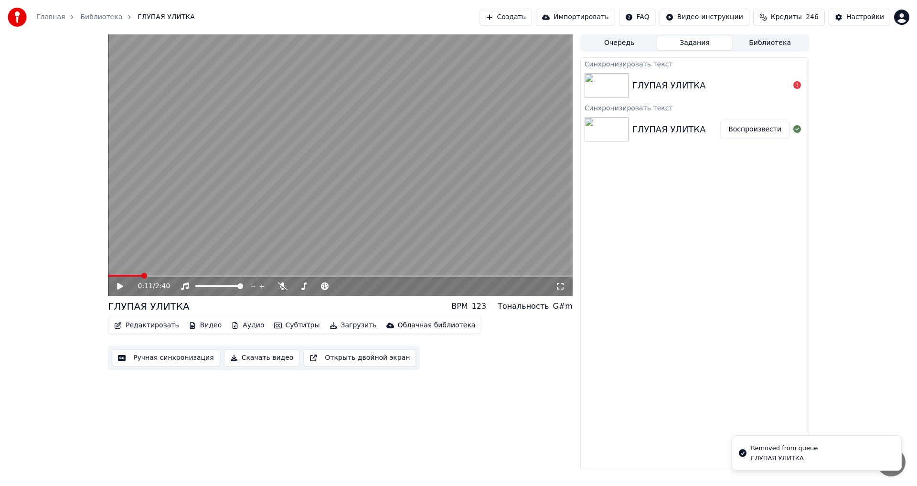
click at [705, 85] on div "ГЛУПАЯ УЛИТКА" at bounding box center [710, 85] width 157 height 13
click at [663, 85] on div "ГЛУПАЯ УЛИТКА" at bounding box center [669, 85] width 74 height 13
click at [755, 43] on button "Библиотека" at bounding box center [769, 43] width 75 height 14
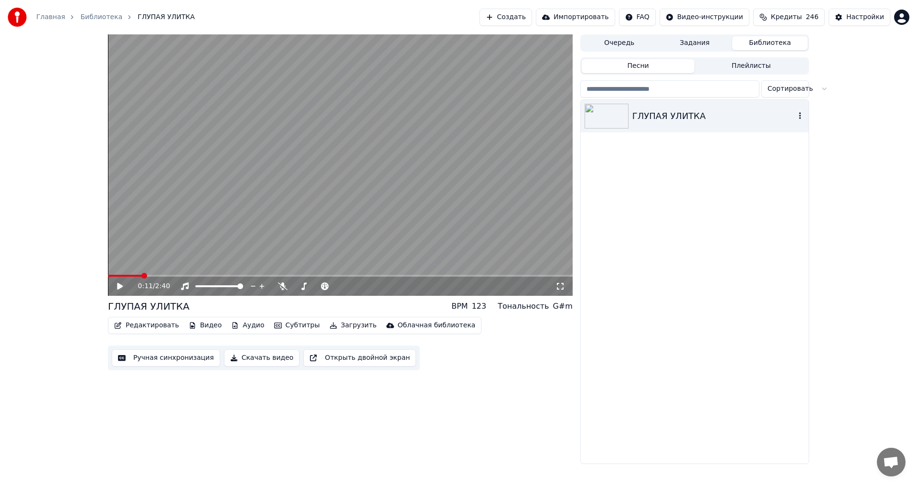
click at [798, 115] on icon "button" at bounding box center [800, 116] width 10 height 8
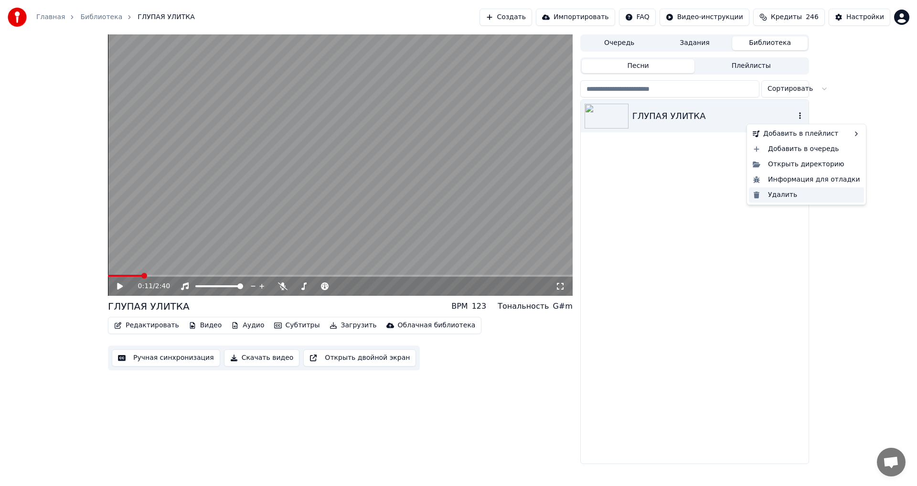
click at [780, 195] on div "Удалить" at bounding box center [806, 194] width 115 height 15
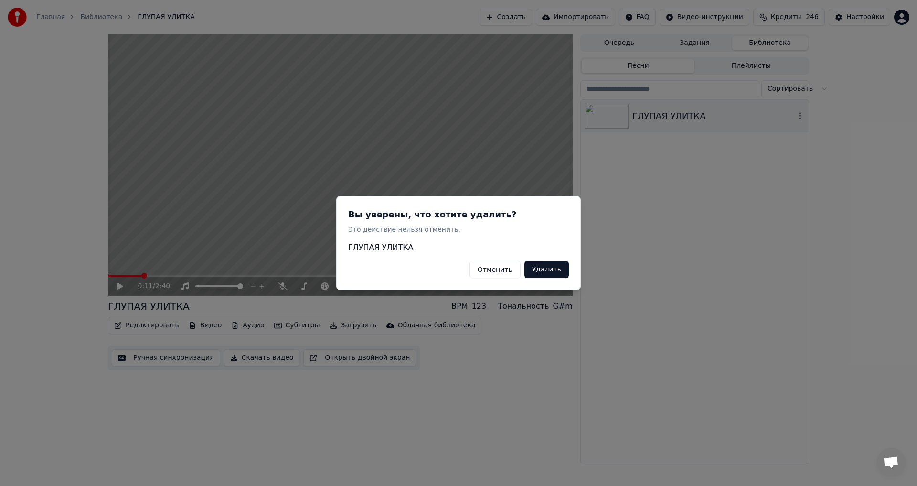
click at [545, 269] on button "Удалить" at bounding box center [546, 269] width 44 height 17
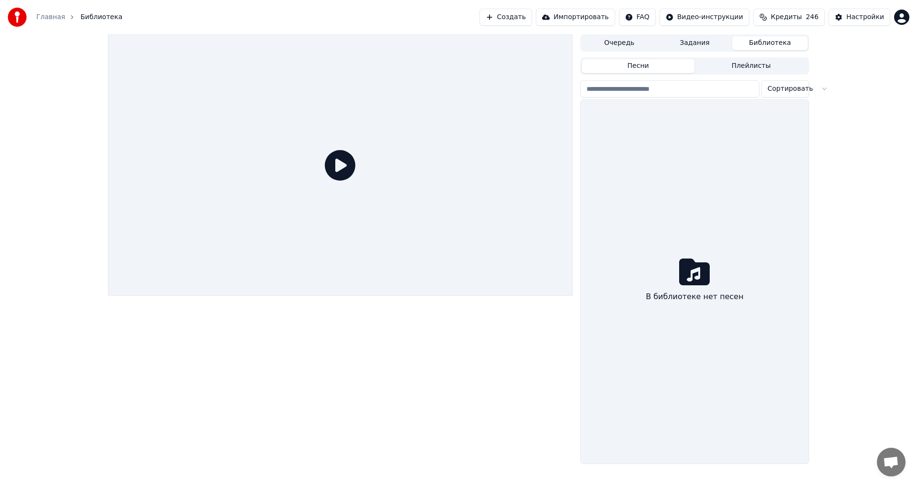
click at [532, 14] on button "Создать" at bounding box center [506, 17] width 53 height 17
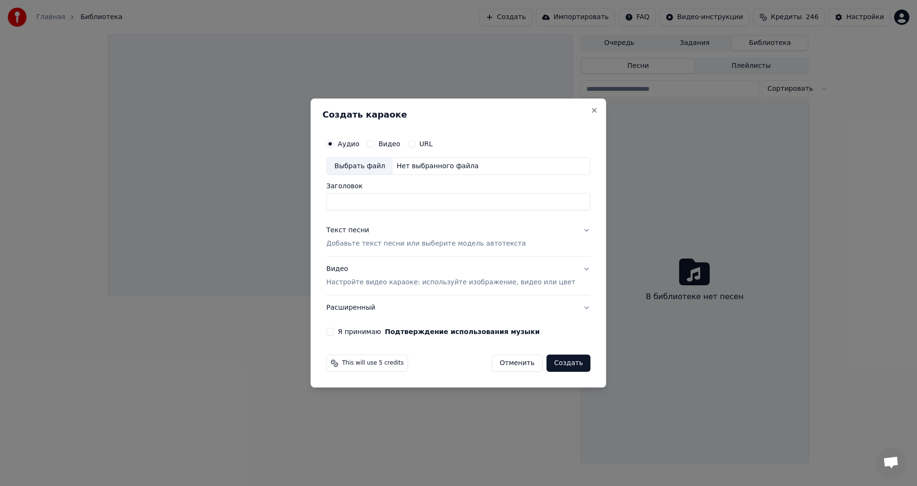
click at [374, 169] on div "Выбрать файл" at bounding box center [360, 166] width 66 height 17
click at [470, 203] on input "**********" at bounding box center [458, 201] width 264 height 17
type input "**********"
click at [396, 245] on p "Добавьте текст песни или выберите модель автотекста" at bounding box center [426, 244] width 200 height 10
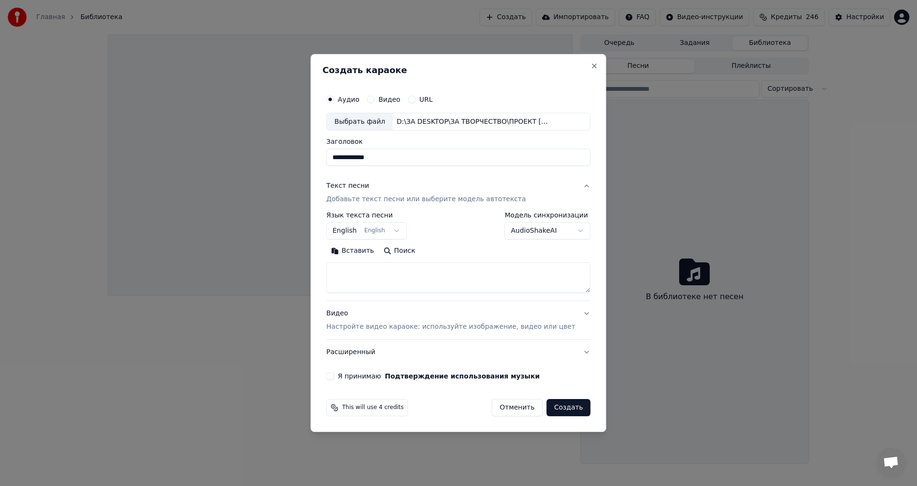
click at [402, 230] on body "**********" at bounding box center [458, 243] width 917 height 486
select select "**"
click at [539, 233] on body "**********" at bounding box center [458, 243] width 917 height 486
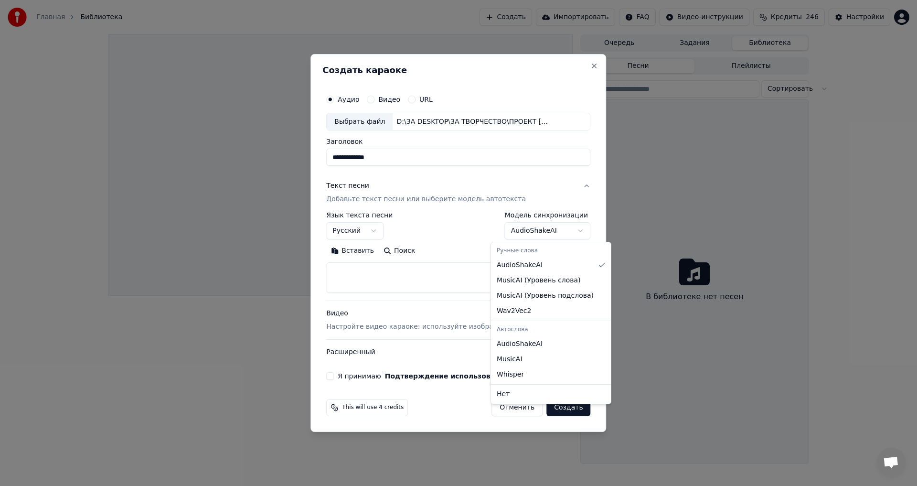
select select "**********"
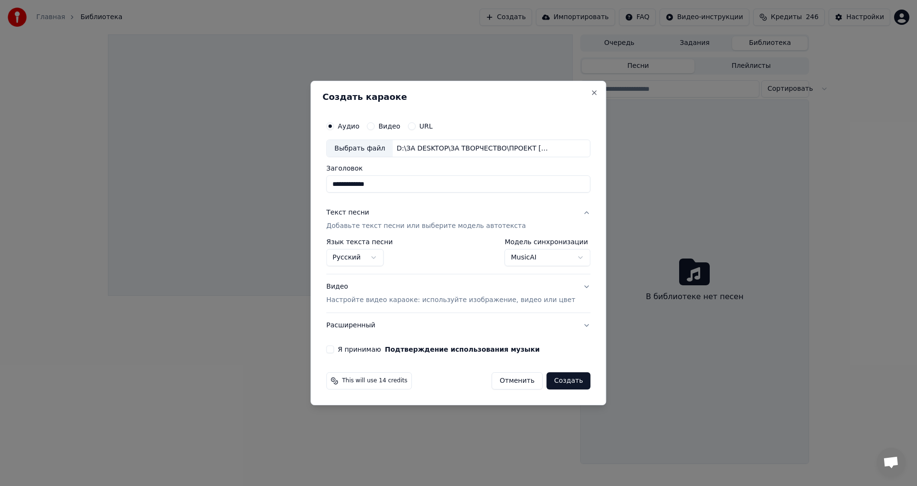
click at [364, 212] on div "Текст песни" at bounding box center [347, 213] width 43 height 10
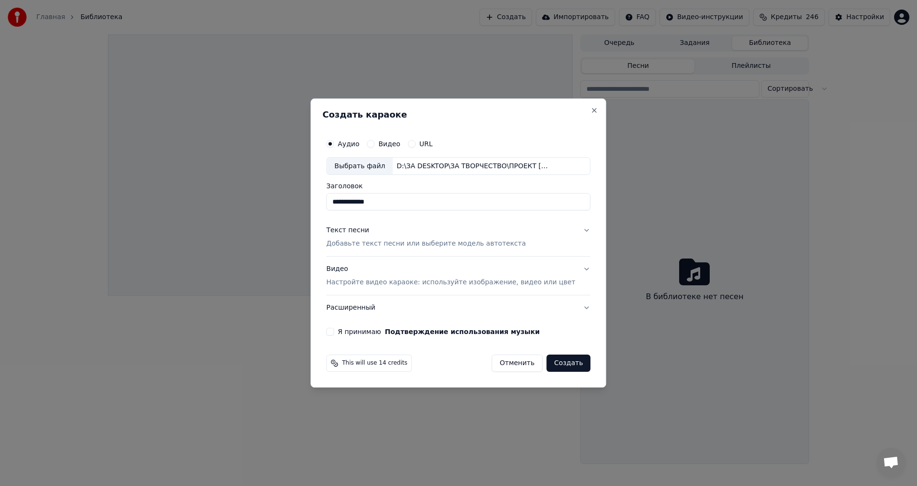
click at [358, 231] on div "Текст песни" at bounding box center [347, 231] width 43 height 10
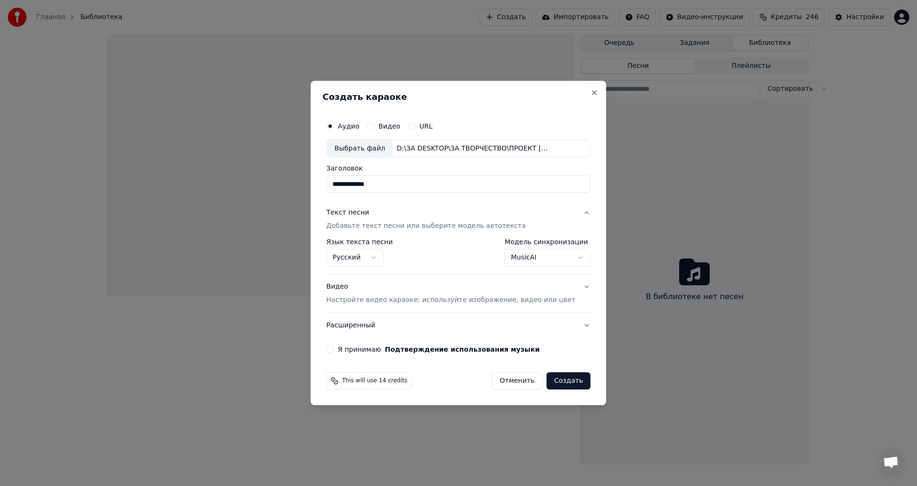
click at [374, 226] on p "Добавьте текст песни или выберите модель автотекста" at bounding box center [426, 227] width 200 height 10
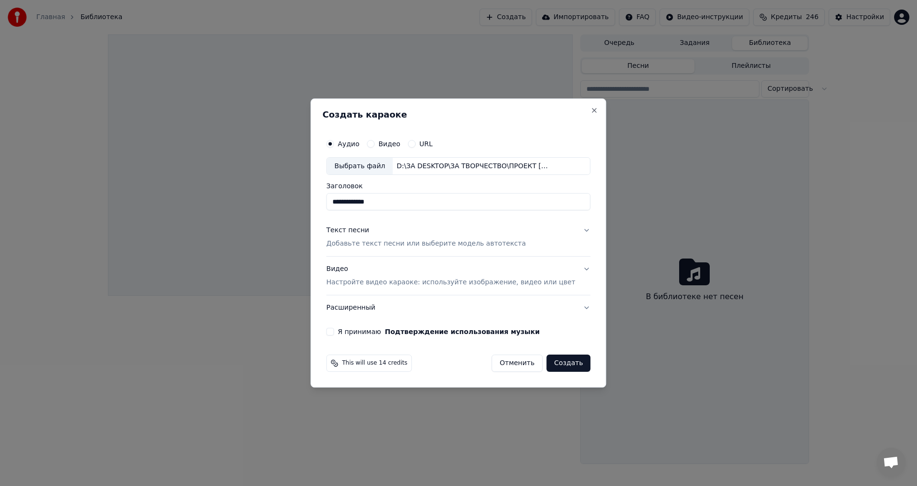
click at [369, 231] on div "Текст песни" at bounding box center [347, 231] width 43 height 10
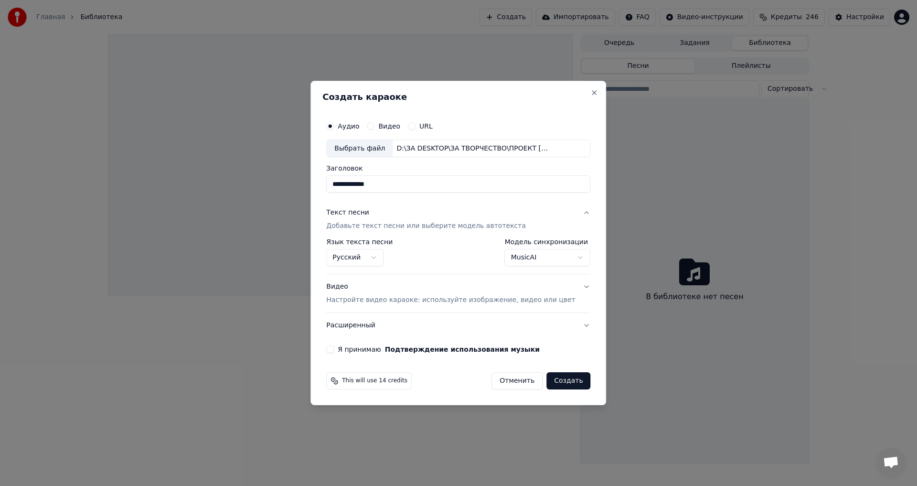
click at [571, 211] on button "Текст песни Добавьте текст песни или выберите модель автотекста" at bounding box center [458, 220] width 264 height 38
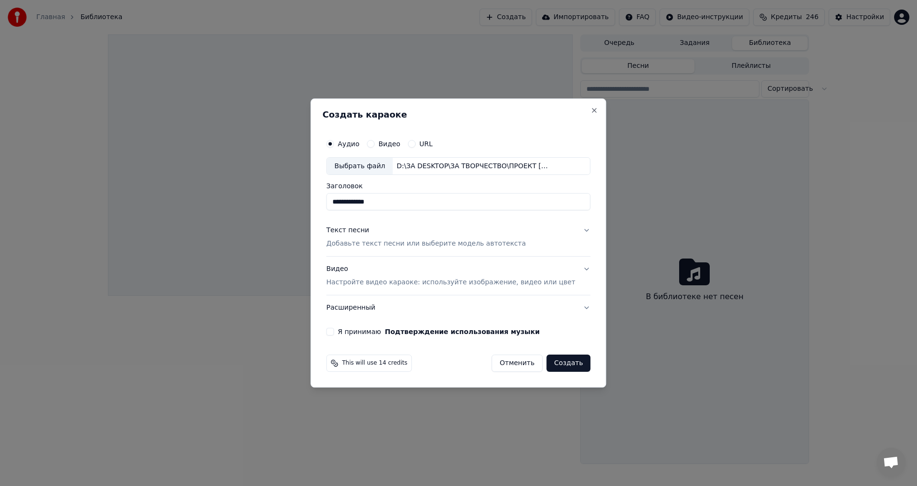
click at [571, 211] on div "**********" at bounding box center [458, 234] width 272 height 209
click at [571, 230] on button "Текст песни Добавьте текст песни или выберите модель автотекста" at bounding box center [458, 237] width 264 height 38
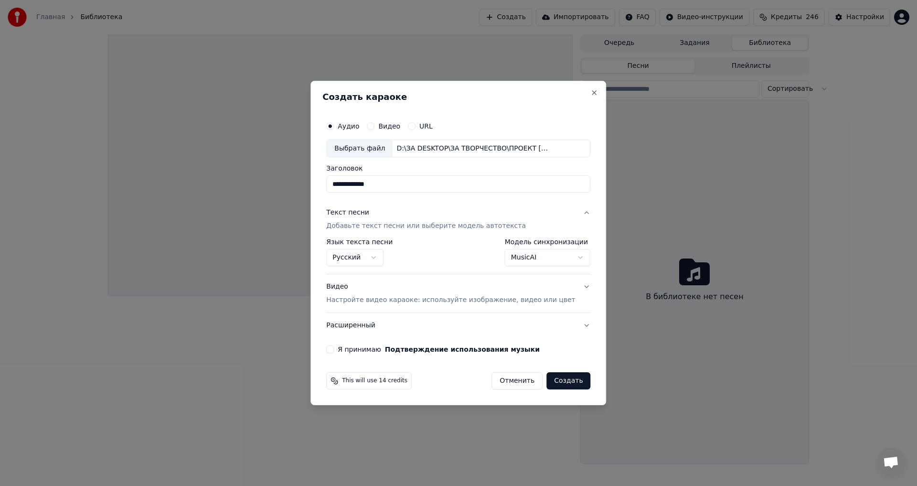
click at [356, 211] on div "Текст песни" at bounding box center [347, 213] width 43 height 10
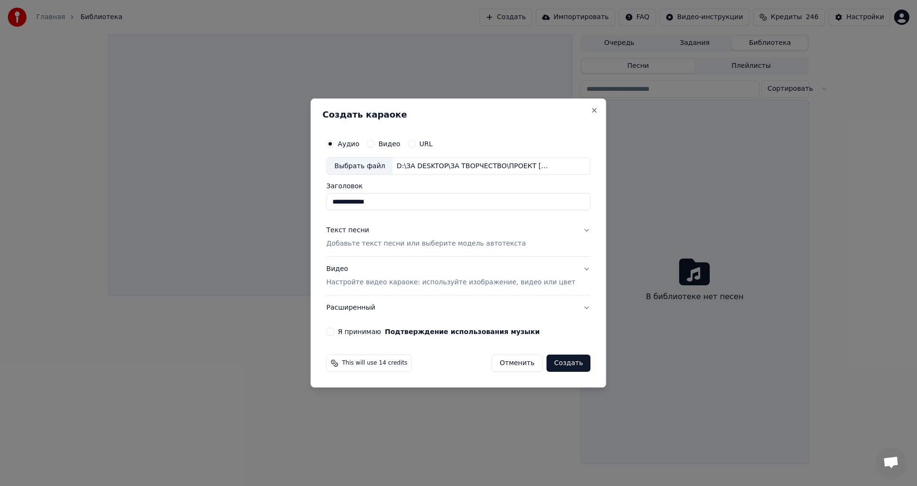
click at [350, 231] on div "Текст песни" at bounding box center [347, 231] width 43 height 10
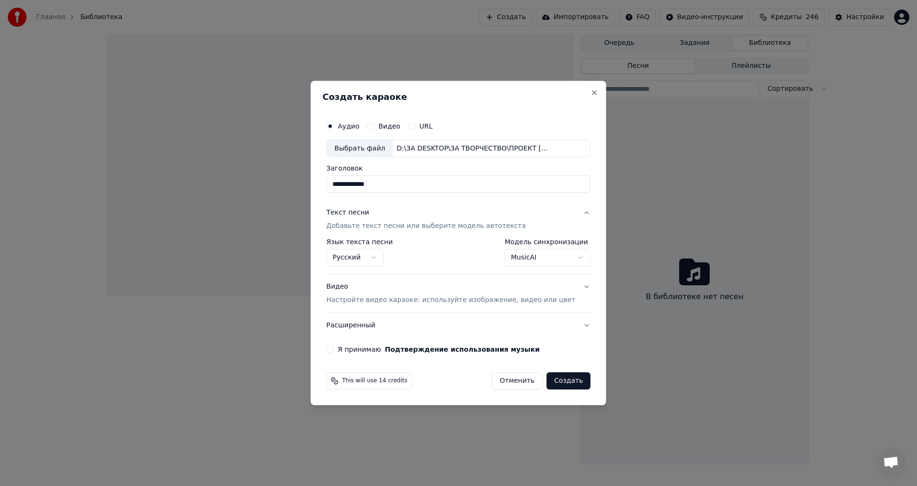
click at [570, 325] on button "Расширенный" at bounding box center [458, 325] width 264 height 25
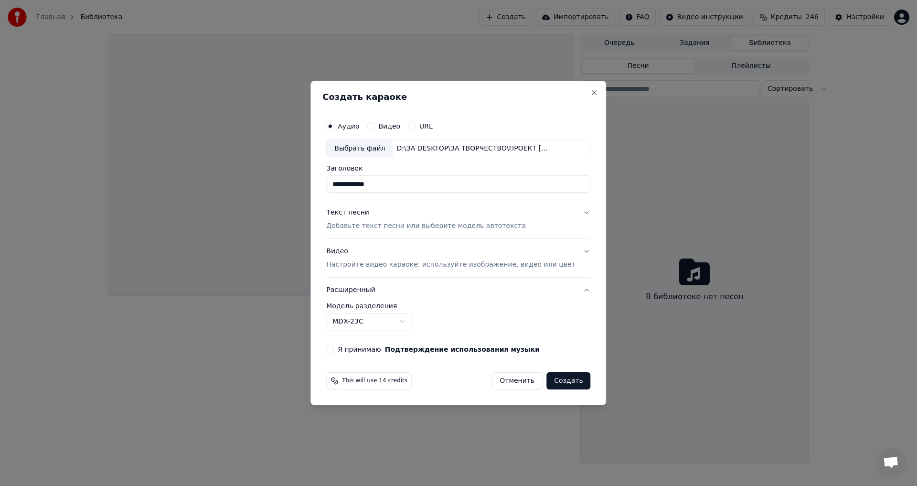
click at [419, 321] on body "**********" at bounding box center [458, 243] width 917 height 486
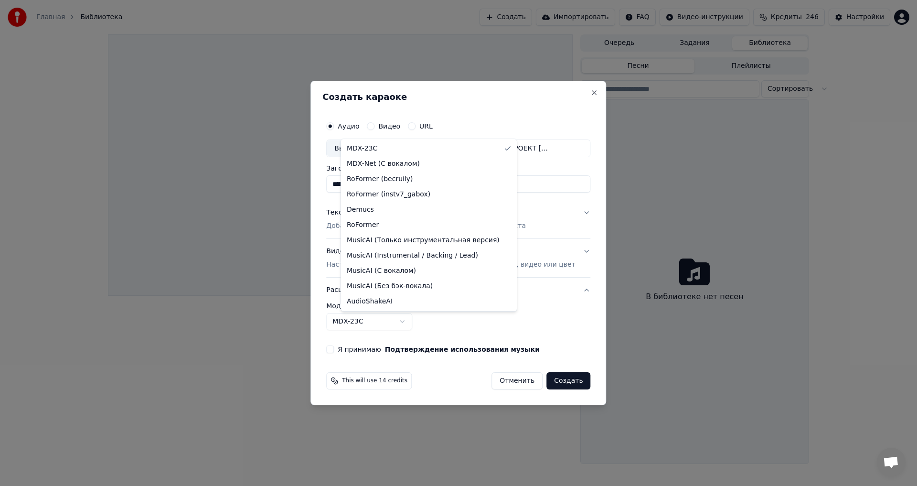
select select "**********"
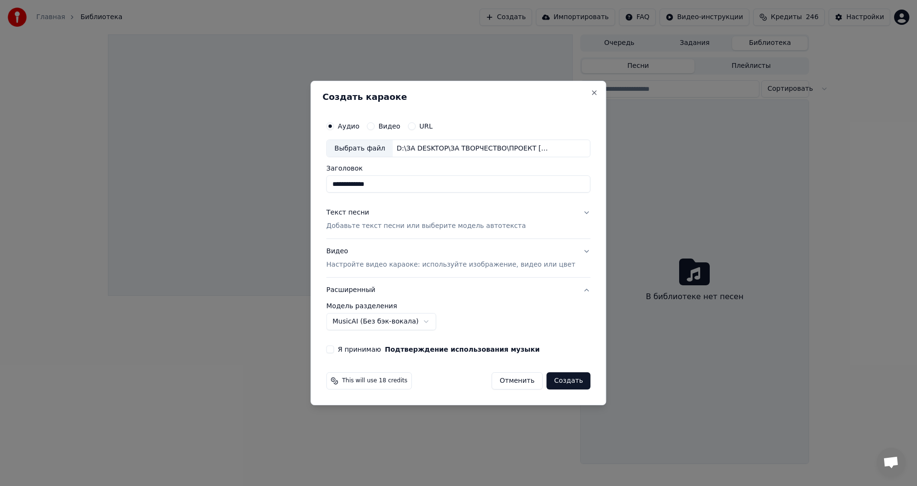
click at [349, 352] on div "Я принимаю Подтверждение использования музыки" at bounding box center [458, 349] width 264 height 8
click at [334, 351] on button "Я принимаю Подтверждение использования музыки" at bounding box center [330, 349] width 8 height 8
click at [373, 227] on p "Добавьте текст песни или выберите модель автотекста" at bounding box center [426, 227] width 200 height 10
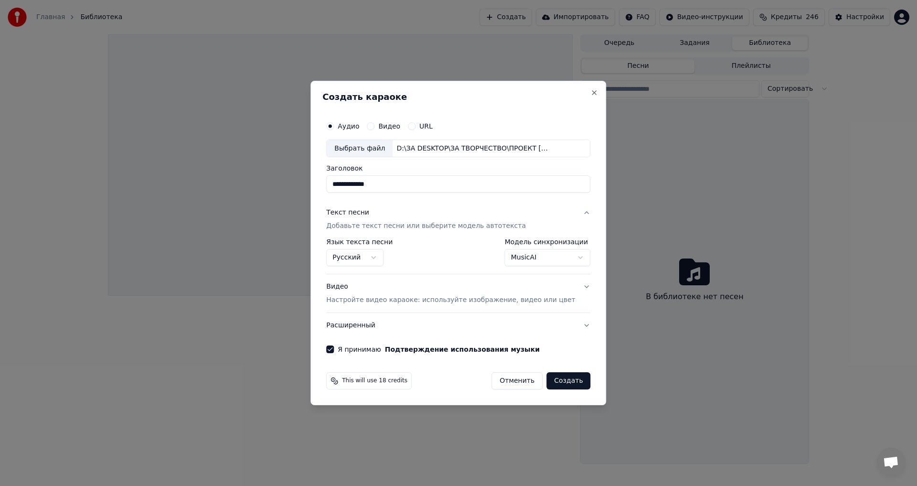
click at [414, 299] on p "Настройте видео караоке: используйте изображение, видео или цвет" at bounding box center [450, 300] width 249 height 10
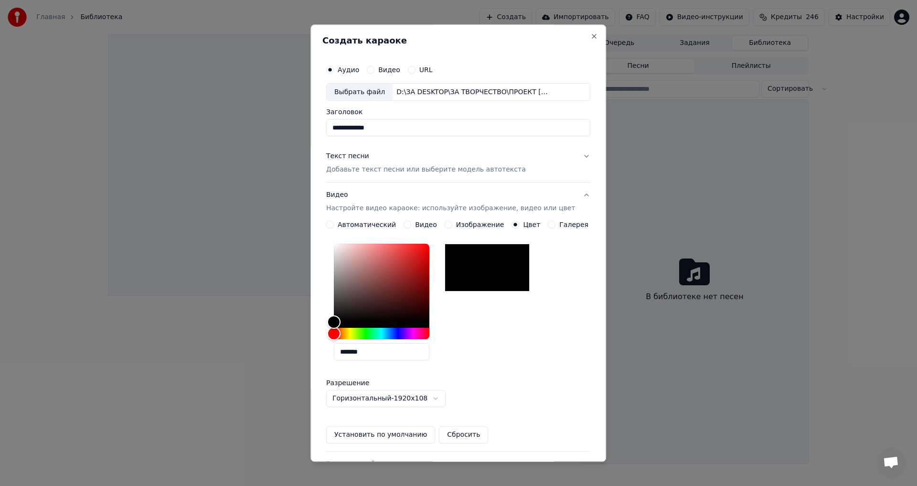
click at [451, 225] on div "Изображение" at bounding box center [475, 225] width 60 height 8
click at [449, 226] on button "Изображение" at bounding box center [449, 225] width 8 height 8
